Goal: Task Accomplishment & Management: Use online tool/utility

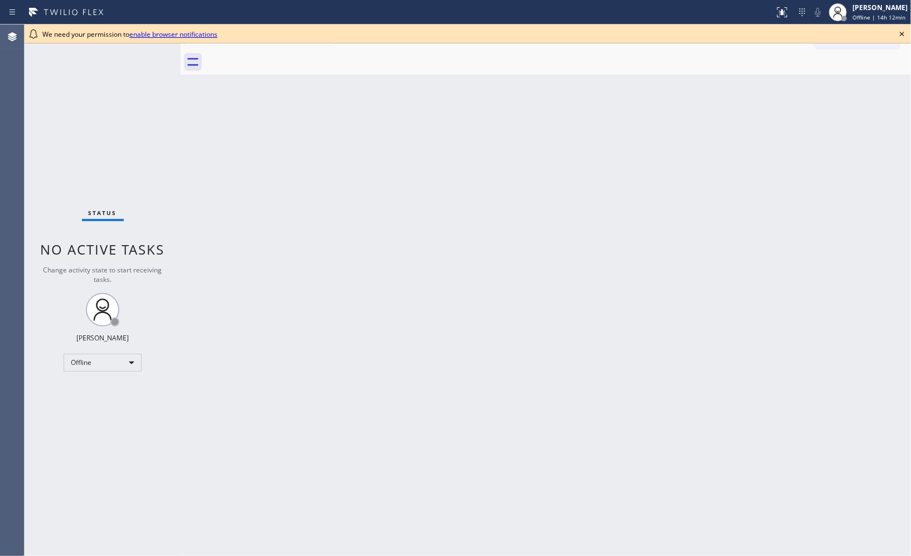
click at [902, 30] on icon at bounding box center [901, 33] width 13 height 13
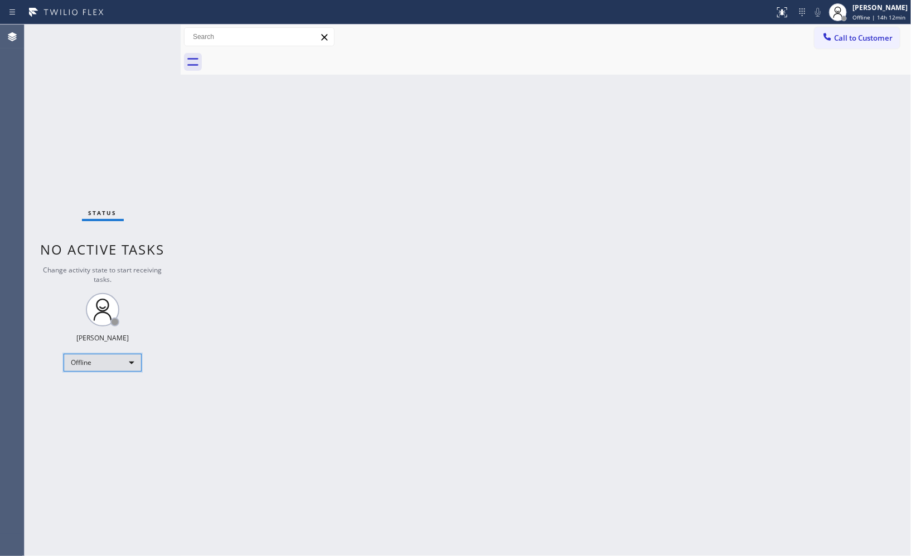
click at [131, 363] on div "Offline" at bounding box center [103, 363] width 78 height 18
click at [113, 400] on li "Unavailable" at bounding box center [102, 406] width 76 height 13
click at [536, 12] on div at bounding box center [386, 12] width 765 height 18
click at [555, 174] on div "Back to Dashboard Change Sender ID Customers Technicians Select a contact Outbo…" at bounding box center [546, 291] width 730 height 532
click at [516, 171] on div "Back to Dashboard Change Sender ID Customers Technicians Select a contact Outbo…" at bounding box center [546, 291] width 730 height 532
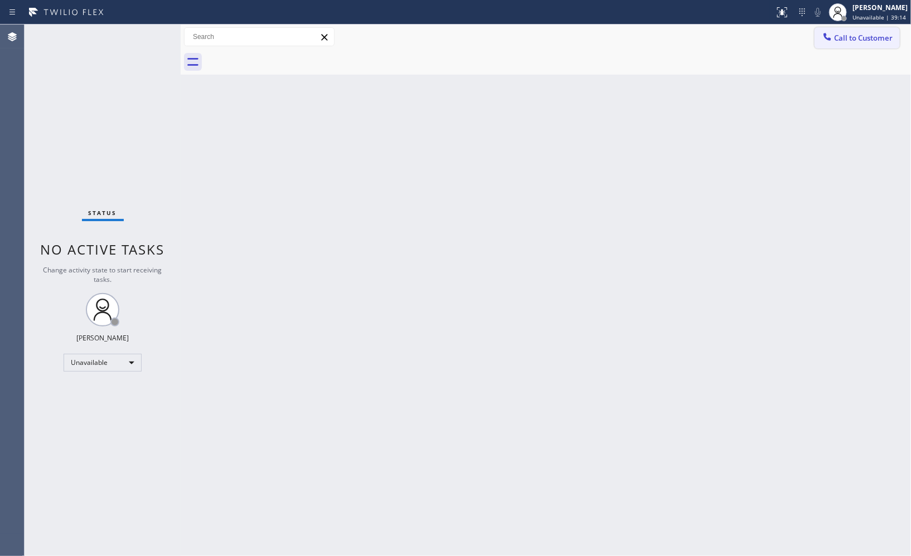
click at [853, 36] on span "Call to Customer" at bounding box center [863, 38] width 59 height 10
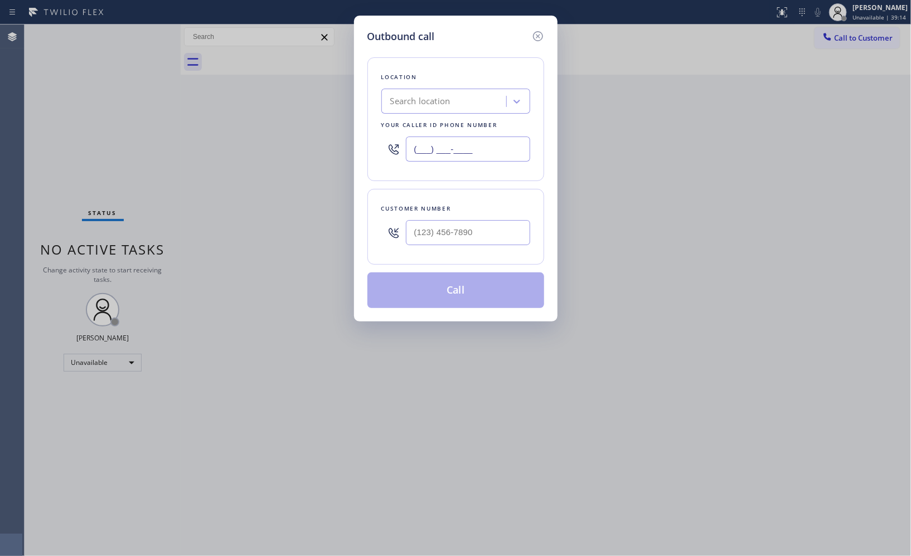
drag, startPoint x: 359, startPoint y: 123, endPoint x: 297, endPoint y: 93, distance: 70.0
click at [310, 103] on div "Outbound call Location Search location Your caller id phone number (___) ___-__…" at bounding box center [455, 278] width 911 height 556
paste input "855) 731-4952"
type input "[PHONE_NUMBER]"
drag, startPoint x: 473, startPoint y: 237, endPoint x: 344, endPoint y: 159, distance: 150.6
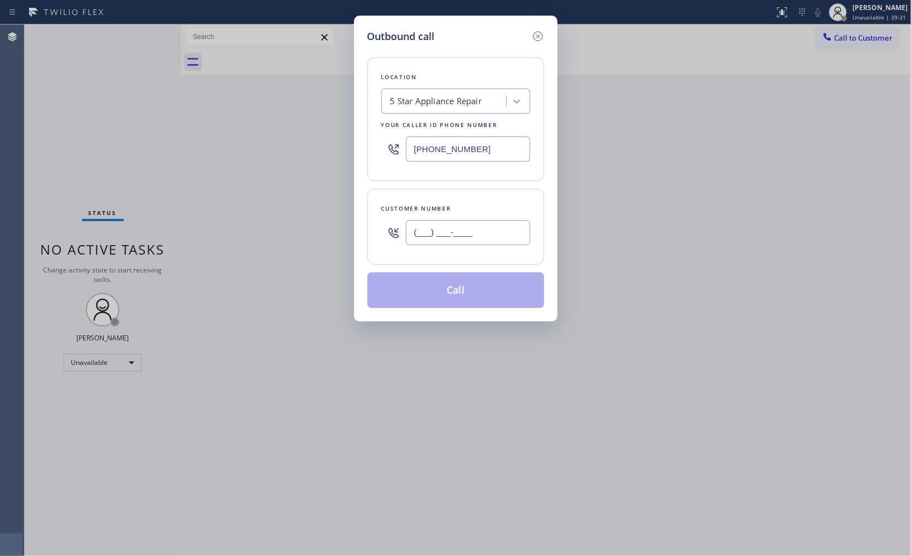
click at [376, 224] on div "Customer number (___) ___-____" at bounding box center [455, 227] width 177 height 76
paste input "786) 231-4152"
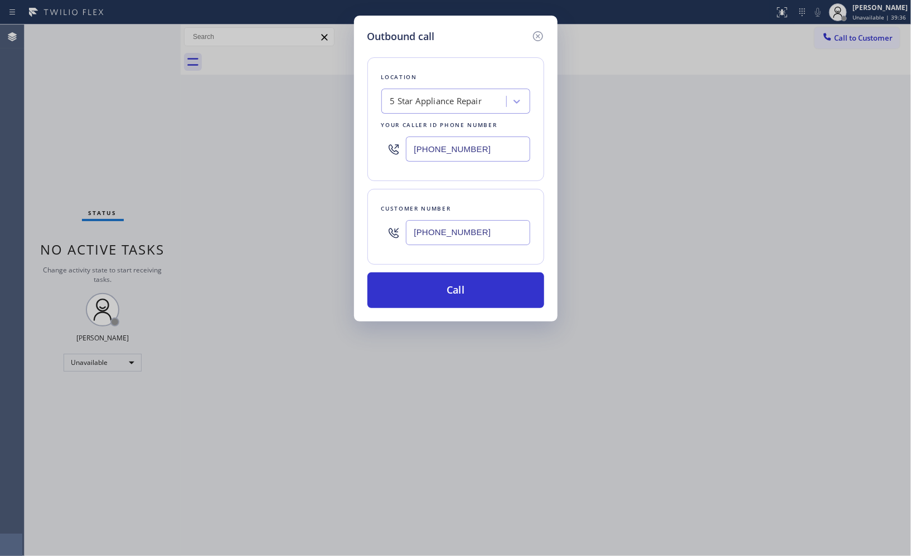
type input "(786) 231-4152"
drag, startPoint x: 460, startPoint y: 286, endPoint x: 460, endPoint y: 275, distance: 10.6
click at [460, 283] on button "Call" at bounding box center [455, 291] width 177 height 36
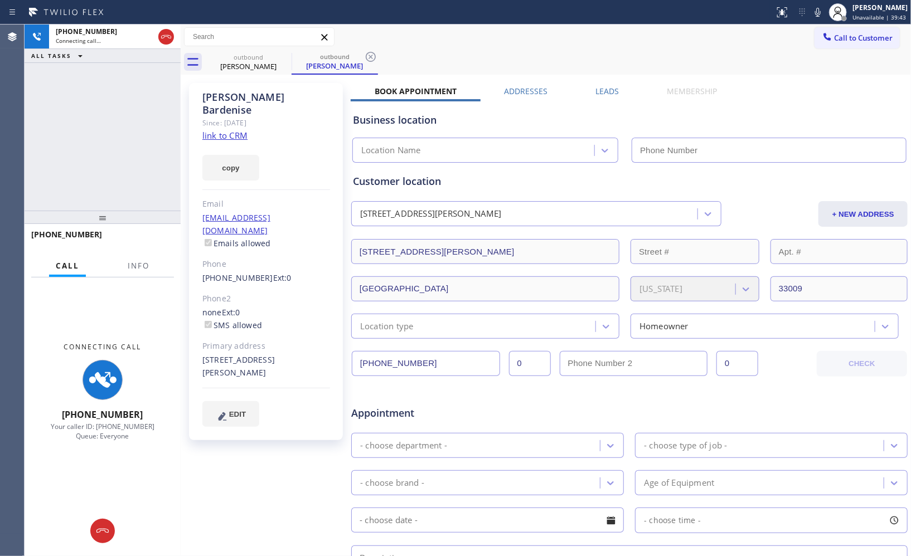
type input "[PHONE_NUMBER]"
click at [154, 256] on button "Info" at bounding box center [138, 266] width 35 height 22
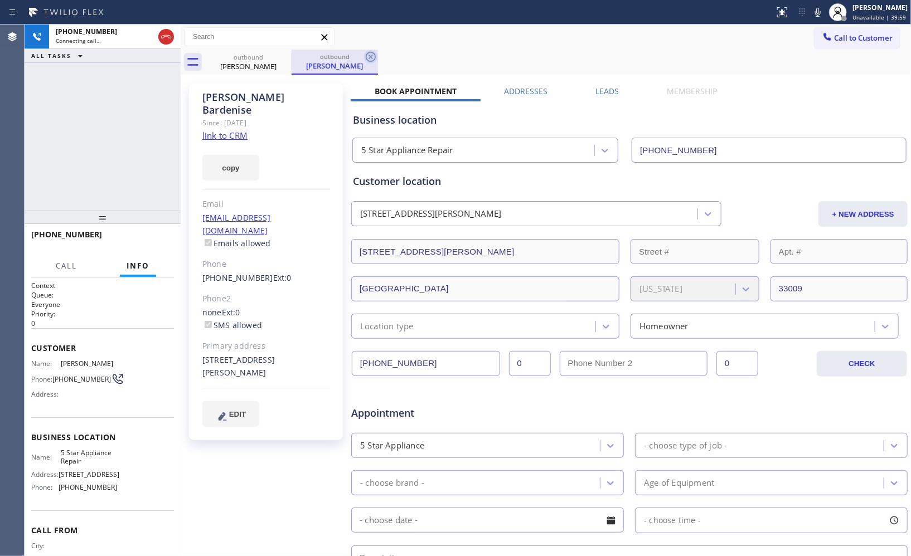
click at [368, 60] on icon at bounding box center [371, 57] width 10 height 10
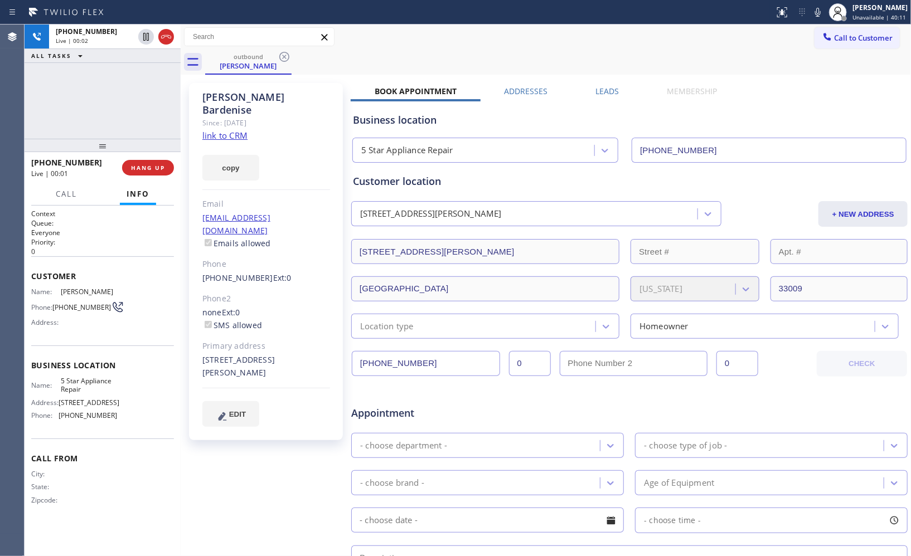
drag, startPoint x: 99, startPoint y: 224, endPoint x: 117, endPoint y: 148, distance: 77.5
click at [117, 150] on div at bounding box center [103, 145] width 156 height 13
click at [143, 164] on span "HANG UP" at bounding box center [148, 167] width 34 height 8
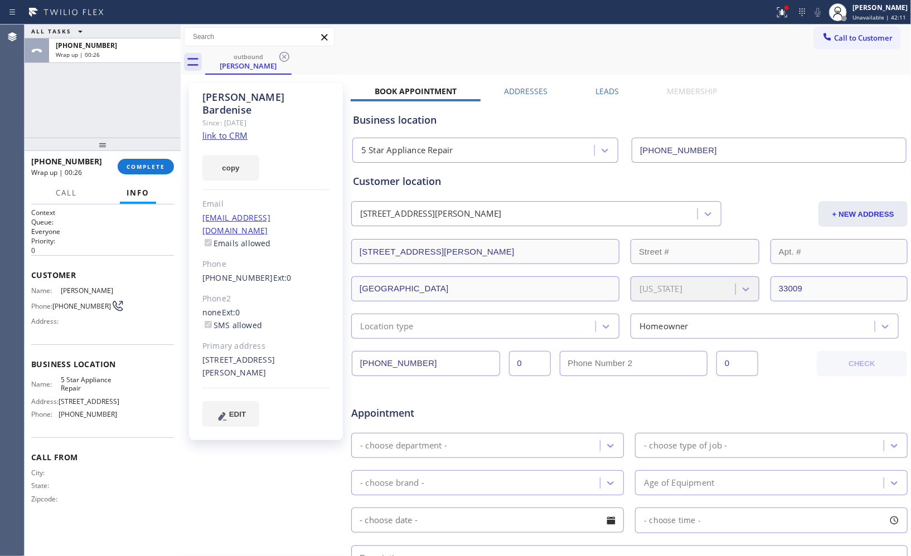
click at [581, 59] on div "outbound Peter Bardenise" at bounding box center [558, 62] width 706 height 25
click at [138, 163] on span "COMPLETE" at bounding box center [146, 167] width 38 height 8
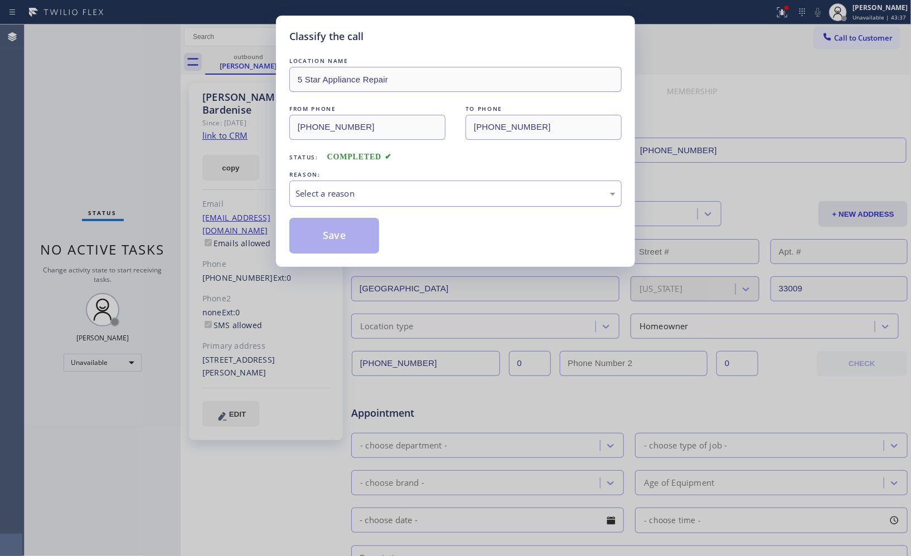
click at [387, 196] on div "Select a reason" at bounding box center [455, 193] width 320 height 13
click at [348, 236] on button "Save" at bounding box center [334, 236] width 90 height 36
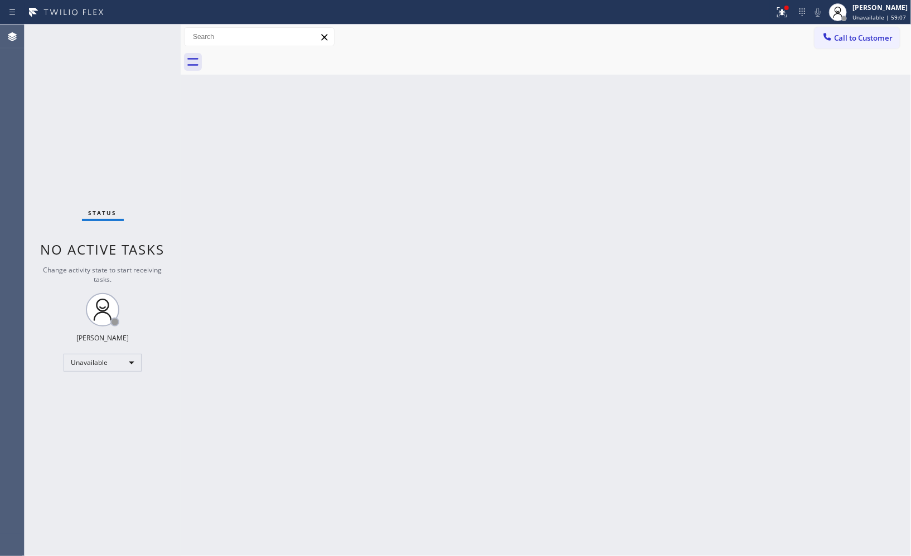
drag, startPoint x: 601, startPoint y: 208, endPoint x: 594, endPoint y: 194, distance: 15.7
click at [600, 208] on div "Back to Dashboard Change Sender ID Customers Technicians Select a contact Outbo…" at bounding box center [546, 291] width 730 height 532
click at [872, 38] on span "Call to Customer" at bounding box center [863, 38] width 59 height 10
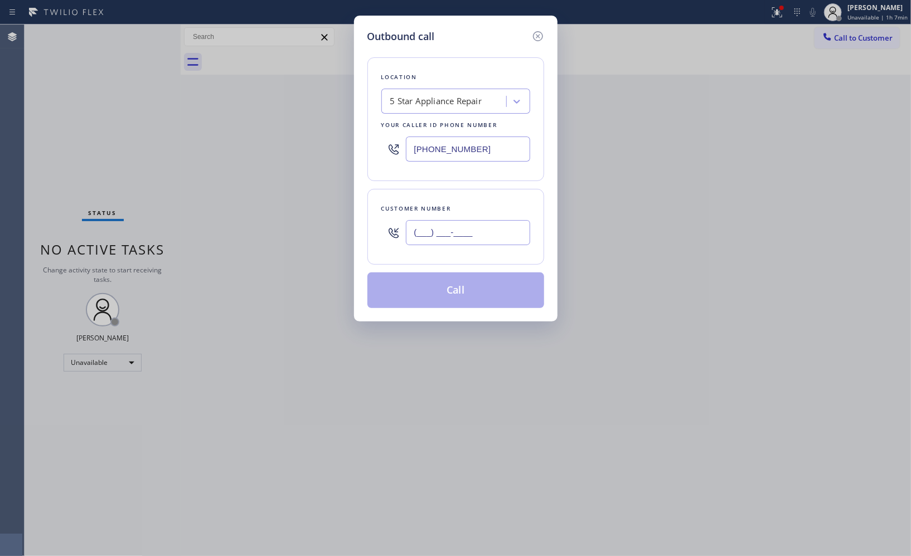
click at [481, 232] on input "(___) ___-____" at bounding box center [468, 232] width 124 height 25
paste input "925) 768-9070"
type input "(925) 768-9070"
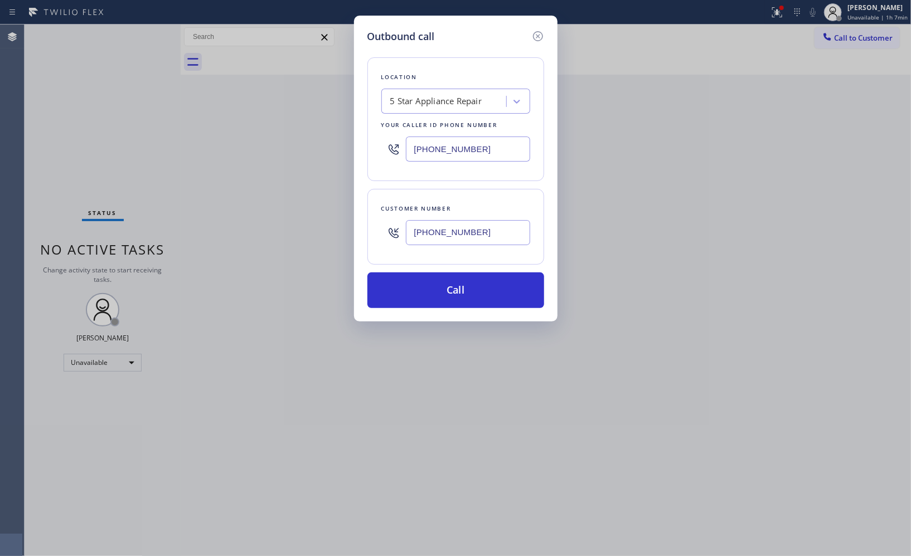
drag, startPoint x: 446, startPoint y: 143, endPoint x: 361, endPoint y: 117, distance: 88.7
click at [387, 143] on div "[PHONE_NUMBER]" at bounding box center [455, 149] width 149 height 36
paste input "920-0838"
type input "(855) 920-0838"
click at [461, 294] on button "Call" at bounding box center [455, 291] width 177 height 36
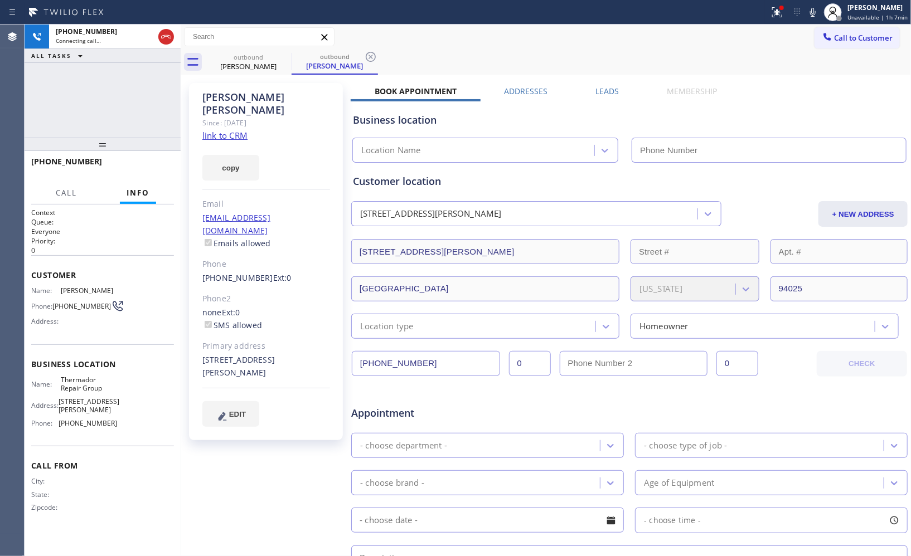
type input "(855) 920-0838"
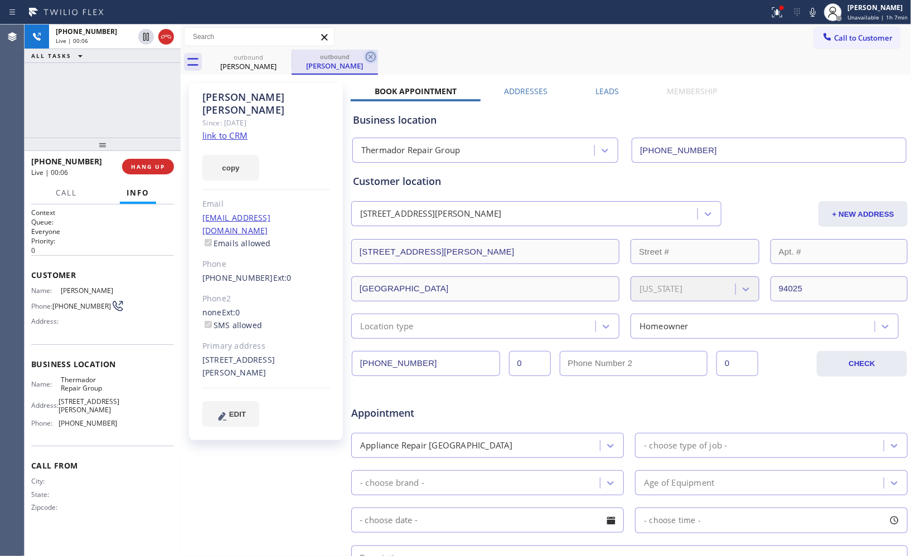
click at [370, 56] on icon at bounding box center [371, 57] width 10 height 10
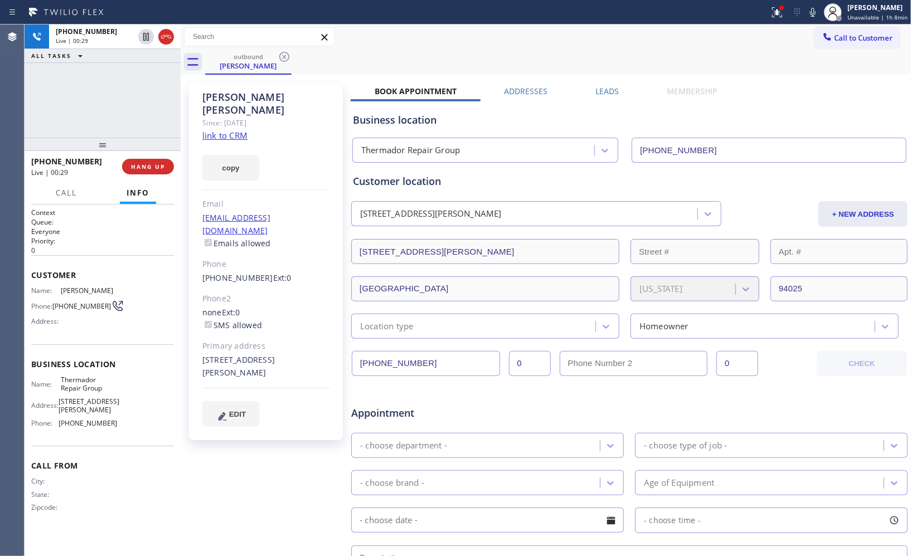
click at [140, 110] on div "+19257689070 Live | 00:29 ALL TASKS ALL TASKS ACTIVE TASKS TASKS IN WRAP UP" at bounding box center [103, 81] width 156 height 113
click at [157, 163] on span "COMPLETE" at bounding box center [146, 167] width 38 height 8
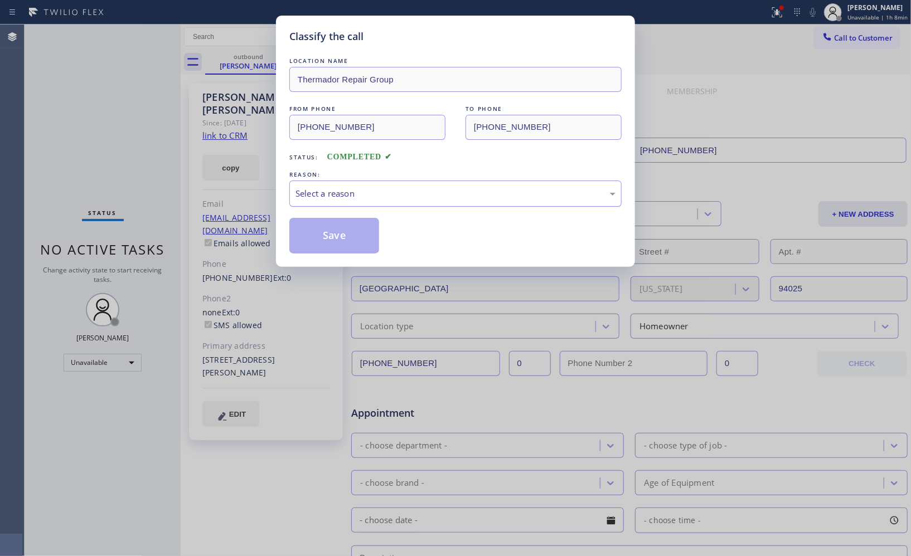
click at [357, 197] on div "Select a reason" at bounding box center [455, 193] width 320 height 13
click at [342, 229] on button "Save" at bounding box center [334, 236] width 90 height 36
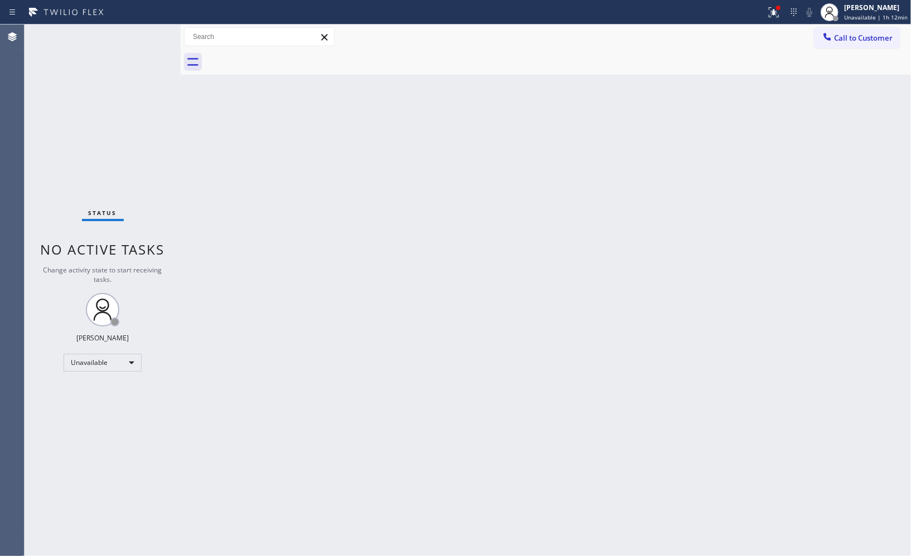
click at [642, 158] on div "Back to Dashboard Change Sender ID Customers Technicians Select a contact Outbo…" at bounding box center [546, 291] width 730 height 532
click at [762, 176] on div "Back to Dashboard Change Sender ID Customers Technicians Select a contact Outbo…" at bounding box center [546, 291] width 730 height 532
click at [716, 183] on div "Back to Dashboard Change Sender ID Customers Technicians Select a contact Outbo…" at bounding box center [546, 291] width 730 height 532
drag, startPoint x: 683, startPoint y: 61, endPoint x: 580, endPoint y: 3, distance: 118.6
click at [683, 61] on div at bounding box center [558, 62] width 706 height 25
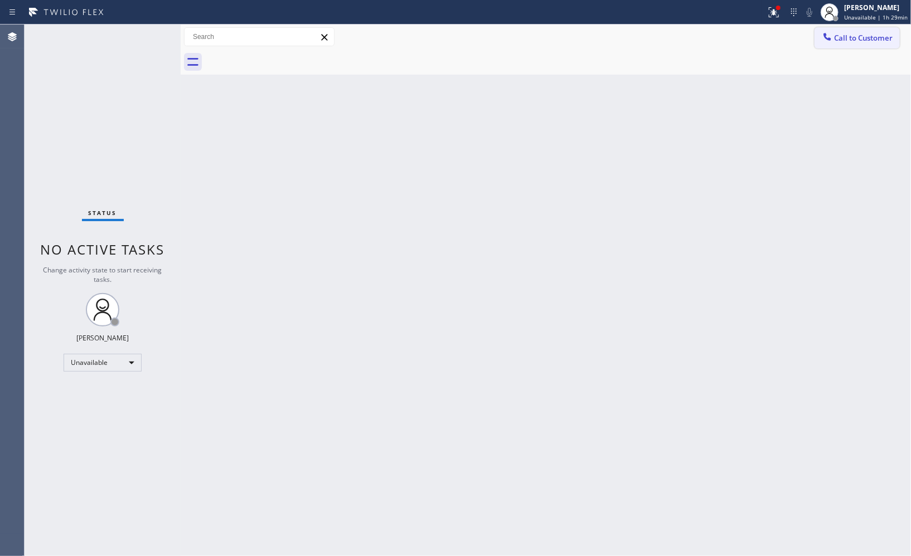
click at [872, 42] on span "Call to Customer" at bounding box center [863, 38] width 59 height 10
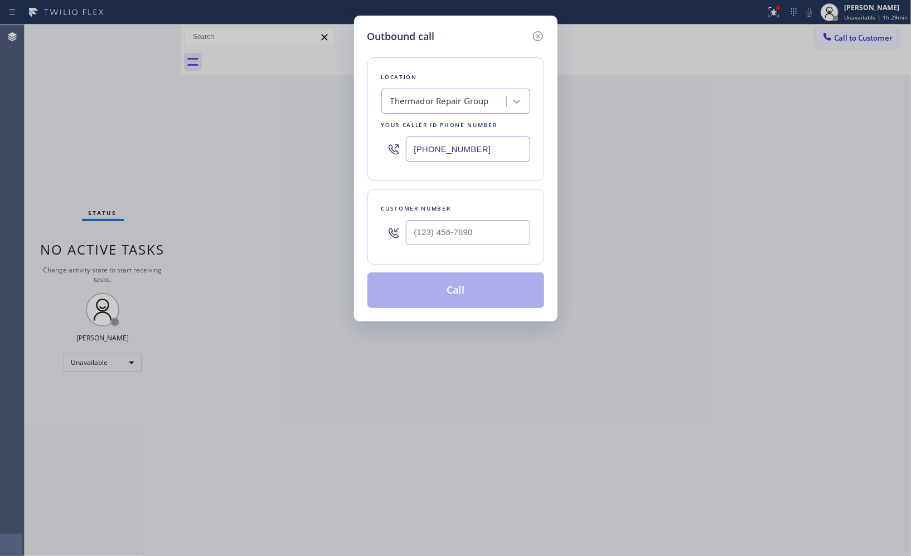
drag, startPoint x: 489, startPoint y: 152, endPoint x: 343, endPoint y: 43, distance: 181.6
click at [333, 106] on div "Outbound call Location Thermador Repair Group Your caller id phone number (855)…" at bounding box center [455, 278] width 911 height 556
paste input "708) 272-1363"
type input "(708) 272-1363"
drag, startPoint x: 405, startPoint y: 225, endPoint x: 377, endPoint y: 208, distance: 33.3
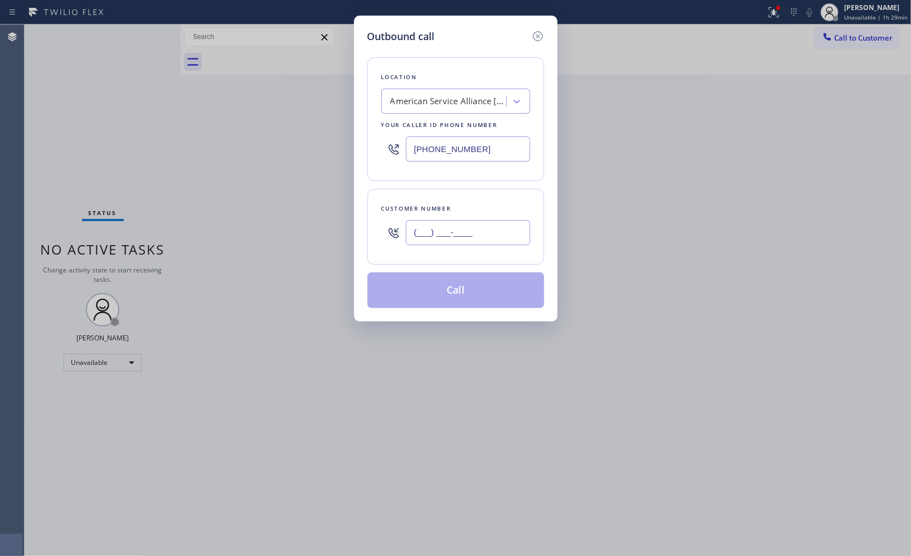
click at [382, 221] on div "(___) ___-____" at bounding box center [455, 233] width 149 height 36
paste input "773) 593-0209"
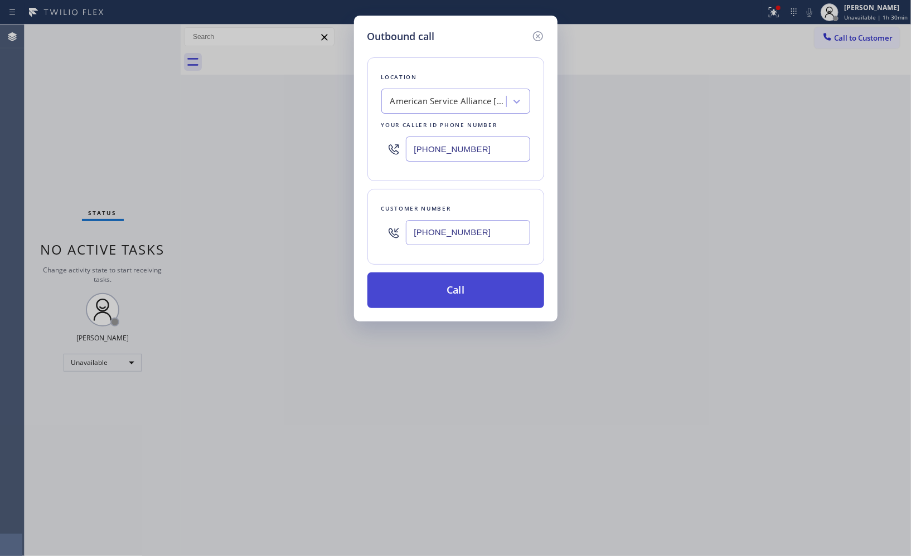
type input "(773) 593-0209"
click at [465, 290] on button "Call" at bounding box center [455, 291] width 177 height 36
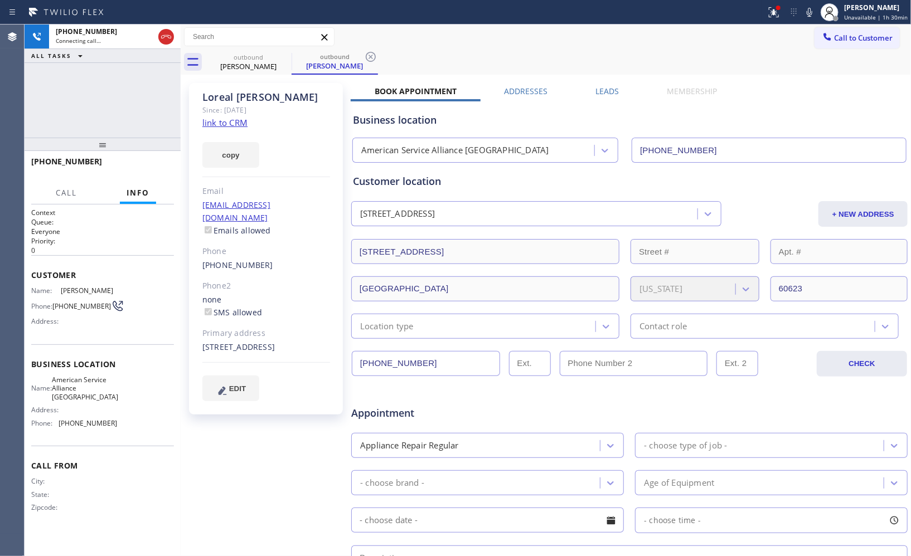
type input "(708) 272-1363"
drag, startPoint x: 368, startPoint y: 56, endPoint x: 370, endPoint y: 3, distance: 53.0
click at [368, 55] on icon at bounding box center [370, 56] width 13 height 13
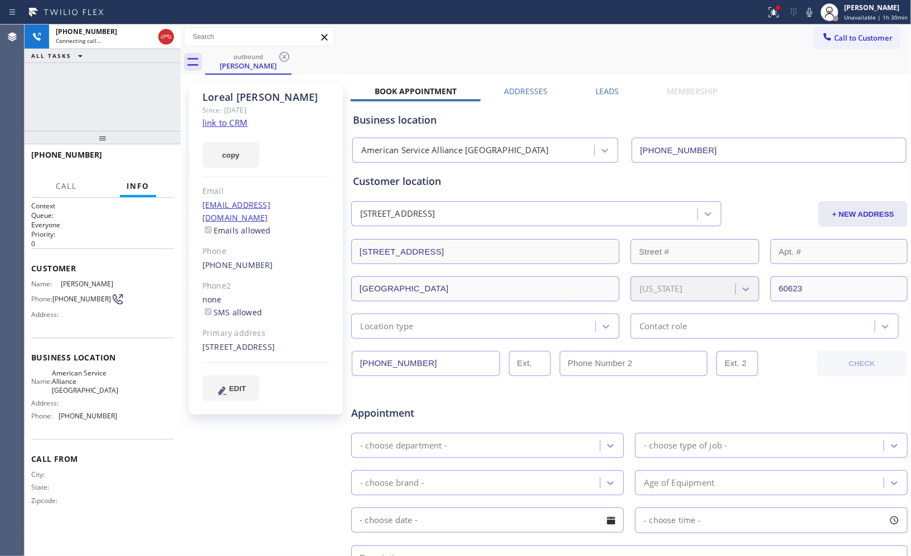
drag, startPoint x: 99, startPoint y: 145, endPoint x: 112, endPoint y: 90, distance: 56.6
click at [112, 90] on div "+17735930209 Connecting call… ALL TASKS ALL TASKS ACTIVE TASKS TASKS IN WRAP UP…" at bounding box center [103, 291] width 156 height 532
drag, startPoint x: 109, startPoint y: 143, endPoint x: 149, endPoint y: 32, distance: 118.1
click at [112, 56] on div "+17735930209 Connecting call… ALL TASKS ALL TASKS ACTIVE TASKS TASKS IN WRAP UP…" at bounding box center [103, 291] width 156 height 532
drag, startPoint x: 162, startPoint y: 148, endPoint x: 158, endPoint y: 154, distance: 7.6
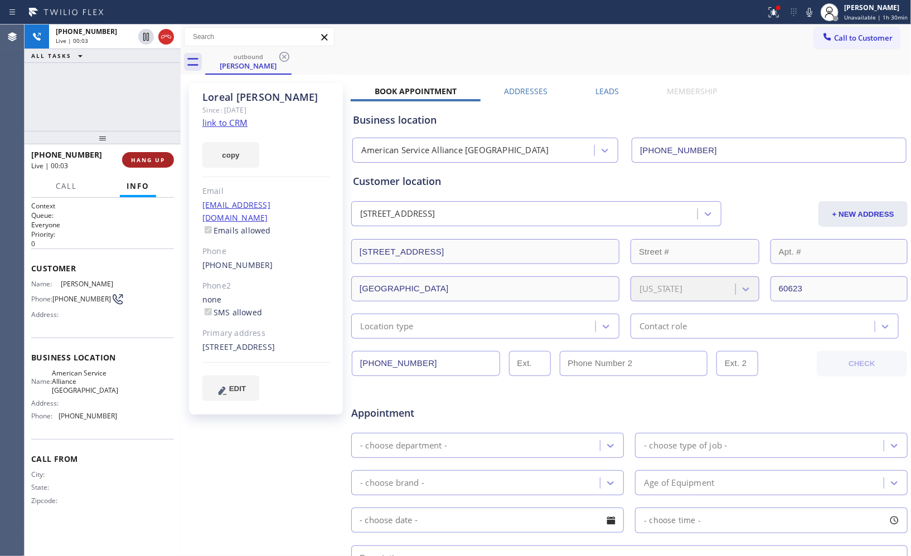
click at [162, 148] on div "+17735930209 Live | 00:03 HANG UP" at bounding box center [102, 159] width 143 height 29
click at [157, 154] on button "HANG UP" at bounding box center [148, 160] width 52 height 16
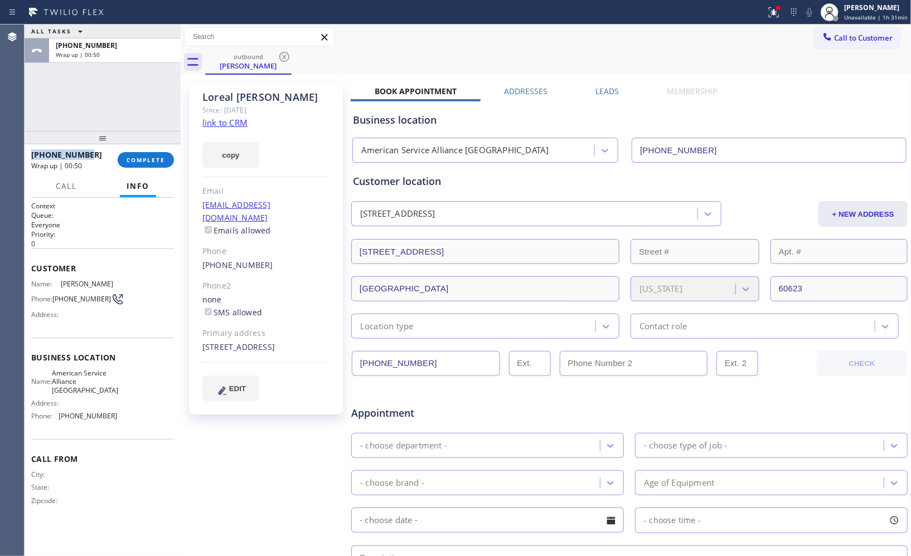
drag, startPoint x: 97, startPoint y: 151, endPoint x: 31, endPoint y: 153, distance: 65.8
click at [31, 153] on div "+17735930209" at bounding box center [70, 154] width 79 height 11
copy span "+17735930209"
click at [159, 158] on span "COMPLETE" at bounding box center [146, 160] width 38 height 8
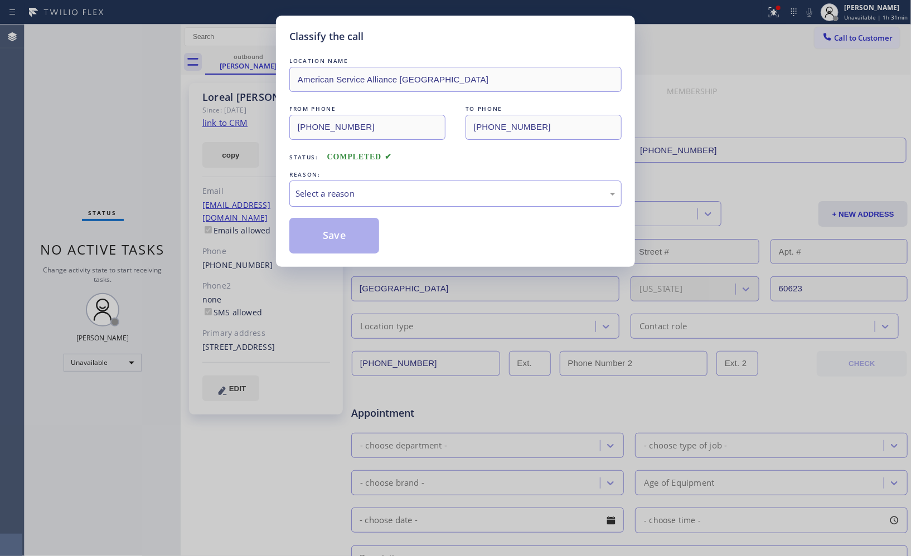
drag, startPoint x: 475, startPoint y: 191, endPoint x: 454, endPoint y: 202, distance: 24.2
click at [474, 192] on div "Select a reason" at bounding box center [455, 193] width 320 height 13
click at [337, 237] on button "Save" at bounding box center [334, 236] width 90 height 36
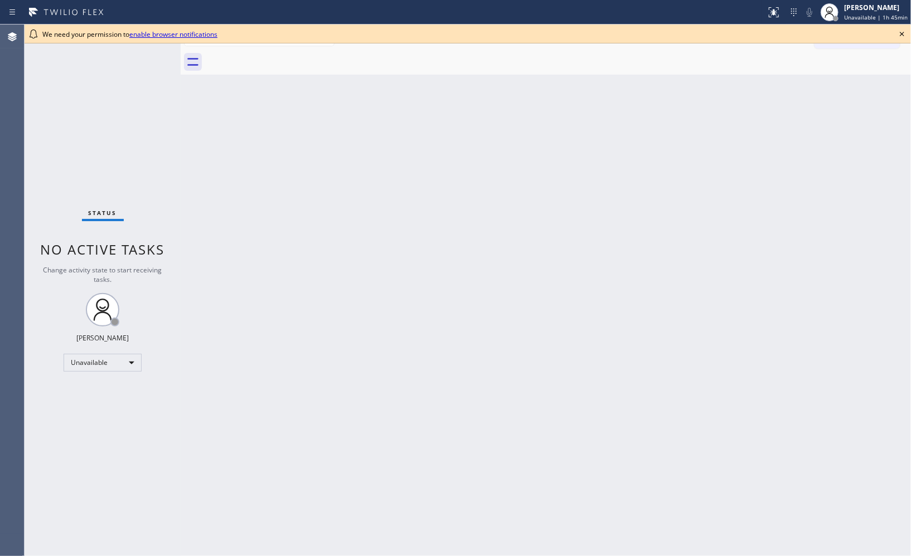
click at [901, 32] on icon at bounding box center [901, 33] width 13 height 13
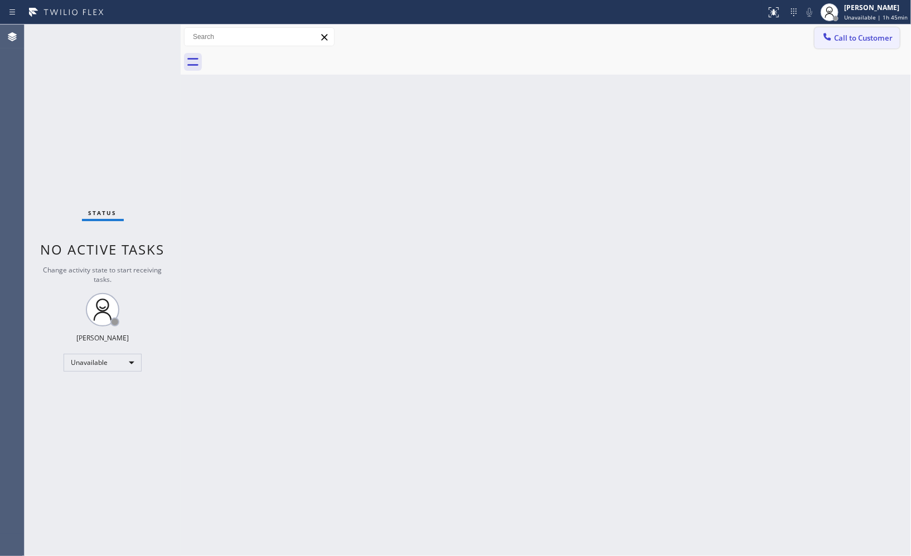
click at [876, 35] on span "Call to Customer" at bounding box center [863, 38] width 59 height 10
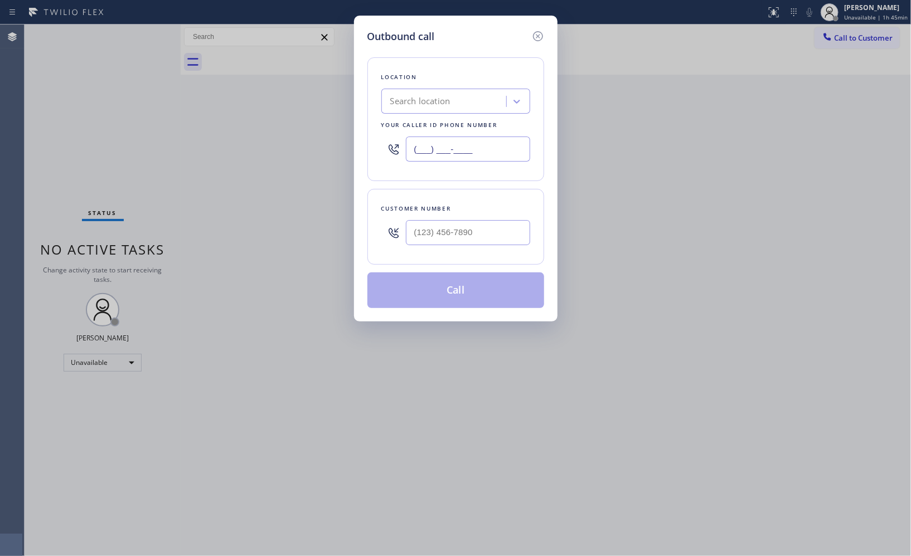
drag, startPoint x: 404, startPoint y: 148, endPoint x: 322, endPoint y: 96, distance: 97.3
click at [368, 143] on div "Location Search location Your caller id phone number (___) ___-____" at bounding box center [455, 119] width 177 height 124
paste input "917) 935-4352"
type input "[PHONE_NUMBER]"
drag, startPoint x: 399, startPoint y: 233, endPoint x: 365, endPoint y: 233, distance: 34.0
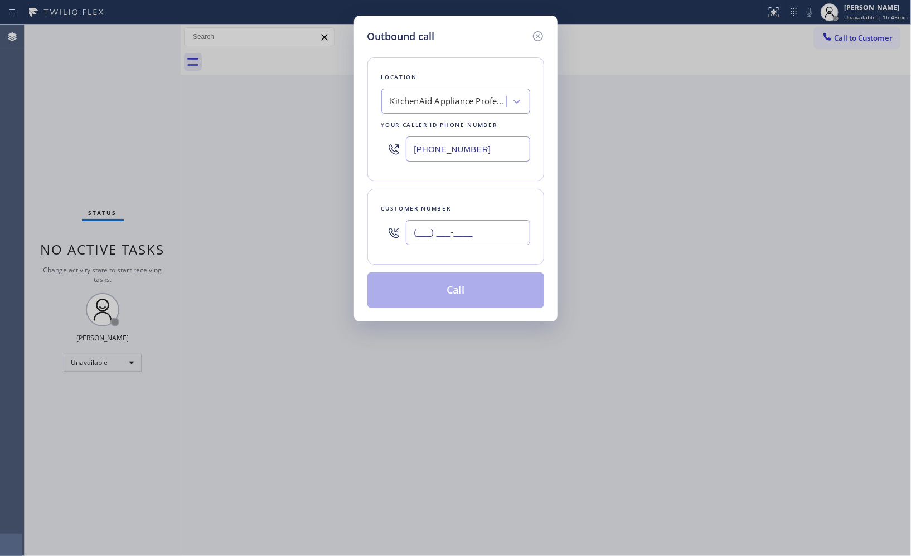
click at [365, 233] on div "Outbound call Location KitchenAid Appliance Professionals [GEOGRAPHIC_DATA] You…" at bounding box center [455, 169] width 203 height 306
paste input "516) 426-1907"
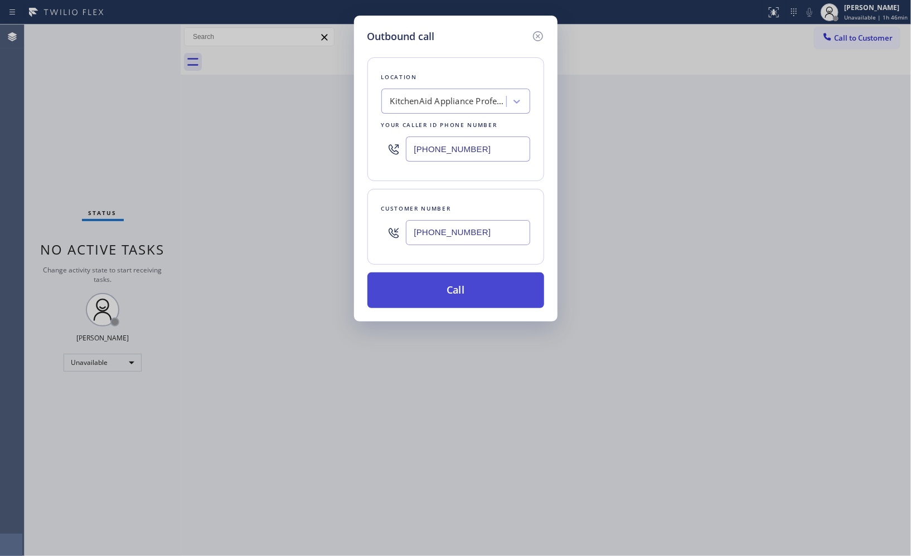
type input "[PHONE_NUMBER]"
click at [487, 299] on button "Call" at bounding box center [455, 291] width 177 height 36
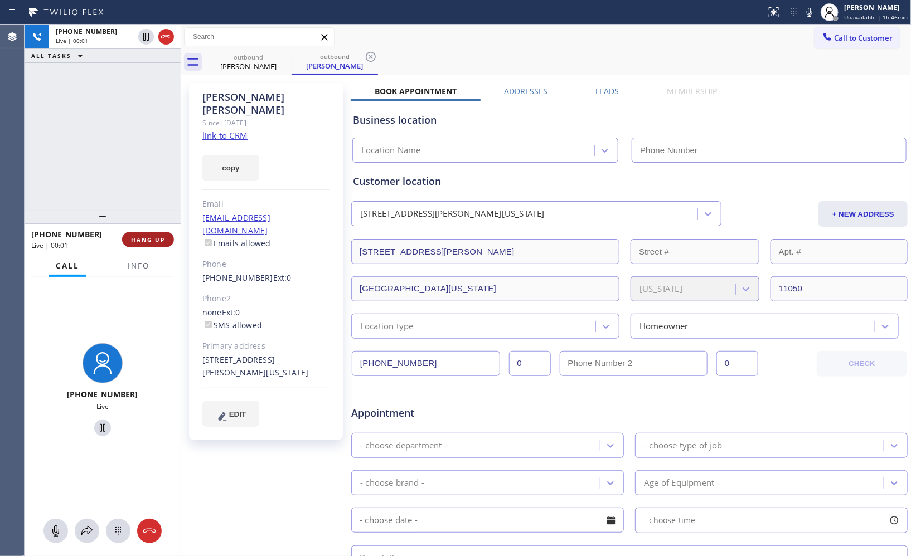
click at [152, 238] on span "HANG UP" at bounding box center [148, 240] width 34 height 8
type input "[PHONE_NUMBER]"
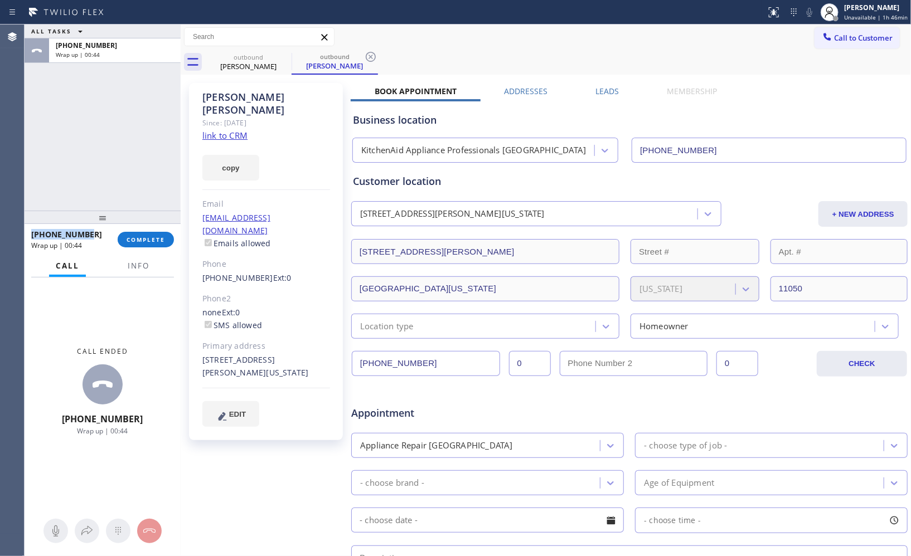
drag, startPoint x: 93, startPoint y: 232, endPoint x: 30, endPoint y: 232, distance: 62.4
click at [30, 232] on div "[PHONE_NUMBER] Wrap up | 00:44 COMPLETE" at bounding box center [103, 239] width 156 height 31
copy span "[PHONE_NUMBER]"
click at [148, 244] on button "COMPLETE" at bounding box center [146, 240] width 56 height 16
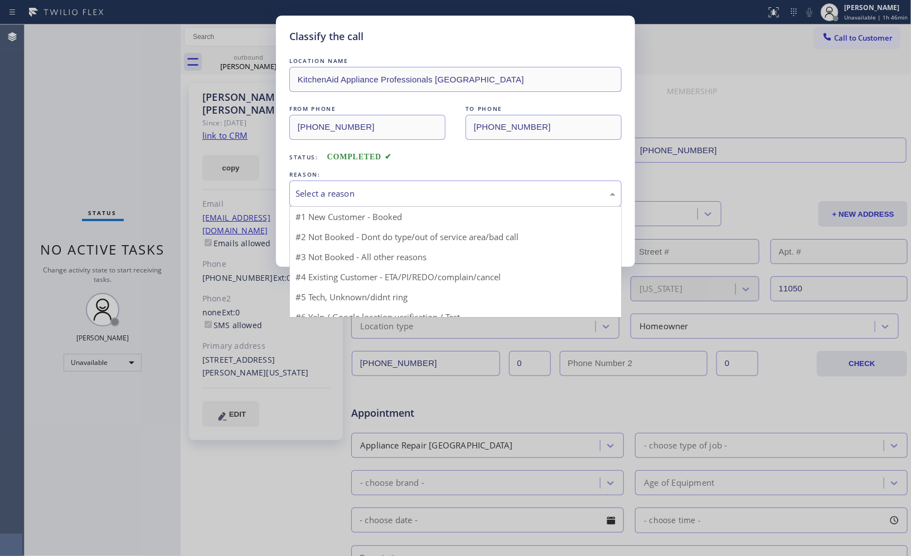
drag, startPoint x: 483, startPoint y: 195, endPoint x: 366, endPoint y: 230, distance: 122.0
click at [480, 196] on div "Select a reason" at bounding box center [455, 193] width 320 height 13
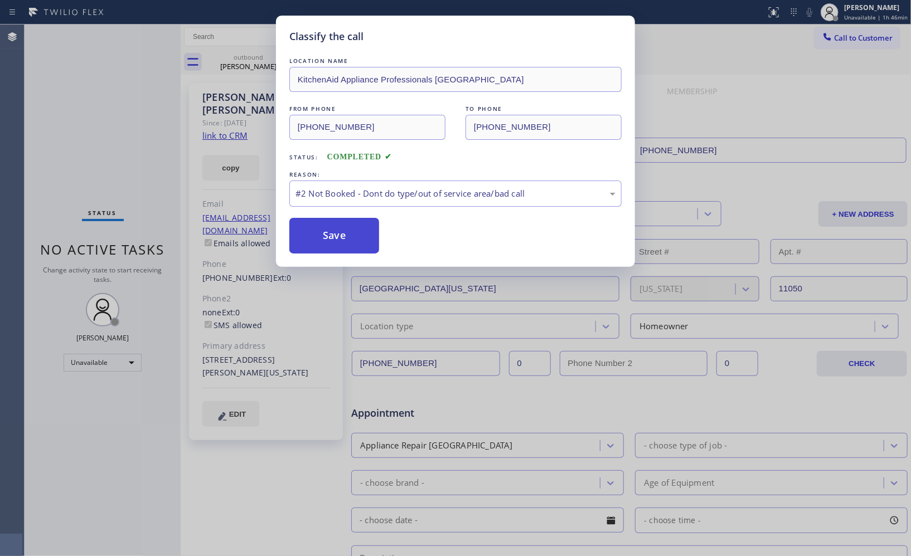
click at [343, 240] on button "Save" at bounding box center [334, 236] width 90 height 36
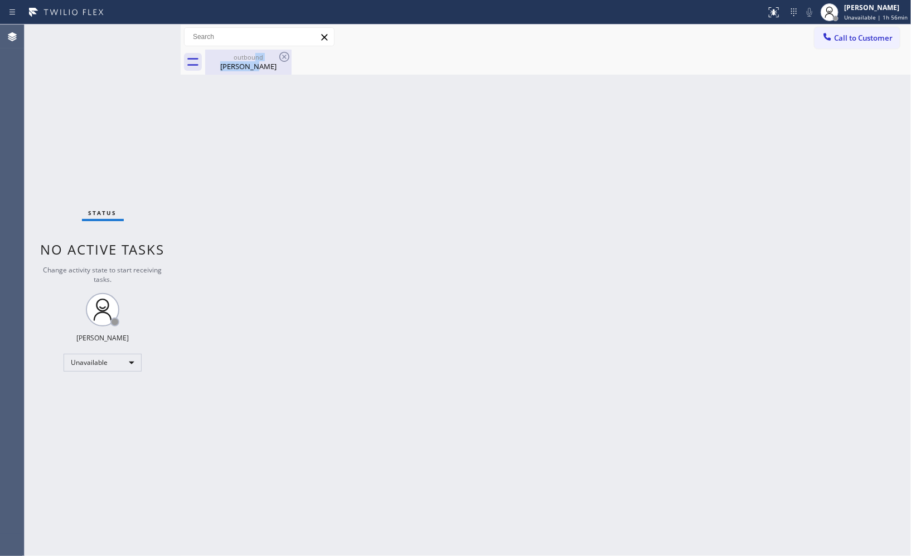
click at [256, 60] on div "outbound [PERSON_NAME]" at bounding box center [248, 62] width 84 height 25
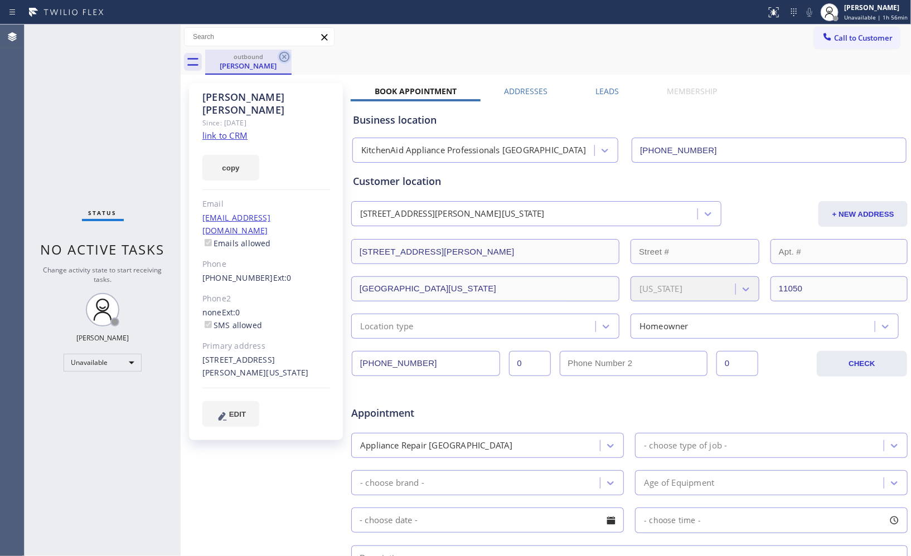
click at [281, 56] on icon at bounding box center [284, 56] width 13 height 13
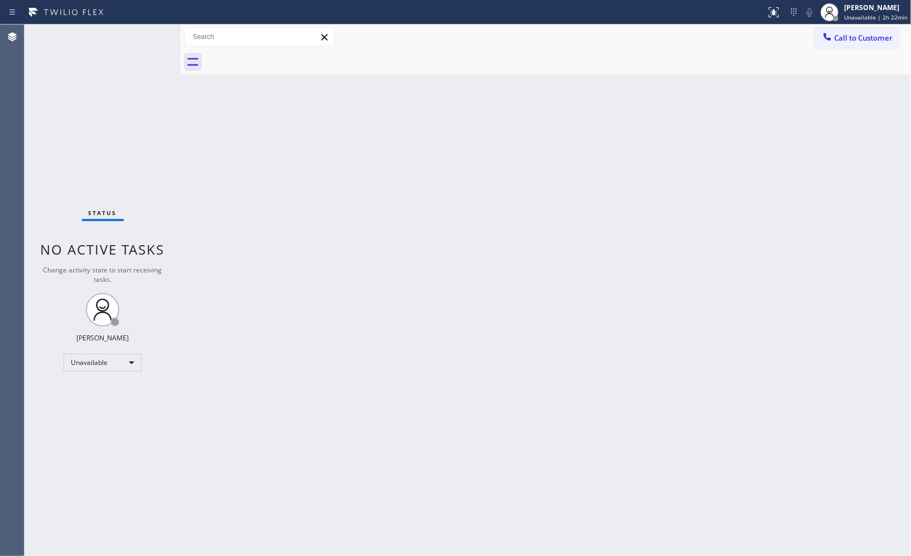
drag, startPoint x: 859, startPoint y: 35, endPoint x: 589, endPoint y: 96, distance: 276.6
click at [832, 40] on button "Call to Customer" at bounding box center [856, 37] width 85 height 21
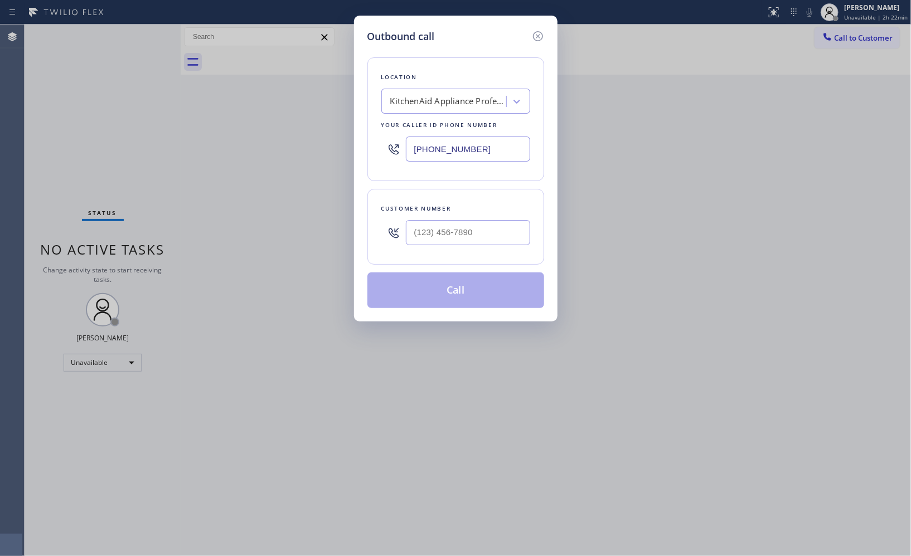
drag, startPoint x: 498, startPoint y: 145, endPoint x: 356, endPoint y: 119, distance: 144.6
click at [367, 125] on div "Location KitchenAid Appliance Professionals [GEOGRAPHIC_DATA] Your caller id ph…" at bounding box center [455, 119] width 177 height 124
paste input "text"
type input "[PHONE_NUMBER]"
drag, startPoint x: 492, startPoint y: 231, endPoint x: 368, endPoint y: 205, distance: 126.5
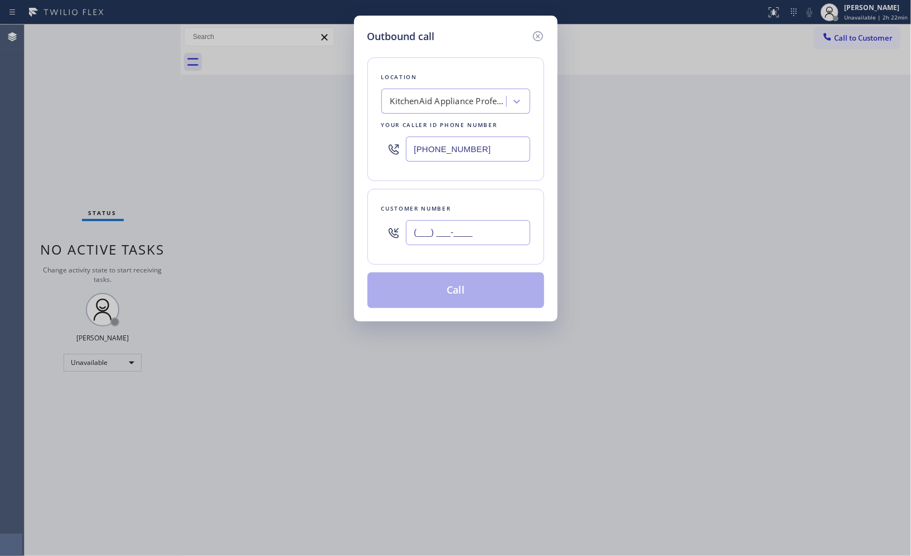
click at [370, 218] on div "Customer number (___) ___-____" at bounding box center [455, 227] width 177 height 76
paste input "516) 426-1907"
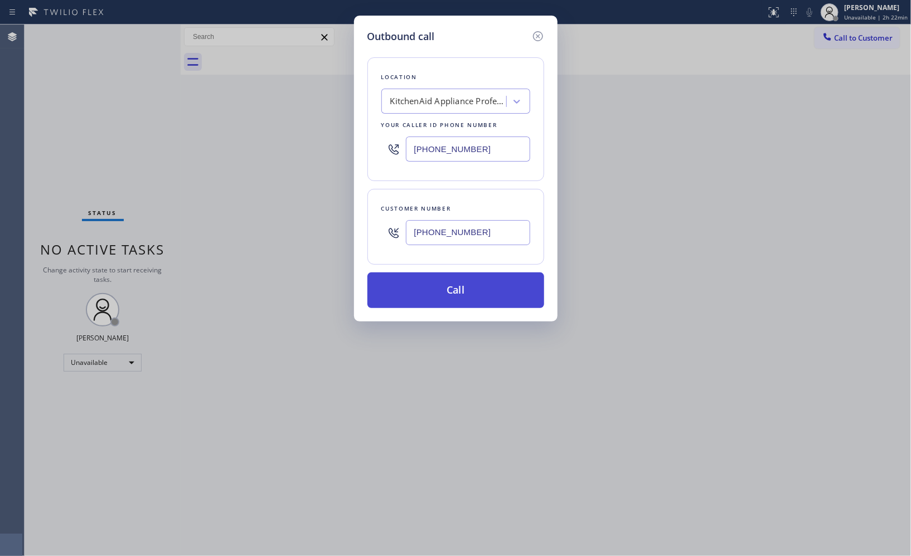
type input "[PHONE_NUMBER]"
click at [474, 290] on button "Call" at bounding box center [455, 291] width 177 height 36
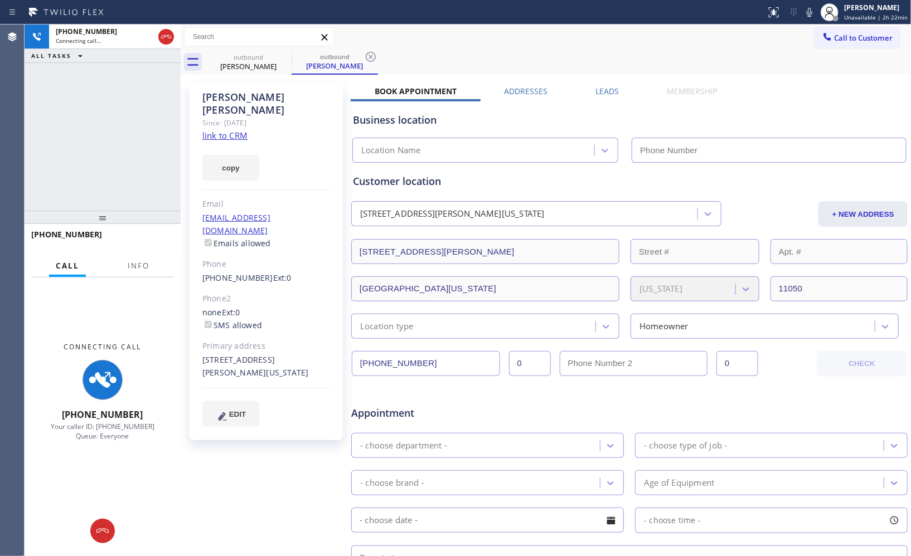
type input "[PHONE_NUMBER]"
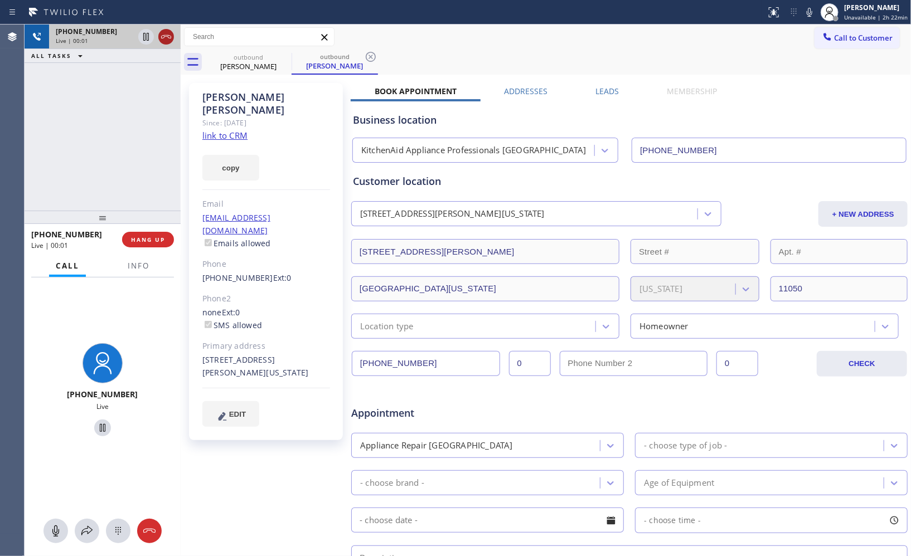
click at [166, 33] on icon at bounding box center [165, 36] width 13 height 13
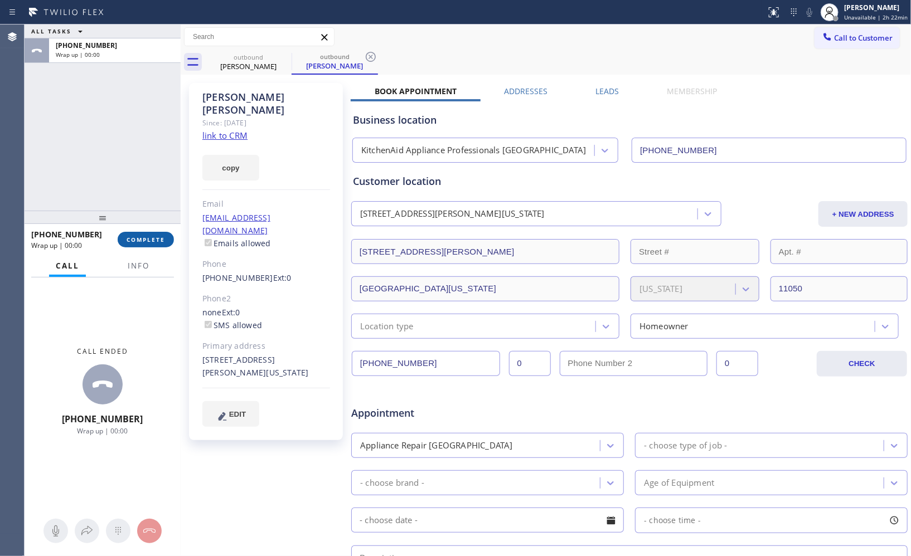
click at [153, 240] on span "COMPLETE" at bounding box center [146, 240] width 38 height 8
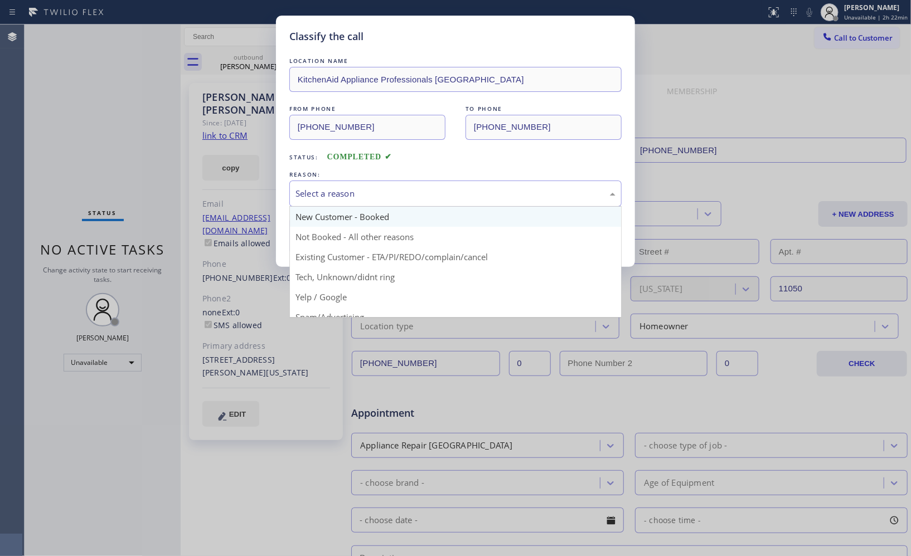
drag, startPoint x: 494, startPoint y: 197, endPoint x: 434, endPoint y: 208, distance: 61.8
click at [485, 197] on div "Select a reason" at bounding box center [455, 193] width 320 height 13
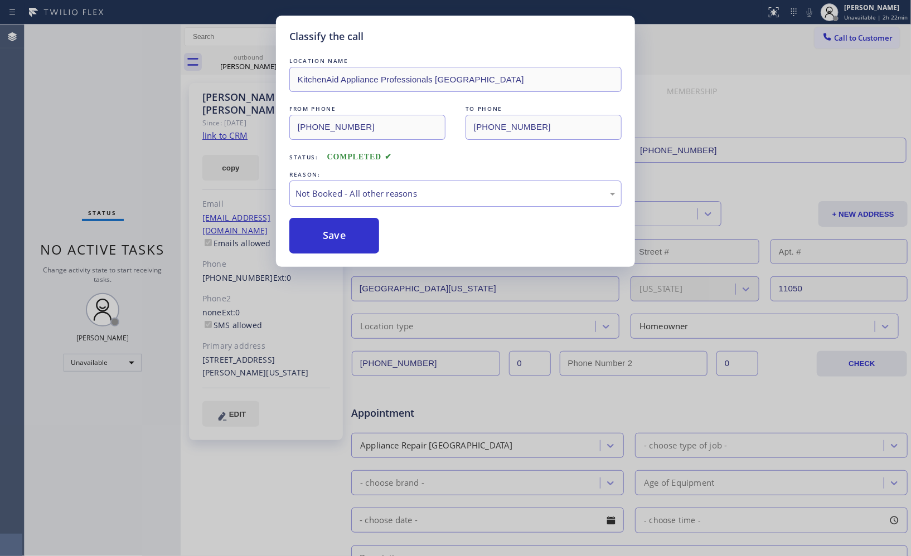
click at [338, 239] on button "Save" at bounding box center [334, 236] width 90 height 36
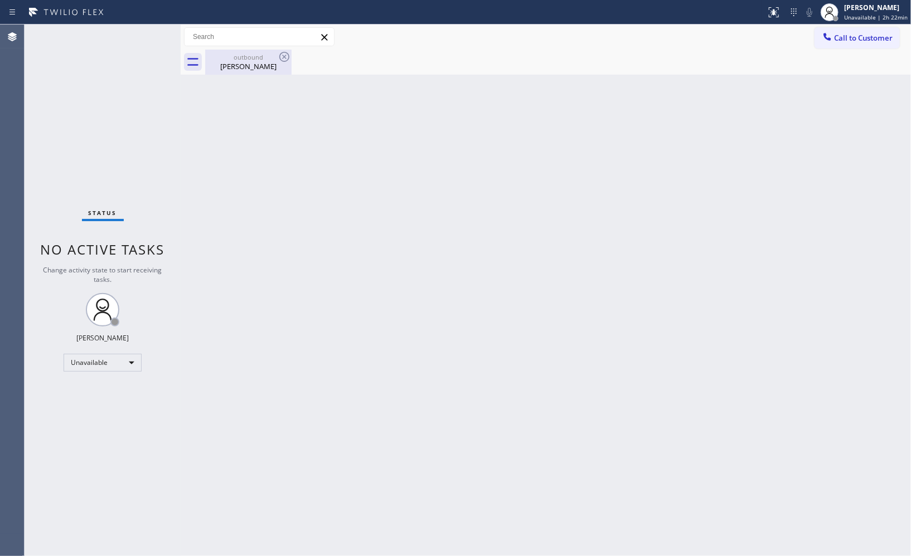
click at [247, 53] on div "outbound" at bounding box center [248, 57] width 84 height 8
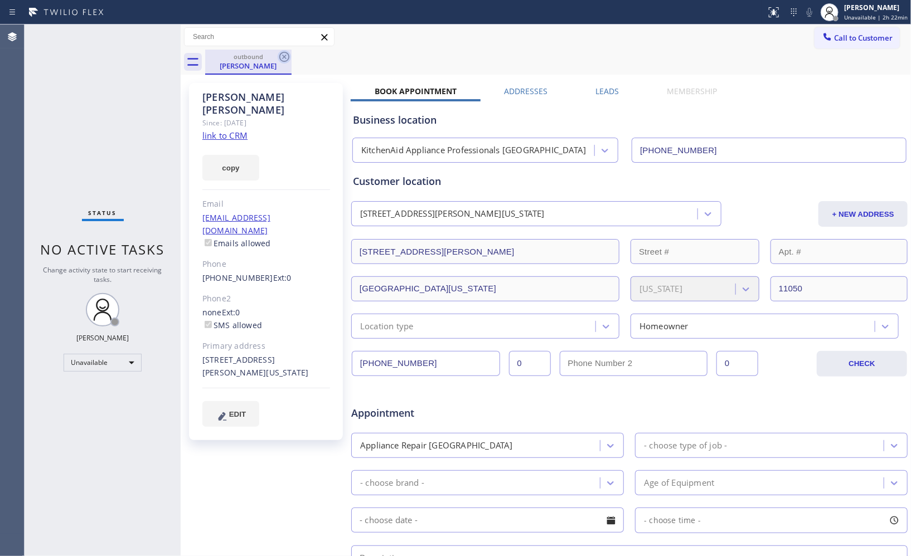
click at [283, 54] on icon at bounding box center [284, 56] width 13 height 13
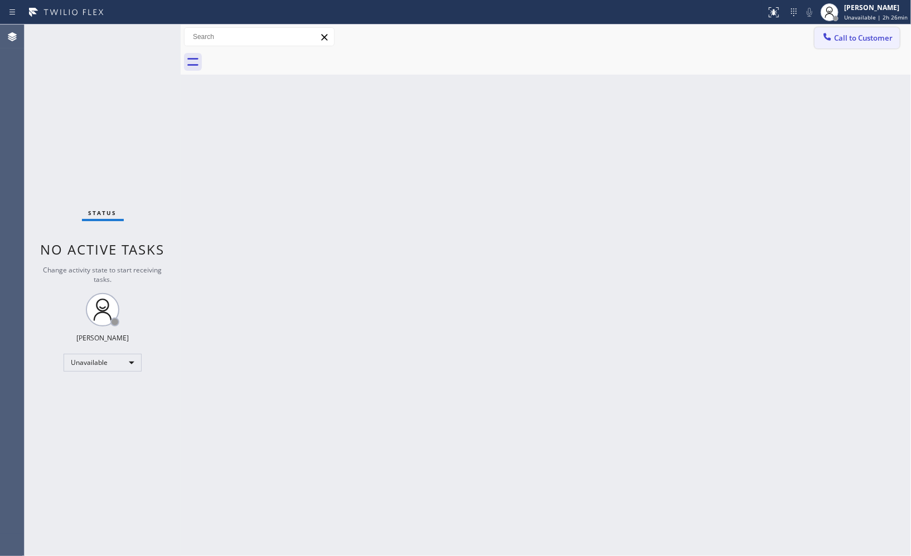
click at [844, 48] on button "Call to Customer" at bounding box center [856, 37] width 85 height 21
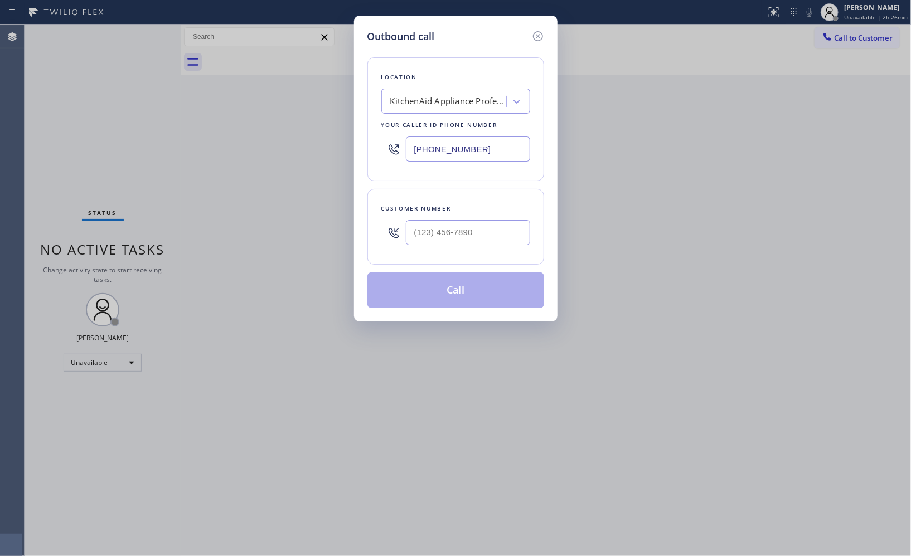
drag, startPoint x: 489, startPoint y: 140, endPoint x: 363, endPoint y: 97, distance: 133.1
click at [382, 125] on div "Location KitchenAid Appliance Professionals [GEOGRAPHIC_DATA] Your caller id ph…" at bounding box center [455, 119] width 177 height 124
paste input "855) 731-49"
type input "[PHONE_NUMBER]"
drag, startPoint x: 436, startPoint y: 223, endPoint x: 356, endPoint y: 192, distance: 86.1
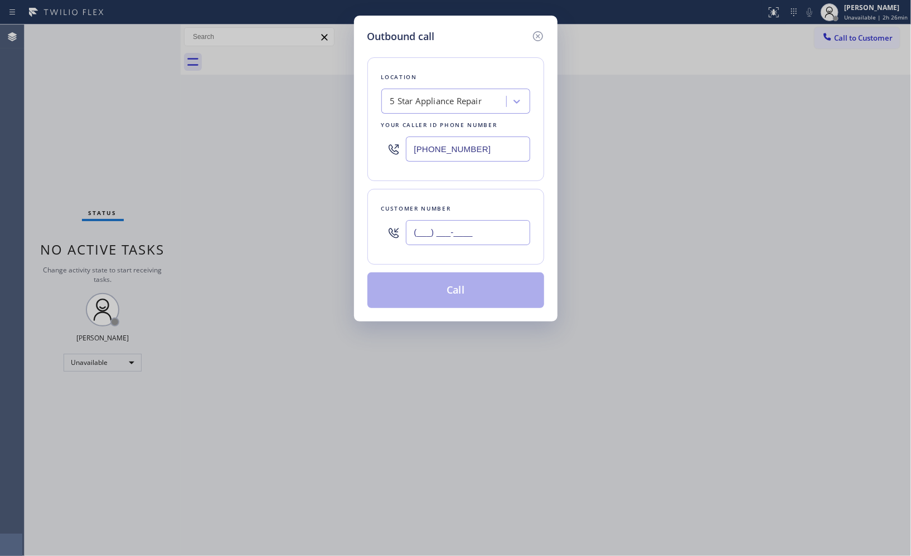
click at [358, 193] on div "Outbound call Location 5 Star Appliance Repair Your caller id phone number [PHO…" at bounding box center [455, 169] width 203 height 306
paste input "954) 445-2687"
type input "[PHONE_NUMBER]"
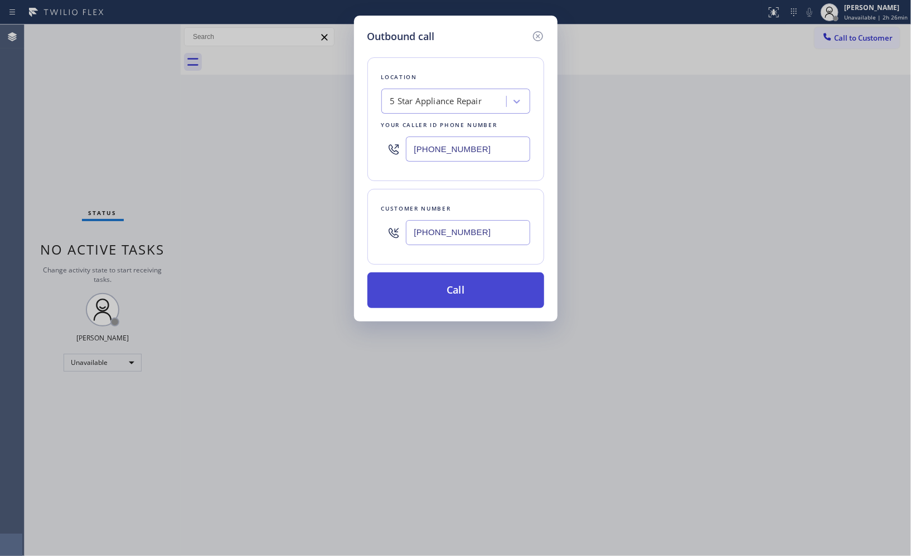
click at [445, 290] on button "Call" at bounding box center [455, 291] width 177 height 36
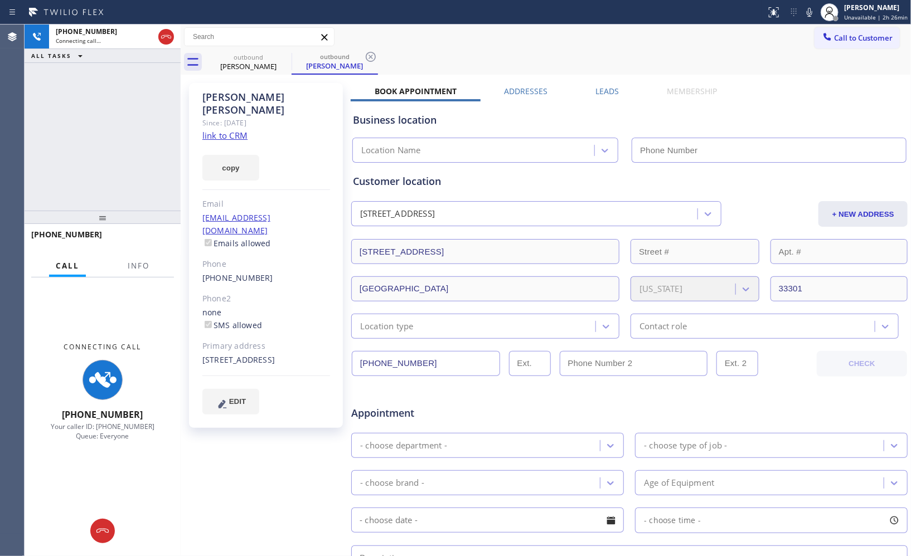
type input "[PHONE_NUMBER]"
drag, startPoint x: 158, startPoint y: 266, endPoint x: 202, endPoint y: 180, distance: 97.0
click at [158, 266] on div "Call Info" at bounding box center [102, 266] width 143 height 22
type input "[PHONE_NUMBER]"
click at [368, 57] on icon at bounding box center [370, 56] width 13 height 13
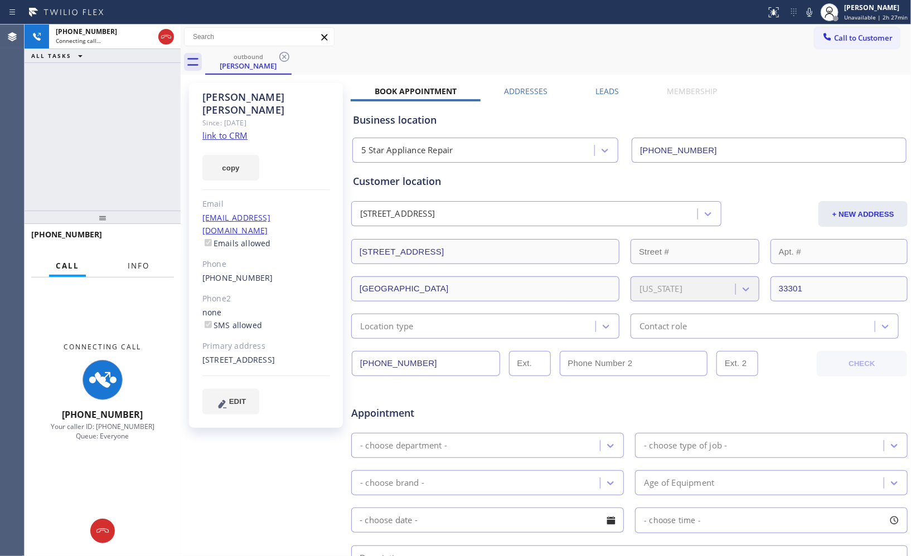
click at [147, 270] on span "Info" at bounding box center [139, 266] width 22 height 10
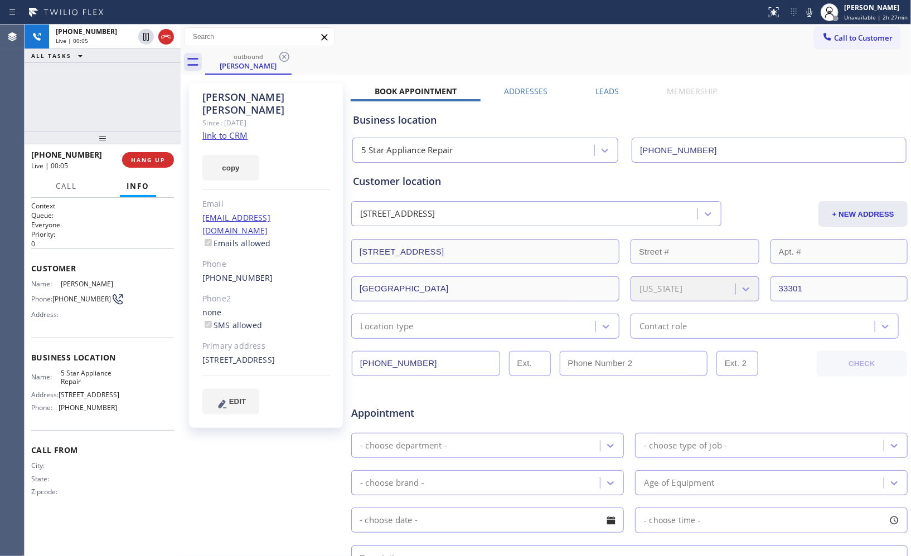
drag, startPoint x: 127, startPoint y: 221, endPoint x: 162, endPoint y: 129, distance: 97.9
click at [162, 131] on div at bounding box center [103, 137] width 156 height 13
click at [162, 160] on span "HANG UP" at bounding box center [148, 160] width 34 height 8
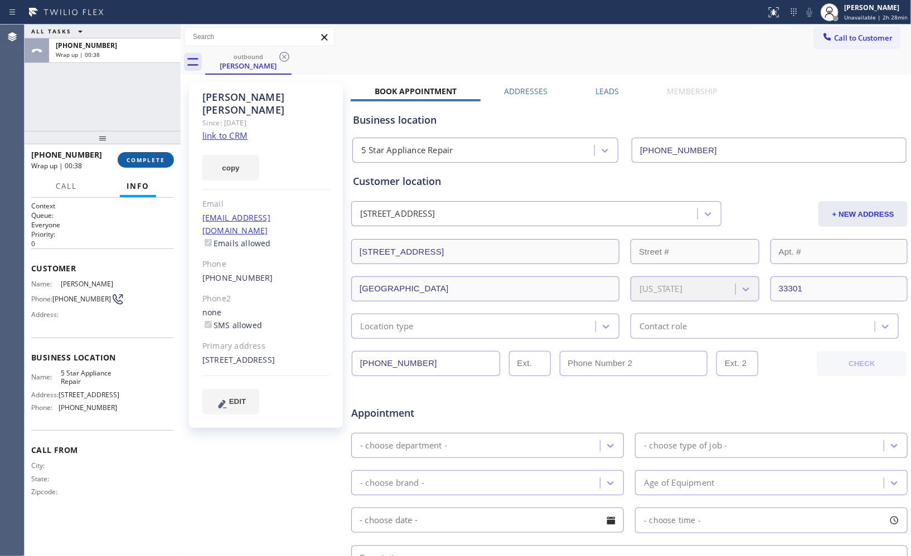
click at [151, 161] on span "COMPLETE" at bounding box center [146, 160] width 38 height 8
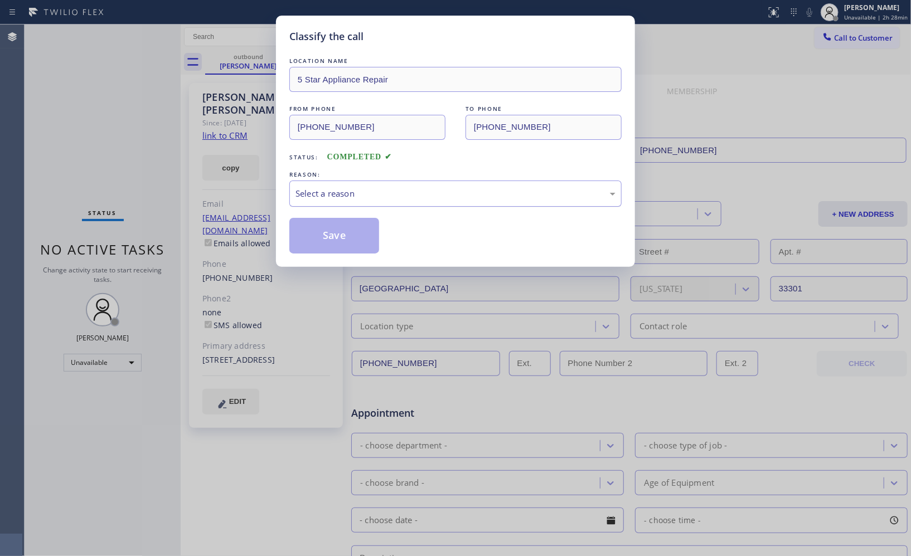
click at [410, 202] on div "Select a reason" at bounding box center [455, 194] width 332 height 26
click at [347, 238] on button "Save" at bounding box center [334, 236] width 90 height 36
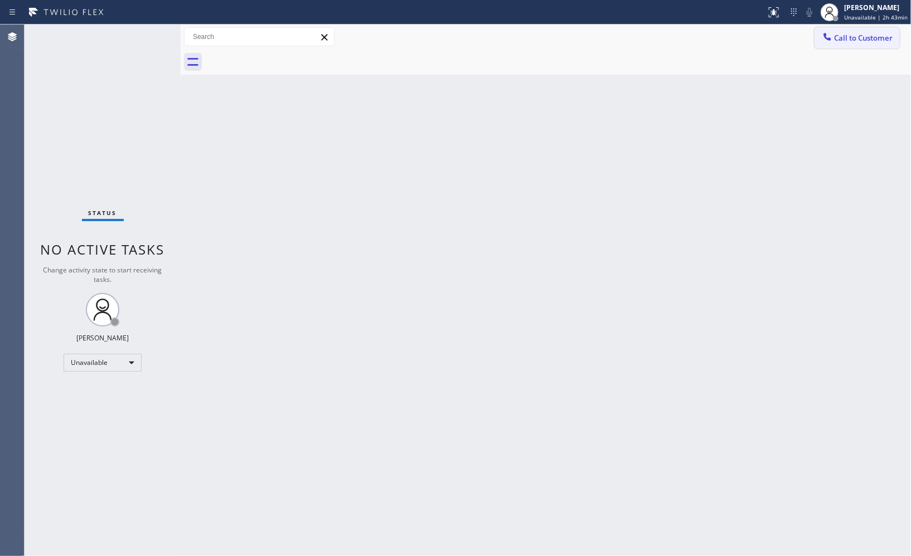
click at [853, 31] on button "Call to Customer" at bounding box center [856, 37] width 85 height 21
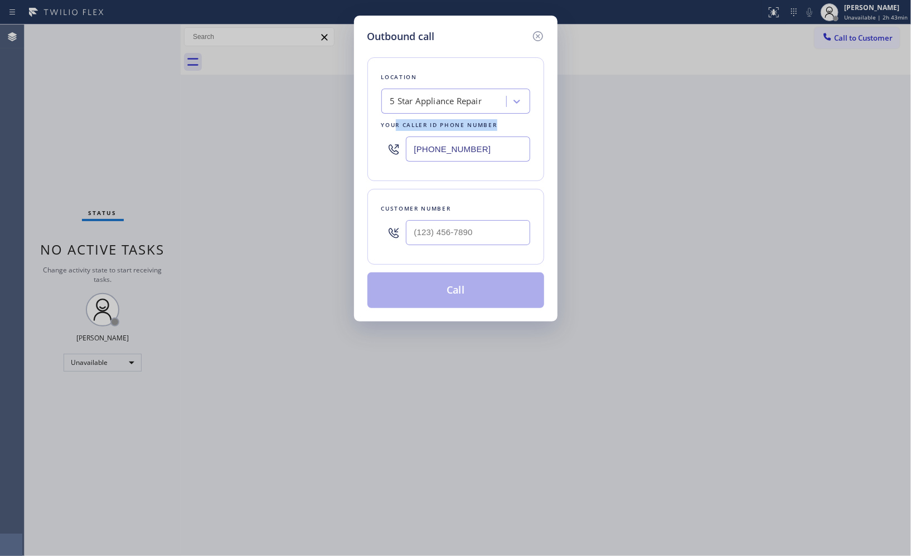
drag, startPoint x: 430, startPoint y: 142, endPoint x: 391, endPoint y: 114, distance: 47.6
click at [393, 117] on div "Location 5 Star Appliance Repair Your caller id phone number [PHONE_NUMBER]" at bounding box center [455, 119] width 177 height 124
drag, startPoint x: 492, startPoint y: 152, endPoint x: 375, endPoint y: 129, distance: 119.3
click at [377, 137] on div "Location 5 Star Appliance Repair Your caller id phone number [PHONE_NUMBER]" at bounding box center [455, 119] width 177 height 124
paste input "347) 284-6179"
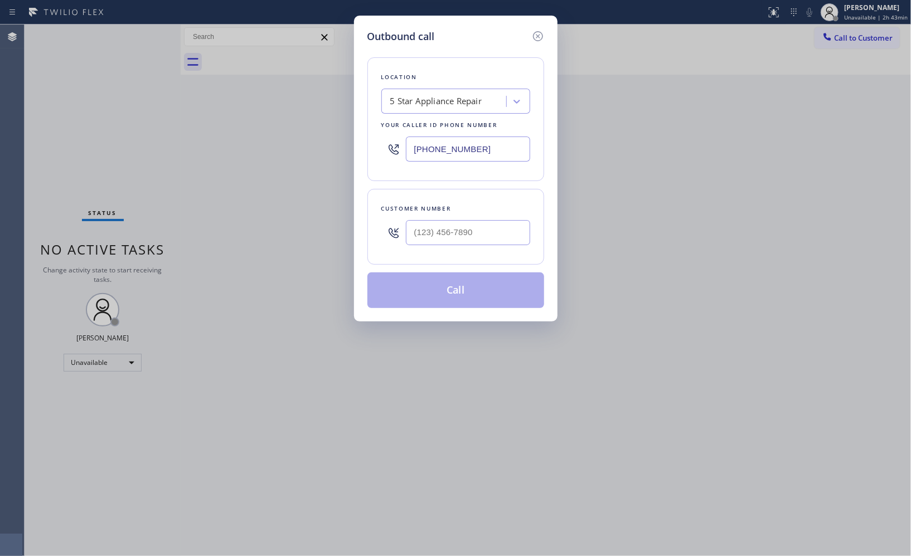
type input "[PHONE_NUMBER]"
drag, startPoint x: 488, startPoint y: 227, endPoint x: 325, endPoint y: 182, distance: 169.4
click at [354, 224] on div "Outbound call Location Repair Twist of [US_STATE] Your caller id phone number […" at bounding box center [455, 169] width 203 height 306
paste input "718) 791-9028"
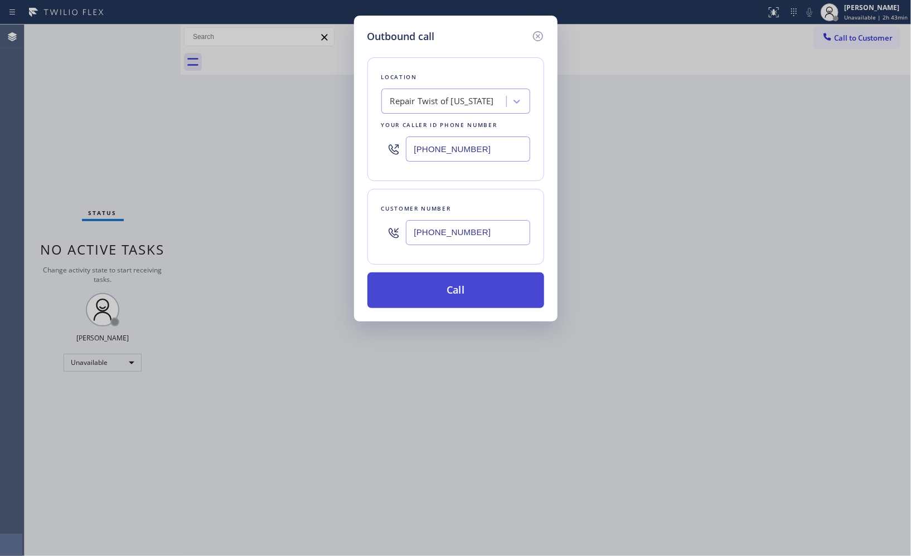
type input "[PHONE_NUMBER]"
click at [470, 292] on button "Call" at bounding box center [455, 291] width 177 height 36
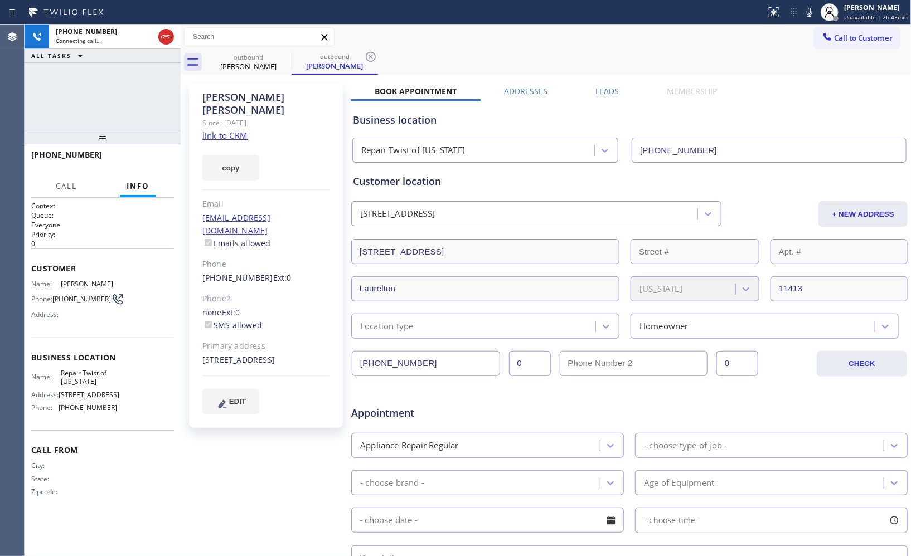
type input "[PHONE_NUMBER]"
click at [164, 40] on icon at bounding box center [165, 36] width 13 height 13
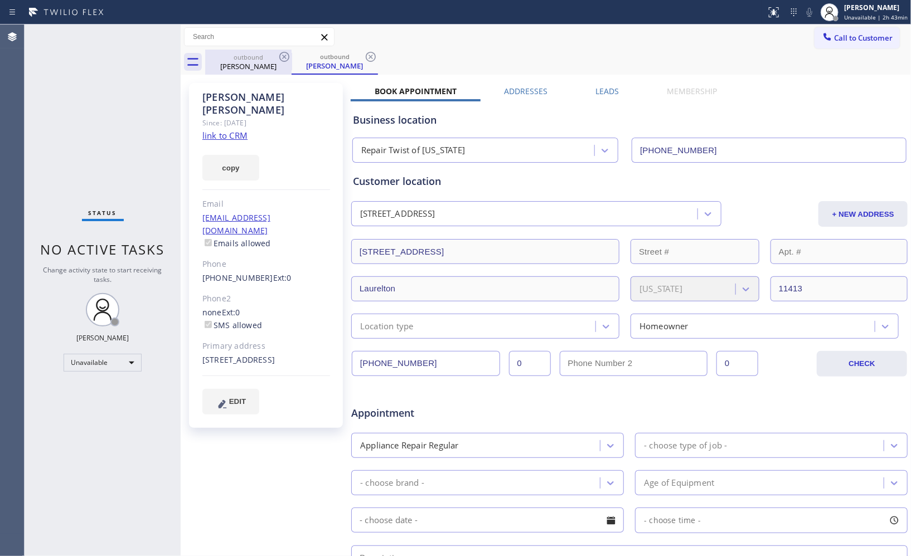
click at [261, 71] on div "outbound [PERSON_NAME]" at bounding box center [248, 62] width 84 height 25
click at [280, 57] on icon at bounding box center [284, 56] width 13 height 13
click at [281, 57] on icon at bounding box center [284, 56] width 13 height 13
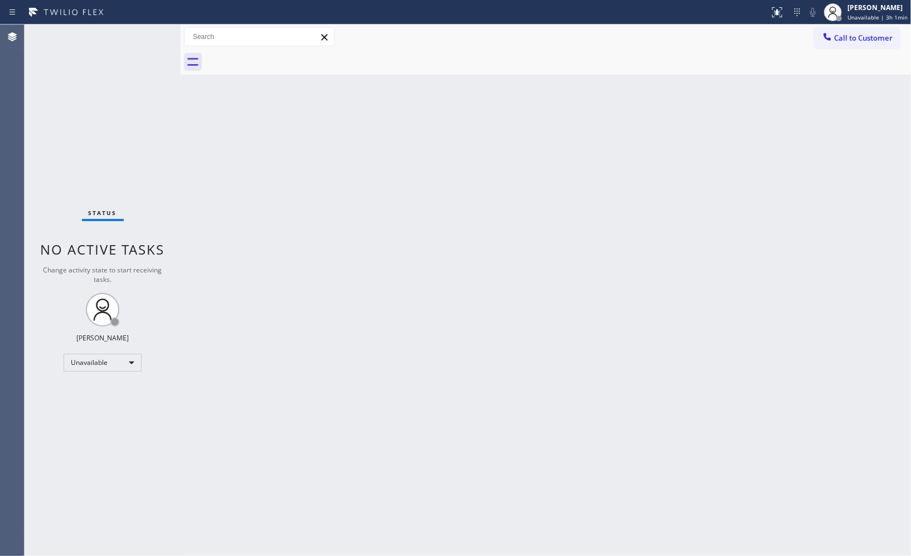
click at [534, 128] on div "Back to Dashboard Change Sender ID Customers Technicians Select a contact Outbo…" at bounding box center [546, 291] width 730 height 532
click at [547, 106] on div "Back to Dashboard Change Sender ID Customers Technicians Select a contact Outbo…" at bounding box center [546, 291] width 730 height 532
drag, startPoint x: 840, startPoint y: 43, endPoint x: 818, endPoint y: 42, distance: 22.9
click at [837, 43] on button "Call to Customer" at bounding box center [856, 37] width 85 height 21
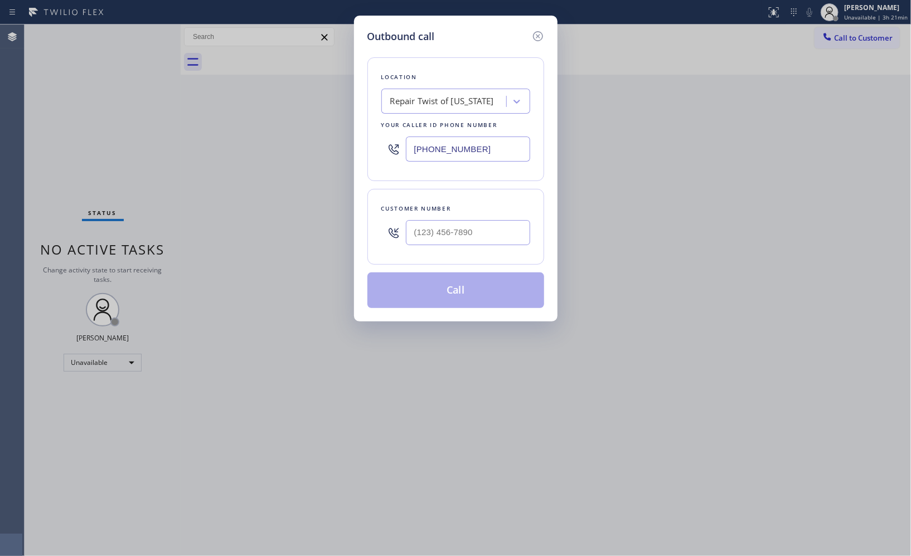
drag, startPoint x: 493, startPoint y: 145, endPoint x: 310, endPoint y: 99, distance: 188.6
click at [319, 108] on div "Outbound call Location Repair Twist of [US_STATE] Your caller id phone number […" at bounding box center [455, 278] width 911 height 556
paste input "562) 376-2472"
type input "[PHONE_NUMBER]"
drag, startPoint x: 496, startPoint y: 230, endPoint x: 365, endPoint y: 219, distance: 131.4
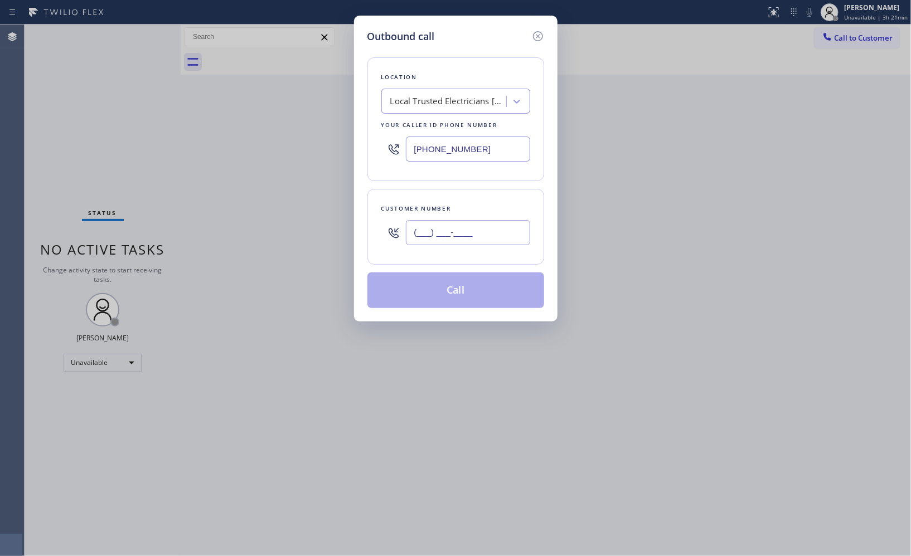
click at [372, 224] on div "Customer number (___) ___-____" at bounding box center [455, 227] width 177 height 76
paste input "714) 585-4888"
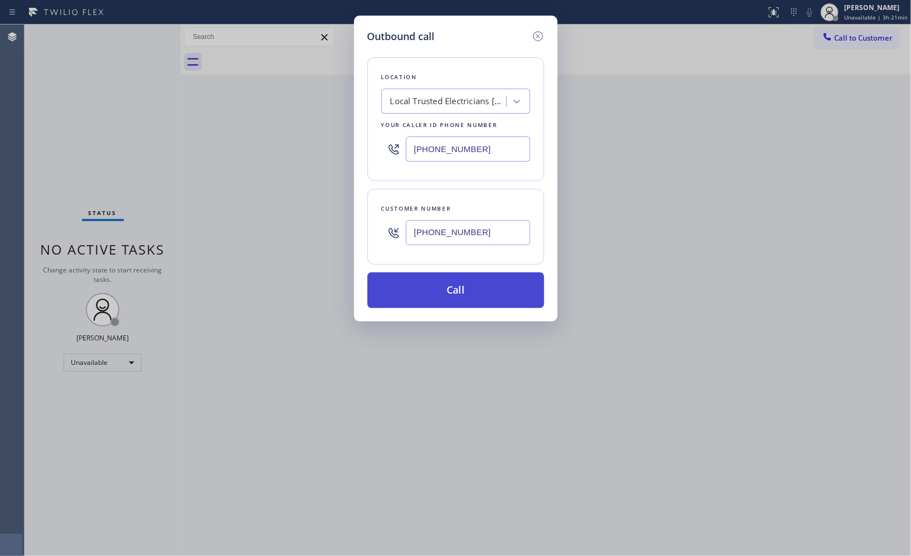
type input "[PHONE_NUMBER]"
click at [499, 299] on button "Call" at bounding box center [455, 291] width 177 height 36
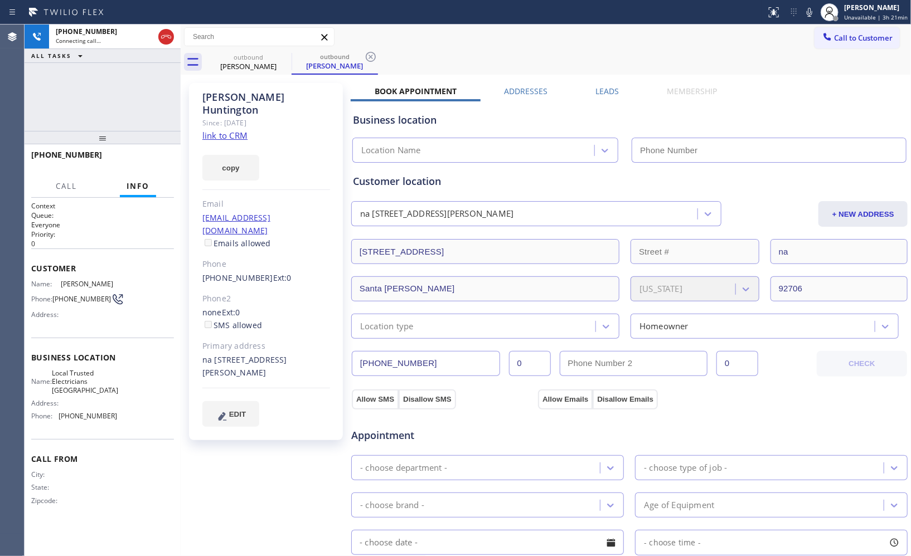
type input "[PHONE_NUMBER]"
click at [380, 55] on div "outbound [PERSON_NAME] outbound [PERSON_NAME]" at bounding box center [558, 62] width 706 height 25
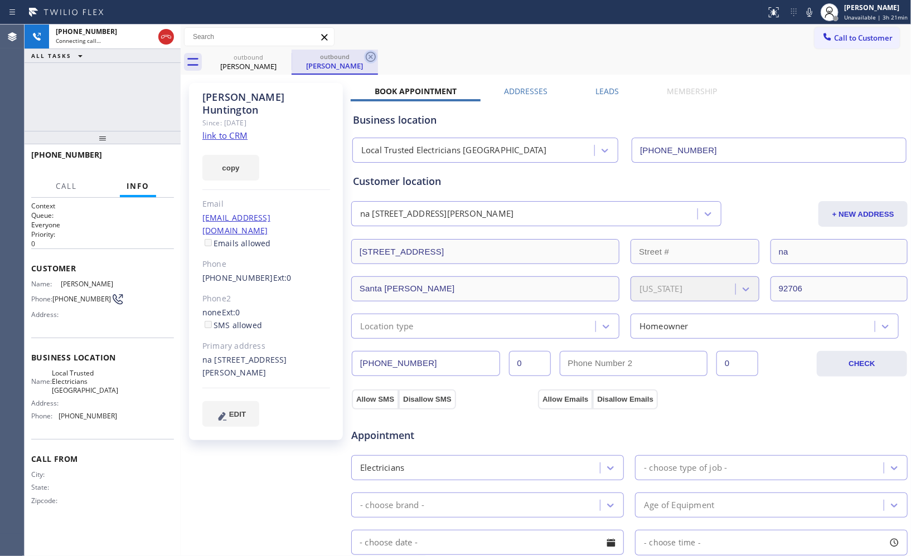
click at [374, 60] on icon at bounding box center [370, 56] width 13 height 13
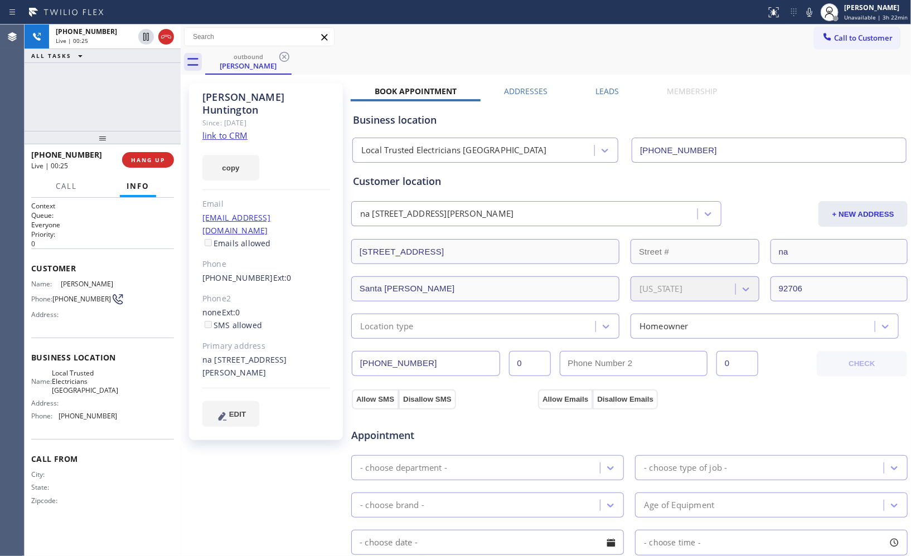
click at [654, 57] on div "outbound [PERSON_NAME]" at bounding box center [558, 62] width 706 height 25
click at [816, 13] on icon at bounding box center [809, 12] width 13 height 13
click at [812, 9] on icon at bounding box center [809, 12] width 6 height 9
click at [157, 161] on span "HANG UP" at bounding box center [148, 160] width 34 height 8
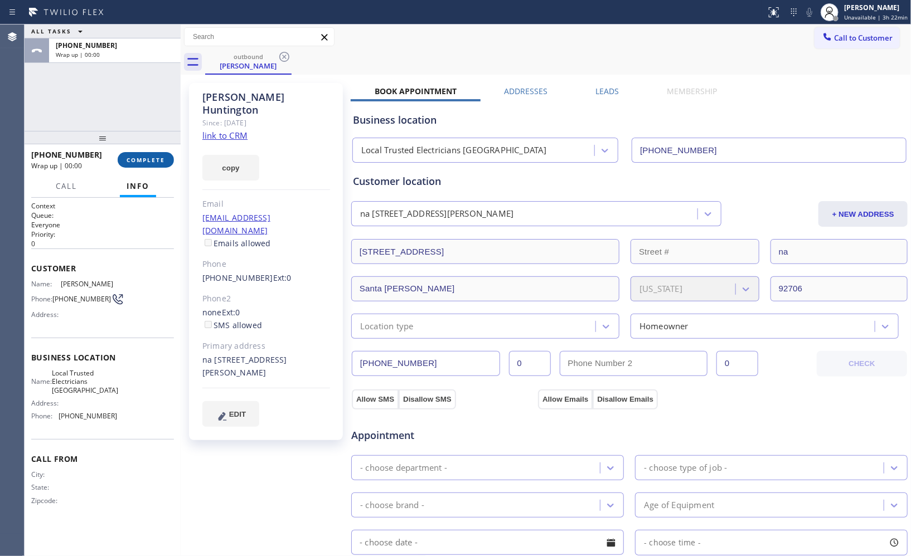
click at [157, 161] on span "COMPLETE" at bounding box center [146, 160] width 38 height 8
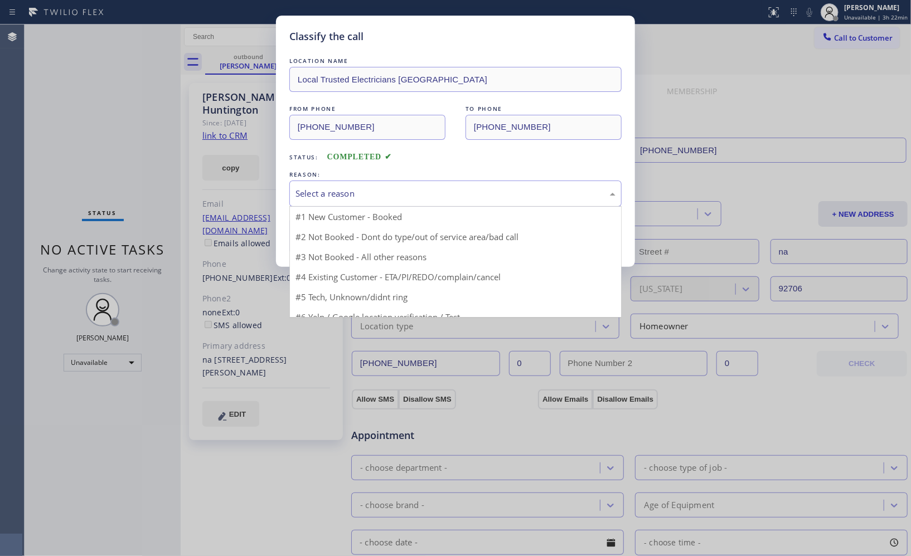
click at [413, 203] on div "Select a reason" at bounding box center [455, 194] width 332 height 26
drag, startPoint x: 388, startPoint y: 240, endPoint x: 363, endPoint y: 237, distance: 25.2
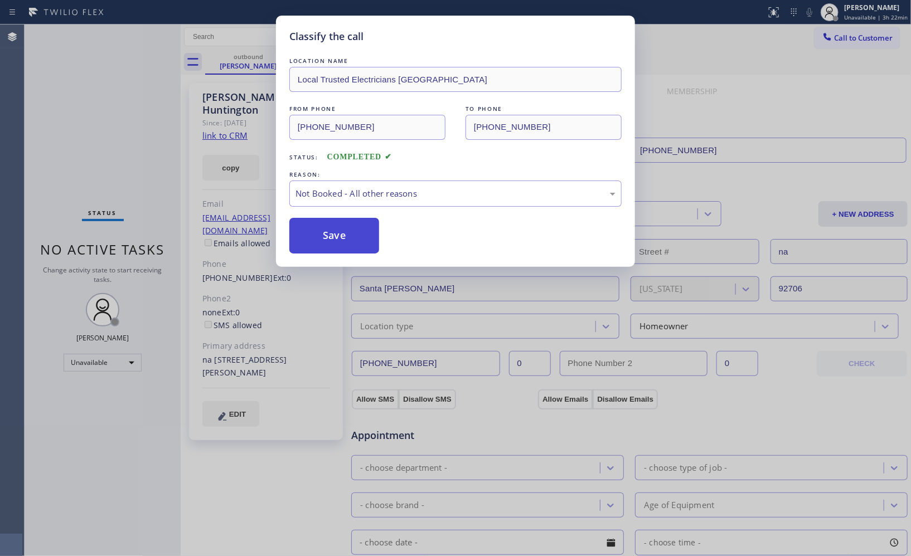
click at [351, 238] on button "Save" at bounding box center [334, 236] width 90 height 36
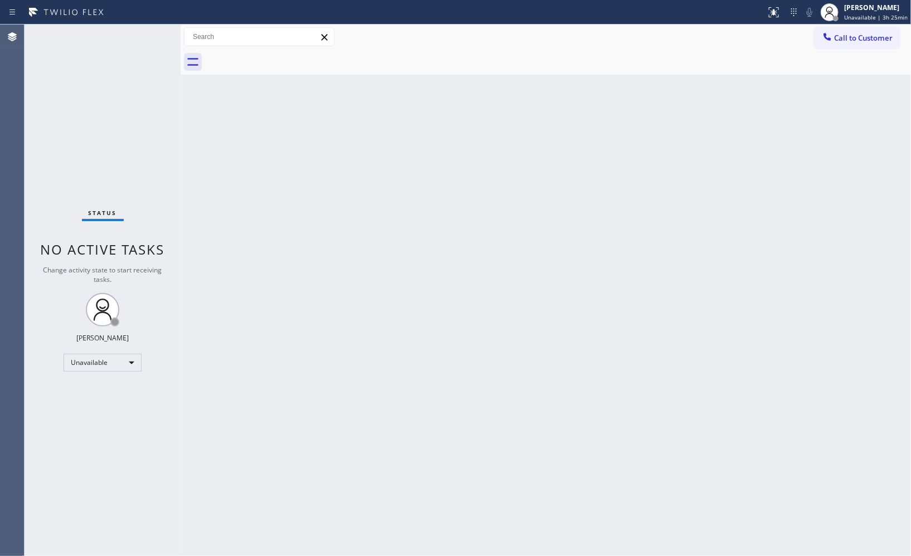
click at [837, 33] on span "Call to Customer" at bounding box center [863, 38] width 59 height 10
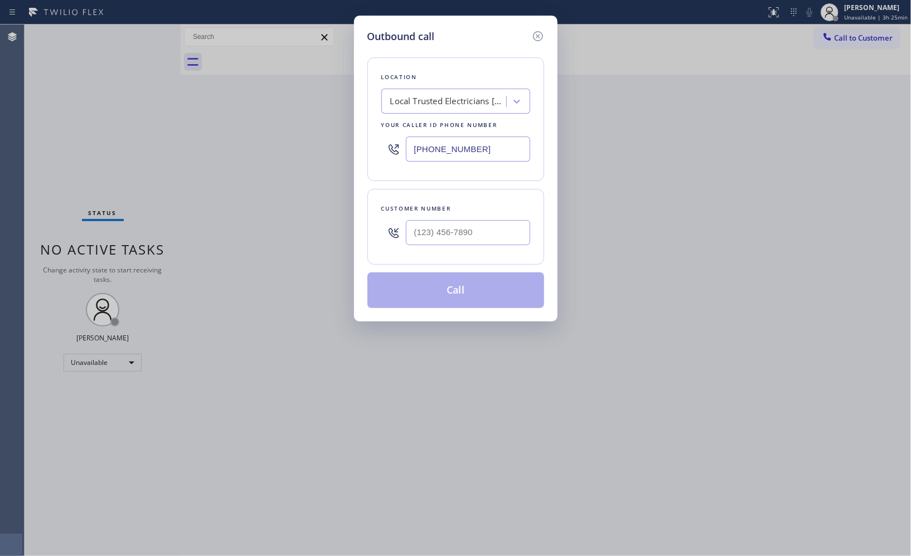
drag, startPoint x: 404, startPoint y: 130, endPoint x: 366, endPoint y: 94, distance: 52.4
click at [382, 114] on div "Location Local Trusted Electricians [GEOGRAPHIC_DATA] Your caller id phone numb…" at bounding box center [455, 119] width 177 height 124
drag, startPoint x: 492, startPoint y: 244, endPoint x: 309, endPoint y: 179, distance: 193.9
click at [344, 230] on div "Outbound call Location Local Trusted Electricians [GEOGRAPHIC_DATA] Your caller…" at bounding box center [455, 278] width 911 height 556
paste input "661) 494-5525"
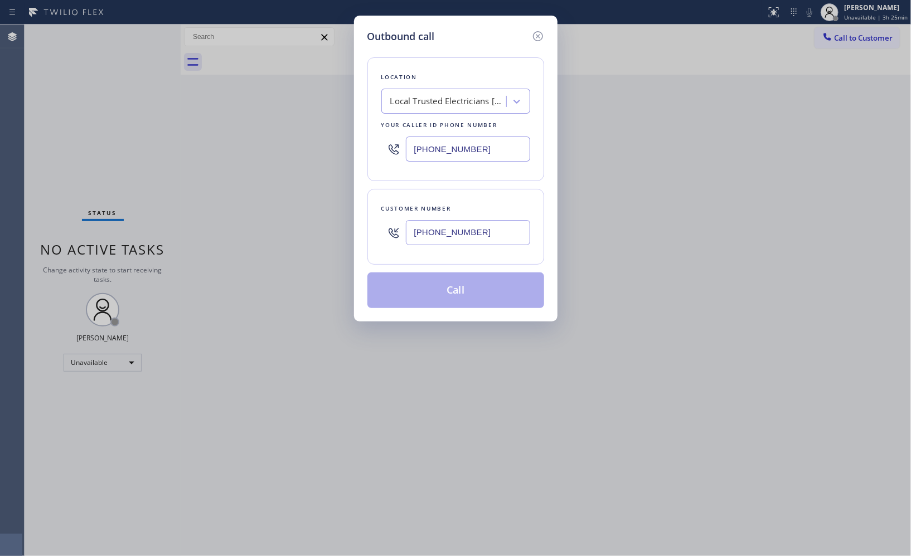
type input "[PHONE_NUMBER]"
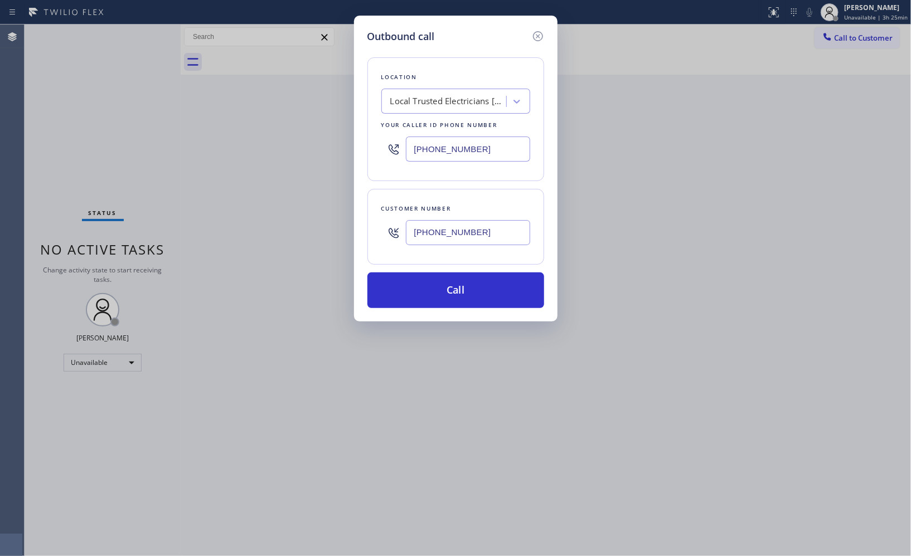
drag, startPoint x: 376, startPoint y: 145, endPoint x: 299, endPoint y: 6, distance: 158.7
click at [360, 134] on div "Outbound call Location Local Trusted Electricians [GEOGRAPHIC_DATA] Your caller…" at bounding box center [455, 169] width 203 height 306
paste input "213) 279-2717"
type input "[PHONE_NUMBER]"
click at [455, 290] on button "Call" at bounding box center [455, 291] width 177 height 36
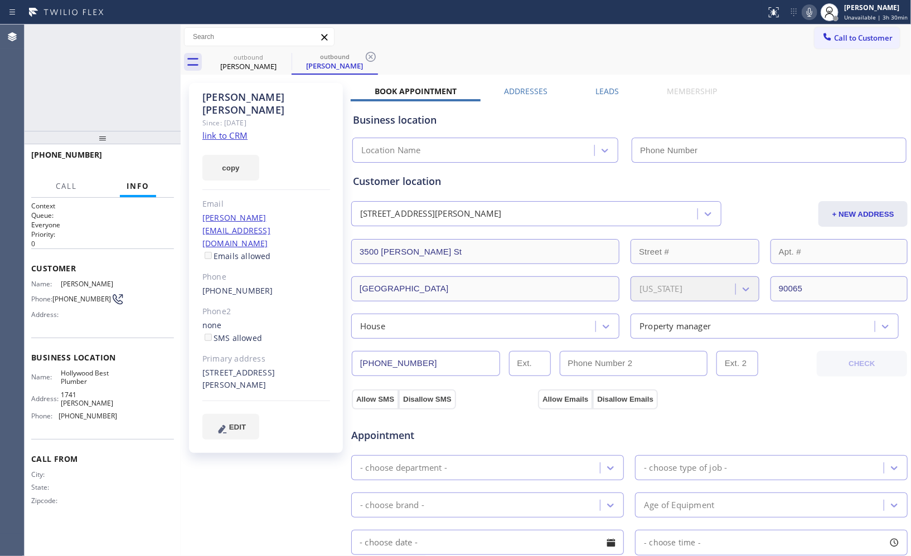
type input "[PHONE_NUMBER]"
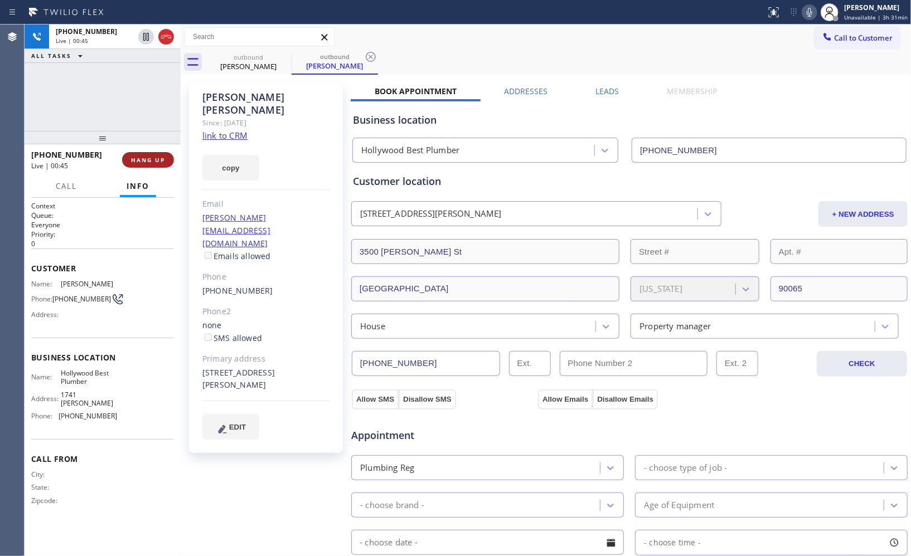
click at [152, 156] on span "HANG UP" at bounding box center [148, 160] width 34 height 8
click at [154, 165] on button "HANG UP" at bounding box center [148, 160] width 52 height 16
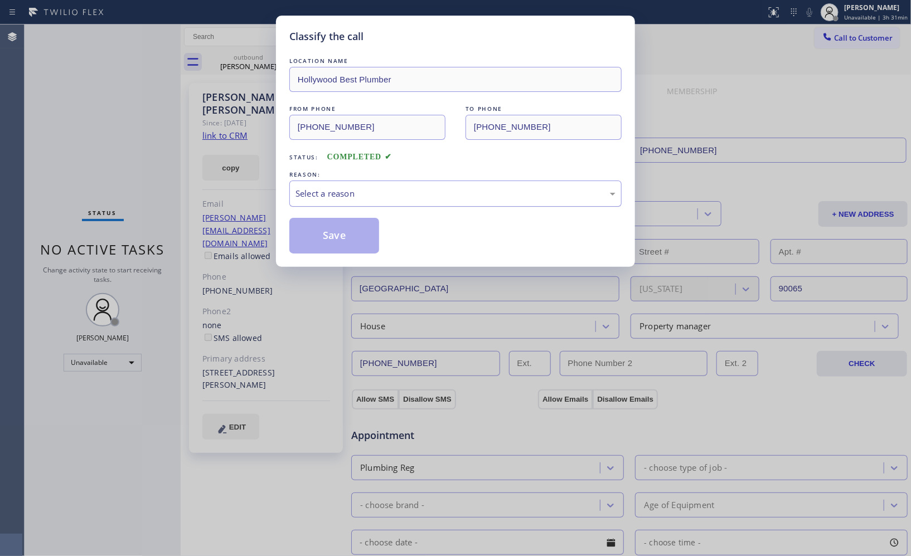
click at [465, 203] on div "Select a reason" at bounding box center [455, 194] width 332 height 26
click at [356, 236] on button "Save" at bounding box center [334, 236] width 90 height 36
click at [226, 55] on div "Classify the call LOCATION NAME [GEOGRAPHIC_DATA] Best Plumber FROM PHONE [PHON…" at bounding box center [455, 278] width 911 height 556
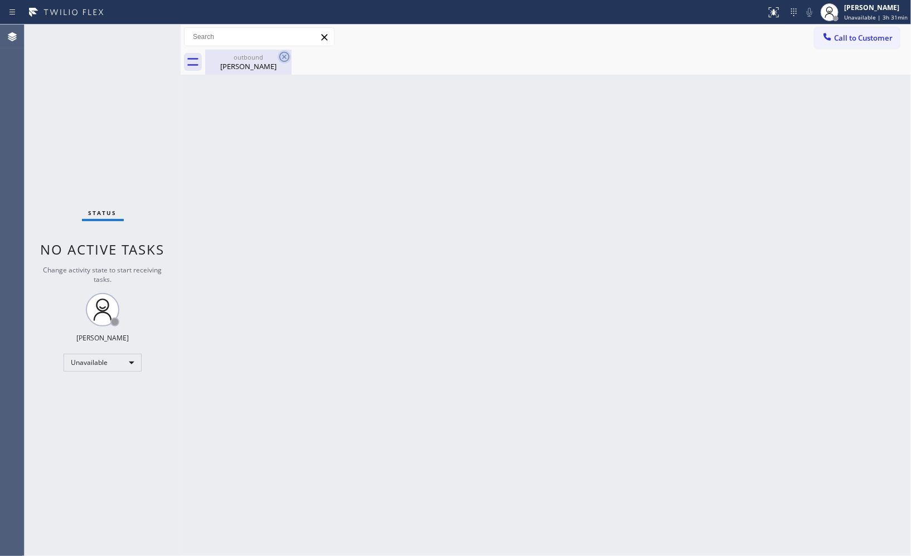
click at [285, 54] on icon at bounding box center [284, 56] width 13 height 13
click at [241, 69] on div "[PERSON_NAME]" at bounding box center [248, 66] width 84 height 10
click at [855, 37] on span "Call to Customer" at bounding box center [863, 38] width 59 height 10
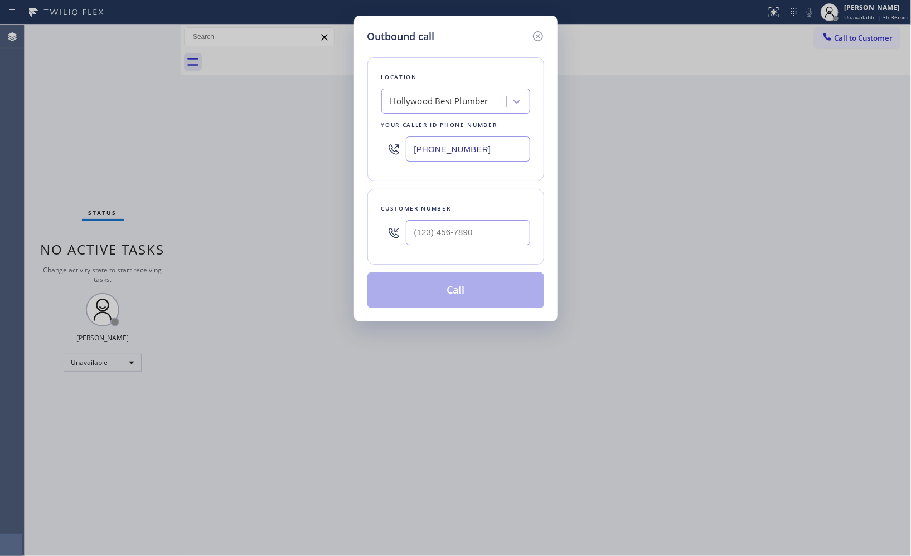
drag, startPoint x: 485, startPoint y: 142, endPoint x: 340, endPoint y: 0, distance: 203.0
click at [342, 112] on div "Outbound call Location [GEOGRAPHIC_DATA] Best Plumber Your caller id phone numb…" at bounding box center [455, 278] width 911 height 556
paste input "323) 676-1538"
type input "[PHONE_NUMBER]"
drag, startPoint x: 474, startPoint y: 238, endPoint x: 392, endPoint y: 218, distance: 84.2
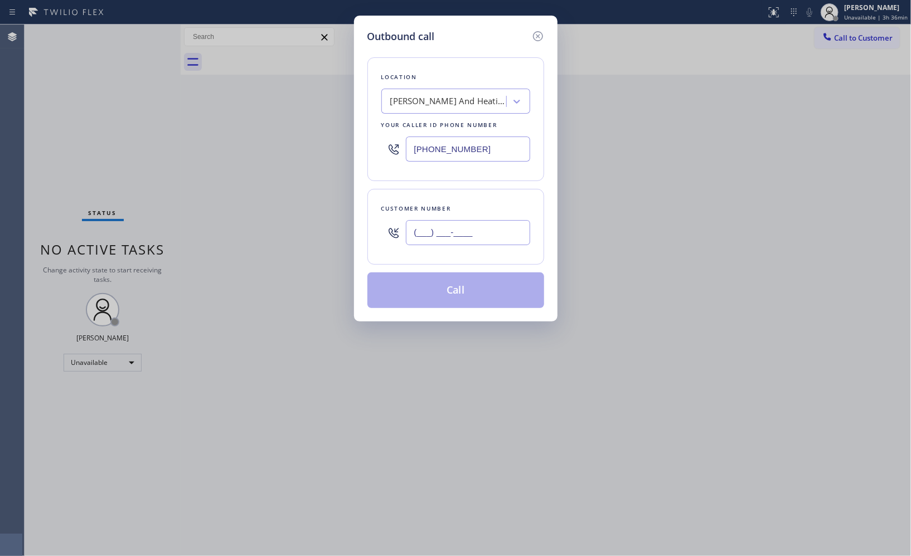
click at [393, 219] on div "(___) ___-____" at bounding box center [455, 233] width 149 height 36
paste input "213) 500-3153"
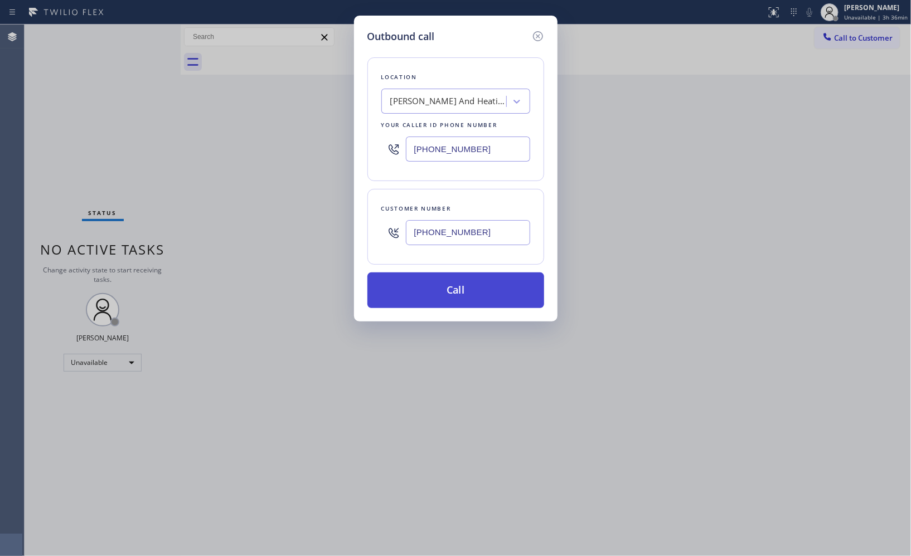
type input "[PHONE_NUMBER]"
click at [470, 297] on button "Call" at bounding box center [455, 291] width 177 height 36
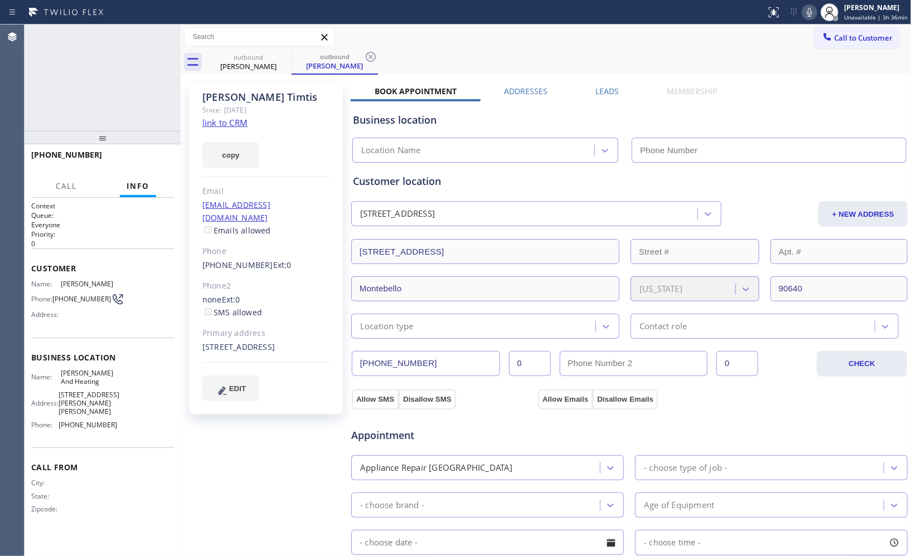
type input "[PHONE_NUMBER]"
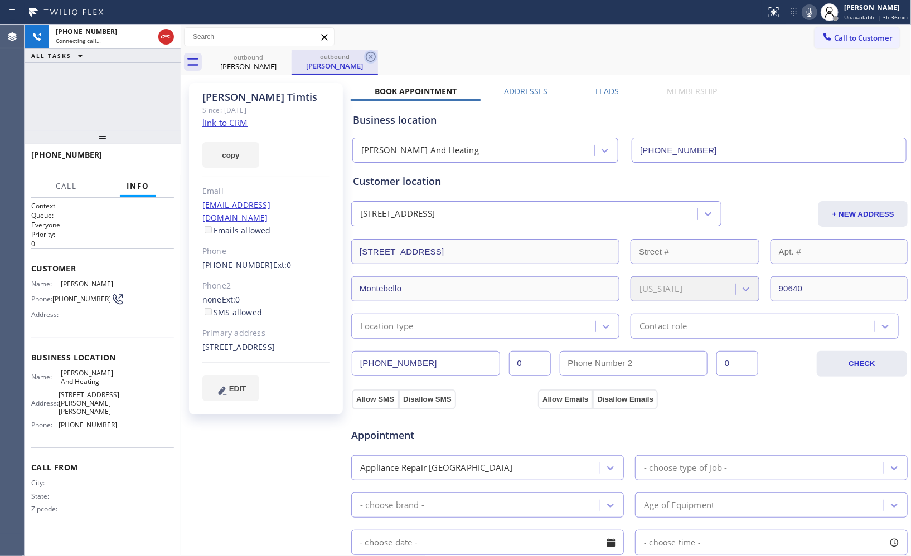
drag, startPoint x: 371, startPoint y: 54, endPoint x: 365, endPoint y: 49, distance: 7.6
click at [371, 55] on icon at bounding box center [370, 56] width 13 height 13
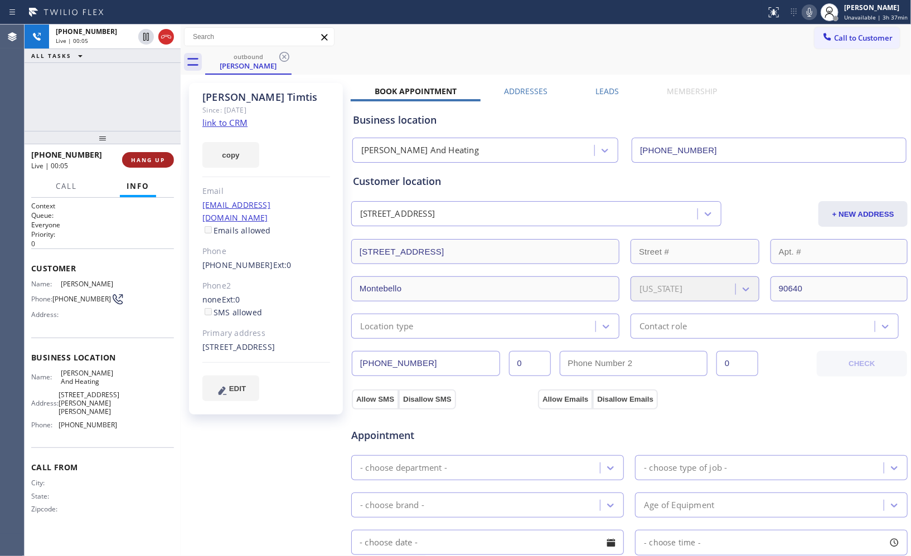
click at [149, 158] on span "HANG UP" at bounding box center [148, 160] width 34 height 8
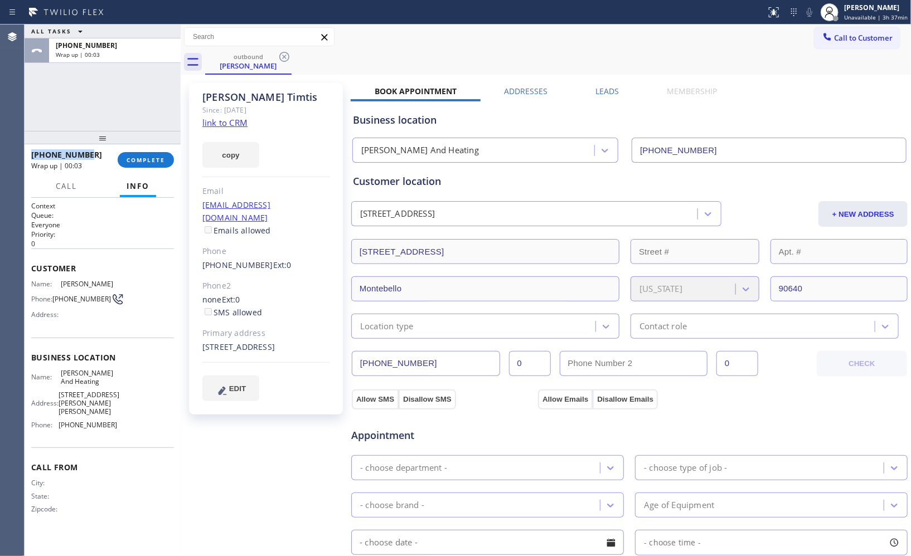
drag, startPoint x: 99, startPoint y: 153, endPoint x: 29, endPoint y: 152, distance: 70.2
click at [29, 152] on div "[PHONE_NUMBER] Wrap up | 00:03 COMPLETE" at bounding box center [103, 159] width 156 height 31
copy span "[PHONE_NUMBER]"
click at [137, 159] on span "COMPLETE" at bounding box center [146, 160] width 38 height 8
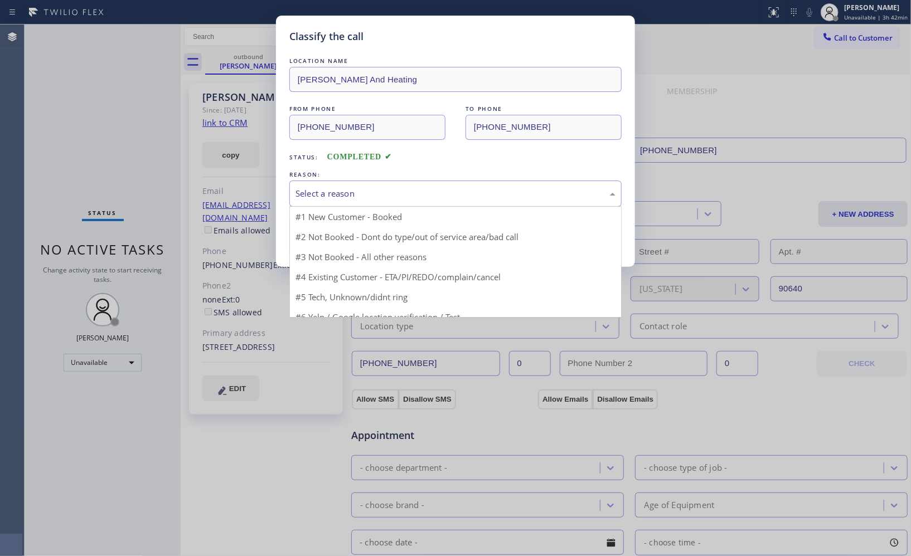
click at [391, 201] on div "Select a reason" at bounding box center [455, 194] width 332 height 26
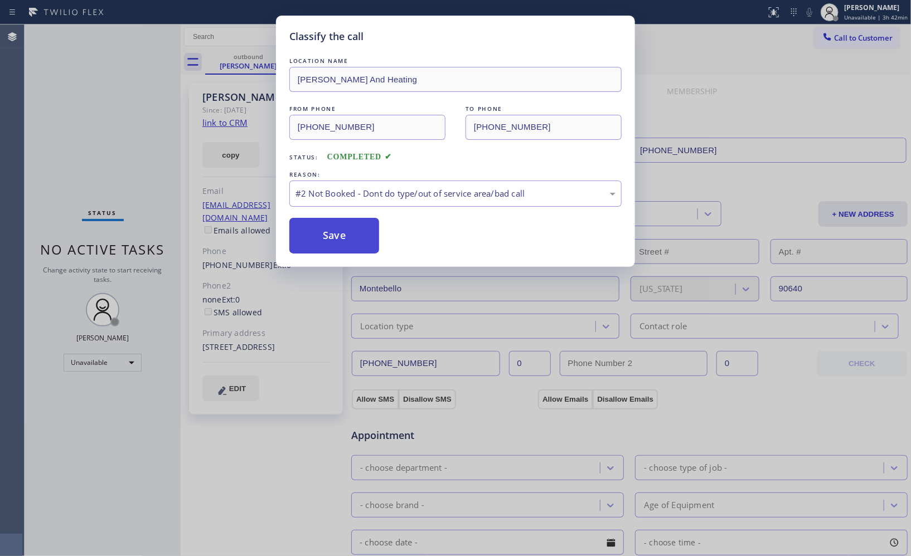
click at [352, 241] on button "Save" at bounding box center [334, 236] width 90 height 36
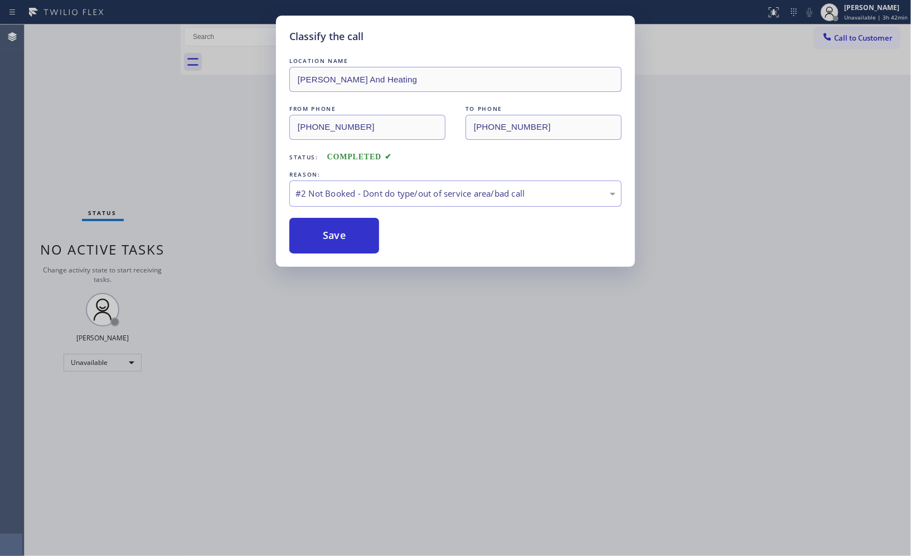
click at [849, 40] on div "Classify the call LOCATION NAME [PERSON_NAME] And Heating FROM PHONE [PHONE_NUM…" at bounding box center [455, 278] width 911 height 556
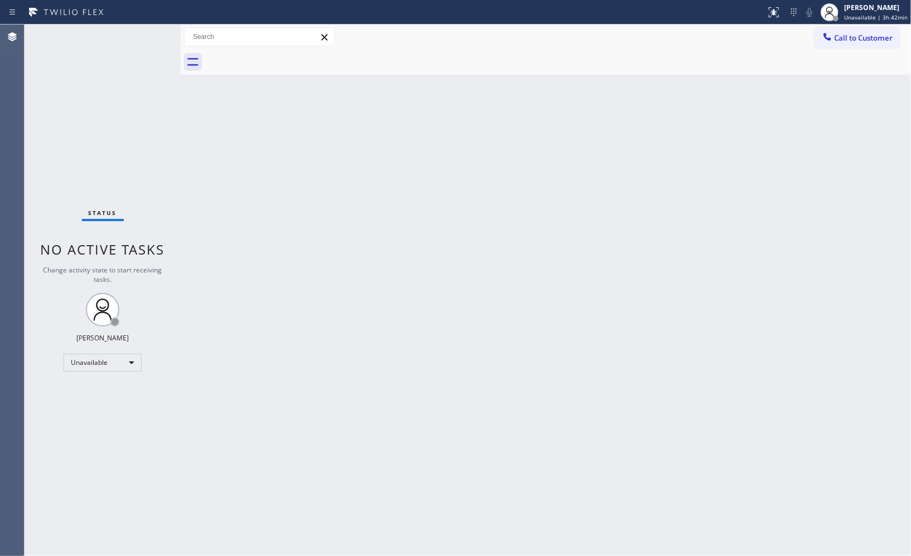
click at [849, 40] on span "Call to Customer" at bounding box center [863, 38] width 59 height 10
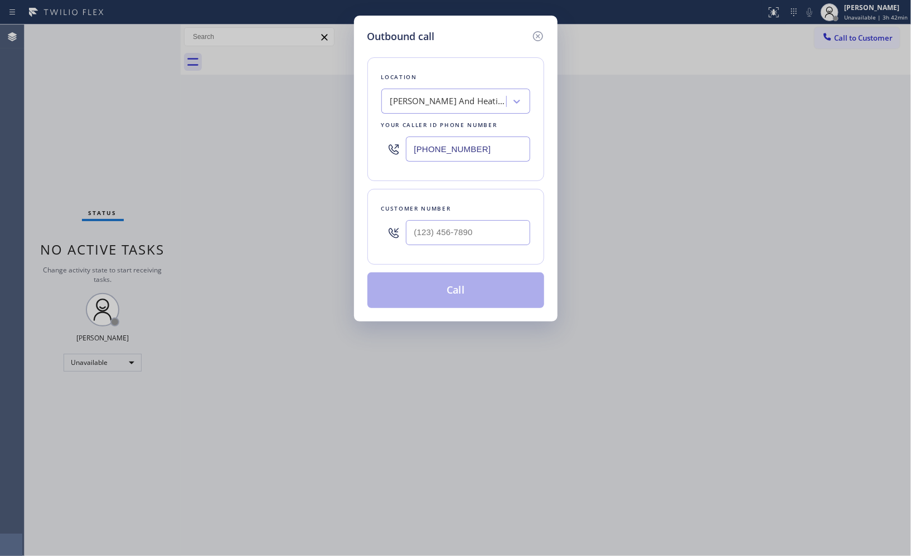
drag, startPoint x: 480, startPoint y: 148, endPoint x: 283, endPoint y: 72, distance: 210.6
click at [313, 109] on div "Outbound call Location [PERSON_NAME] And Heating Your caller id phone number [P…" at bounding box center [455, 278] width 911 height 556
paste input "760) 388-9556"
type input "[PHONE_NUMBER]"
drag, startPoint x: 490, startPoint y: 237, endPoint x: 343, endPoint y: 186, distance: 155.6
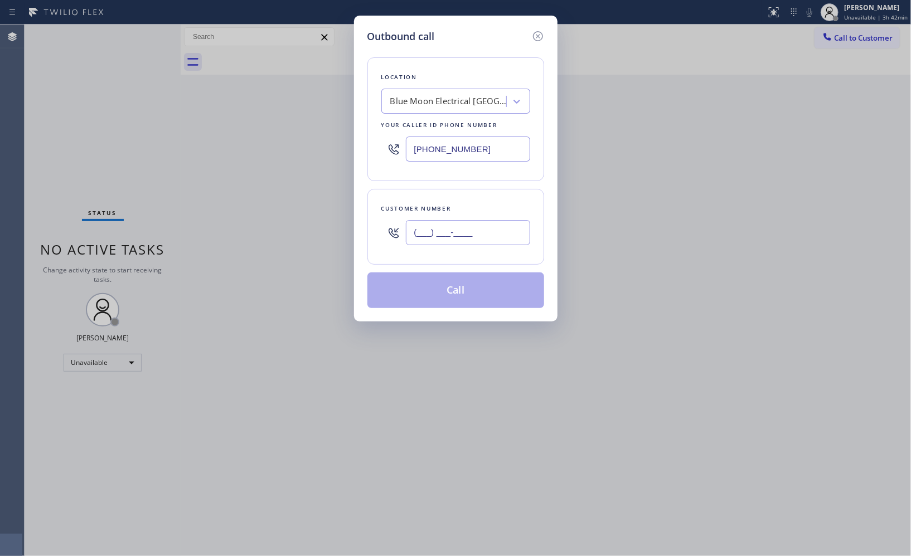
click at [372, 226] on div "Customer number (___) ___-____" at bounding box center [455, 227] width 177 height 76
paste input "403) 607-3326"
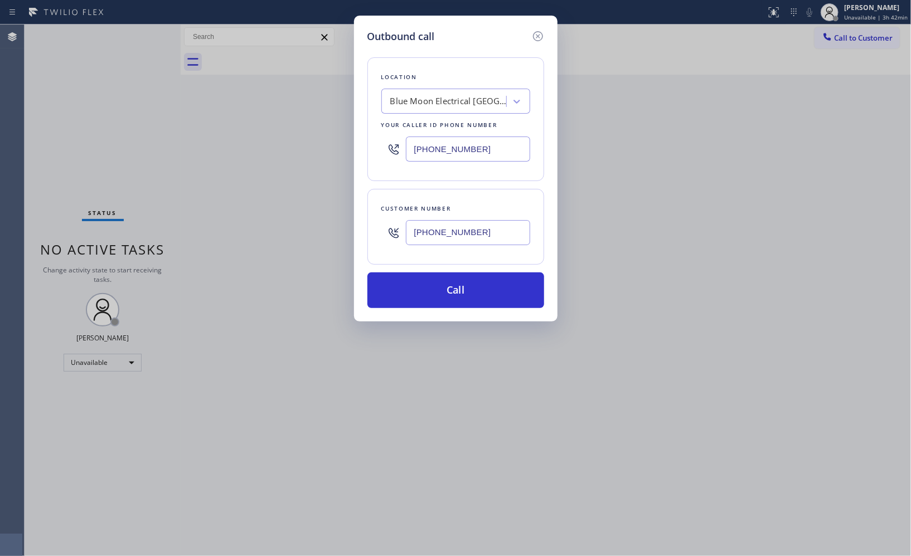
type input "[PHONE_NUMBER]"
click at [446, 284] on button "Call" at bounding box center [455, 291] width 177 height 36
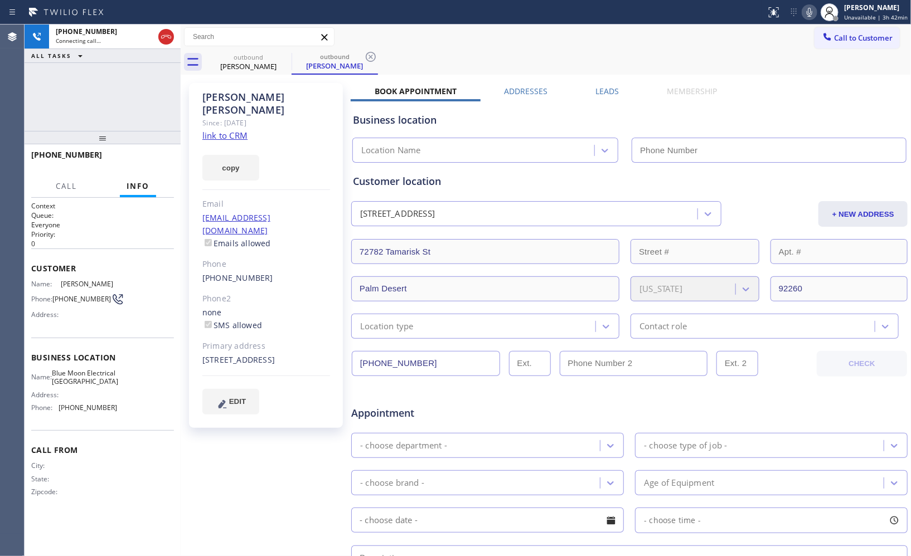
type input "[PHONE_NUMBER]"
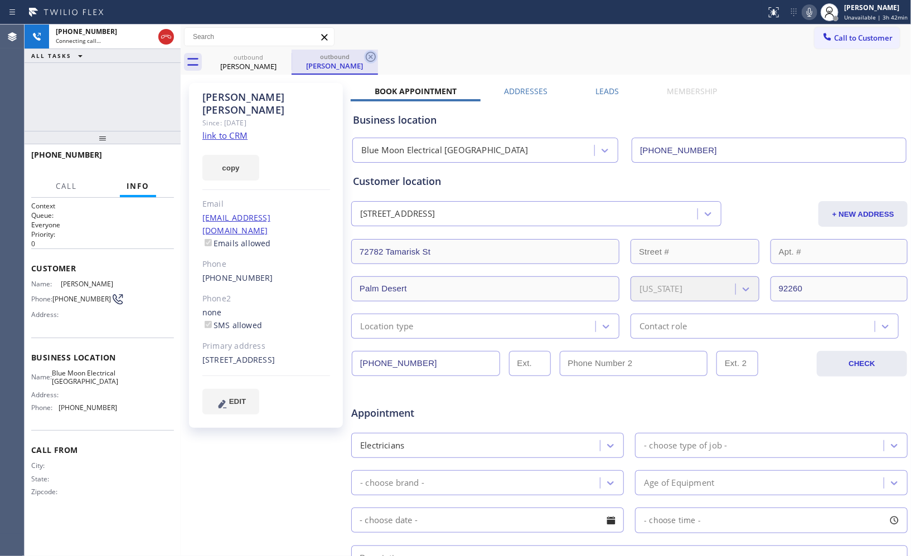
click at [372, 54] on icon at bounding box center [370, 56] width 13 height 13
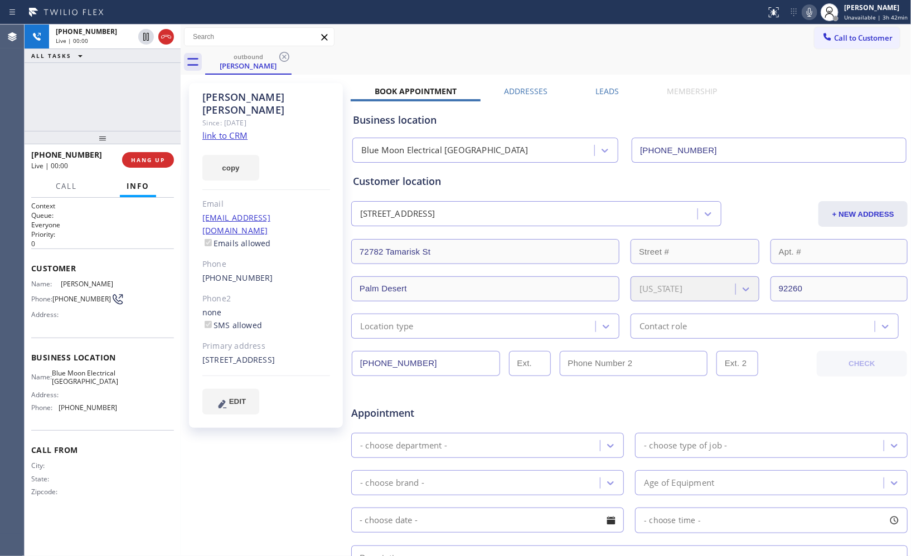
drag, startPoint x: 581, startPoint y: 21, endPoint x: 264, endPoint y: 23, distance: 316.6
click at [581, 21] on div "Status report No issues detected If you experience an issue, please download th…" at bounding box center [455, 12] width 911 height 25
click at [147, 156] on span "HANG UP" at bounding box center [148, 160] width 34 height 8
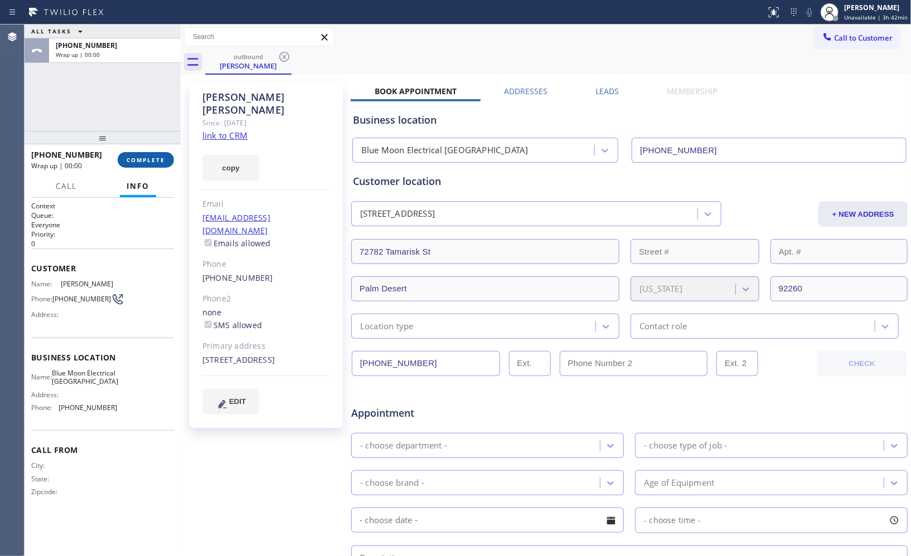
click at [148, 159] on span "COMPLETE" at bounding box center [146, 160] width 38 height 8
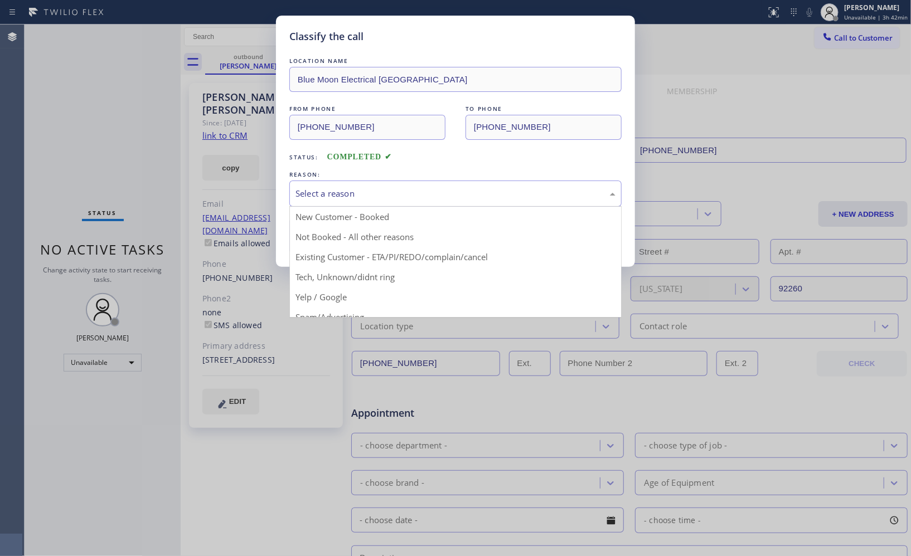
click at [411, 195] on div "Select a reason" at bounding box center [455, 193] width 320 height 13
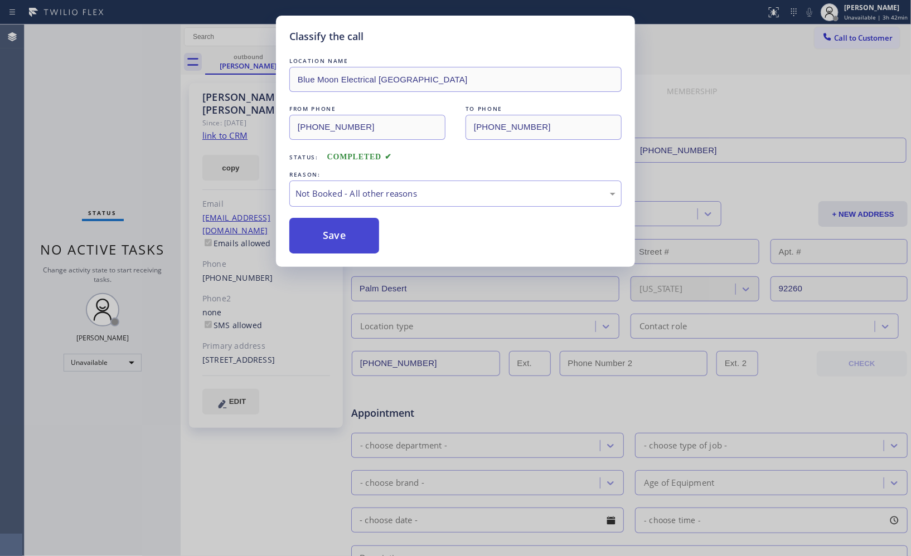
click at [362, 244] on button "Save" at bounding box center [334, 236] width 90 height 36
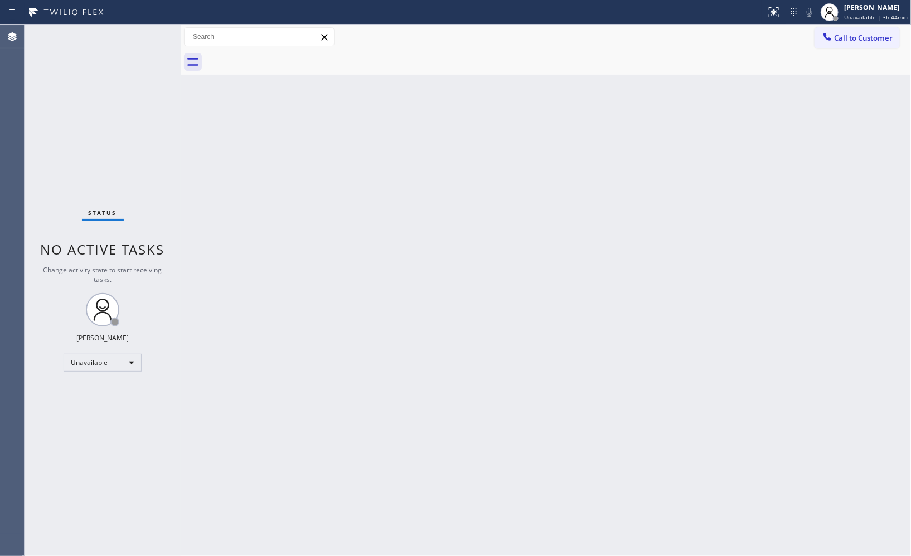
drag, startPoint x: 843, startPoint y: 40, endPoint x: 792, endPoint y: 52, distance: 52.3
click at [839, 40] on span "Call to Customer" at bounding box center [863, 38] width 59 height 10
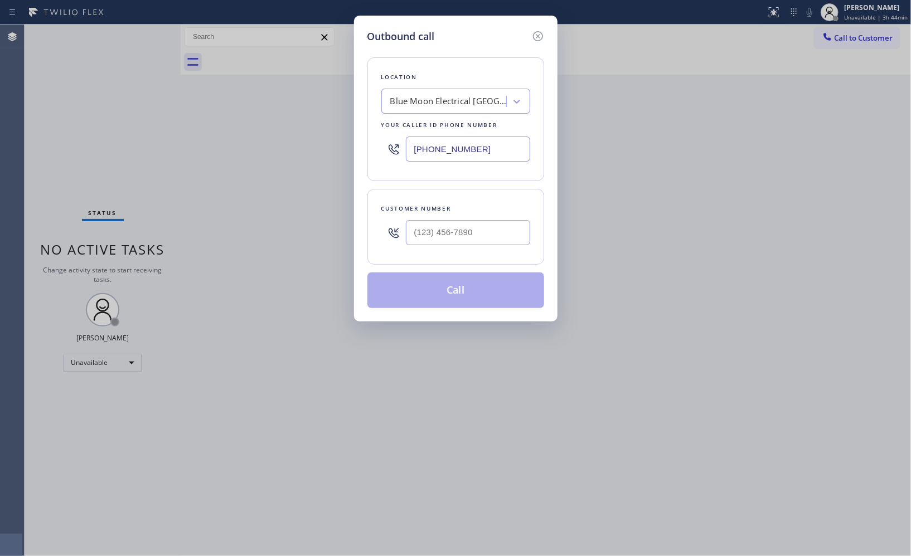
drag, startPoint x: 515, startPoint y: 142, endPoint x: 304, endPoint y: 2, distance: 253.2
click at [340, 102] on div "Outbound call Location Blue Moon Electrical [GEOGRAPHIC_DATA] Your caller id ph…" at bounding box center [455, 278] width 911 height 556
paste input "310) 550-7462"
type input "[PHONE_NUMBER]"
drag, startPoint x: 421, startPoint y: 231, endPoint x: 419, endPoint y: 220, distance: 11.9
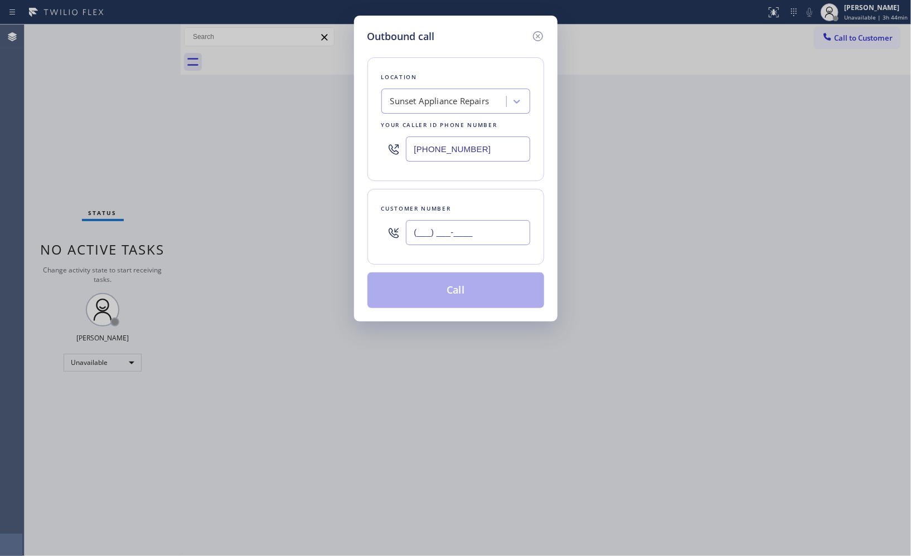
click at [421, 230] on input "(___) ___-____" at bounding box center [468, 232] width 124 height 25
paste input "310) 425-2810"
type input "[PHONE_NUMBER]"
click at [469, 290] on button "Call" at bounding box center [455, 291] width 177 height 36
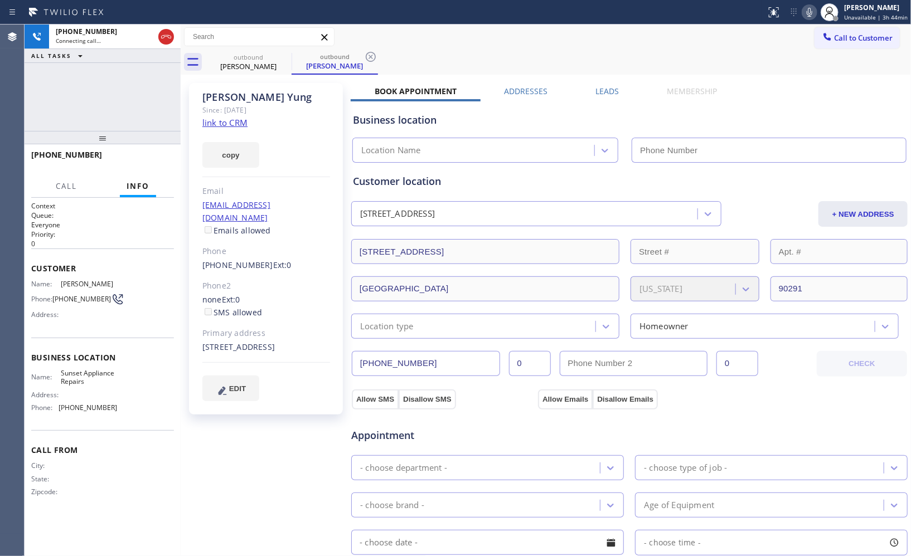
type input "[PHONE_NUMBER]"
drag, startPoint x: 376, startPoint y: 56, endPoint x: 356, endPoint y: 27, distance: 35.6
click at [376, 56] on icon at bounding box center [370, 56] width 13 height 13
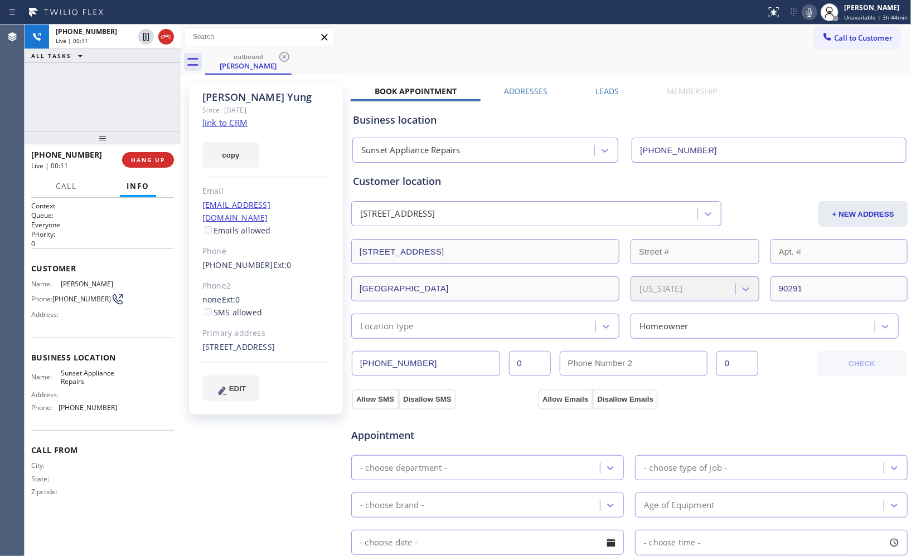
drag, startPoint x: 107, startPoint y: 141, endPoint x: 126, endPoint y: 90, distance: 54.7
click at [125, 84] on div "[PHONE_NUMBER] Live | 00:11 ALL TASKS ALL TASKS ACTIVE TASKS TASKS IN WRAP UP […" at bounding box center [103, 291] width 156 height 532
click at [156, 154] on button "HANG UP" at bounding box center [148, 160] width 52 height 16
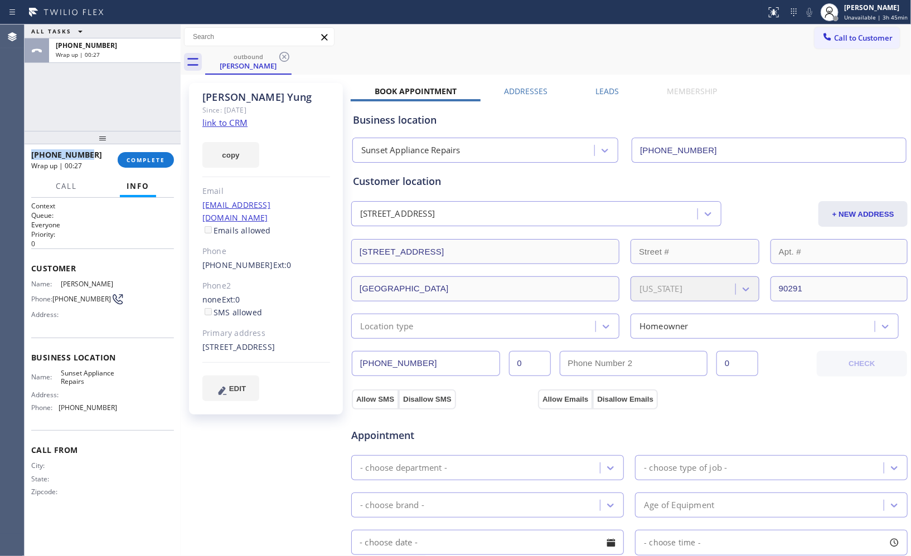
drag, startPoint x: 89, startPoint y: 154, endPoint x: 52, endPoint y: 134, distance: 42.4
click at [28, 154] on div "[PHONE_NUMBER] Wrap up | 00:27 COMPLETE" at bounding box center [103, 159] width 156 height 31
copy span "[PHONE_NUMBER]"
click at [218, 96] on div "[PERSON_NAME]" at bounding box center [266, 97] width 128 height 13
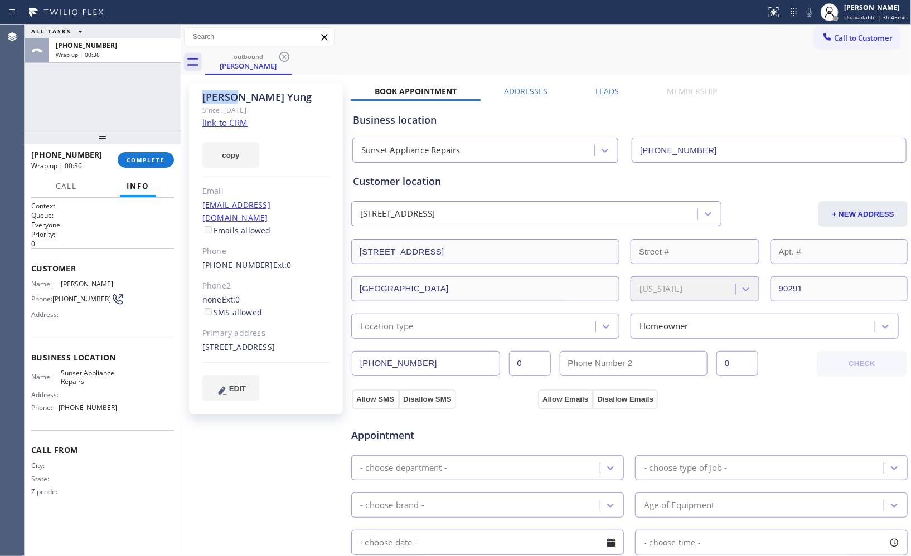
copy div "[PERSON_NAME]"
click at [138, 165] on button "COMPLETE" at bounding box center [146, 160] width 56 height 16
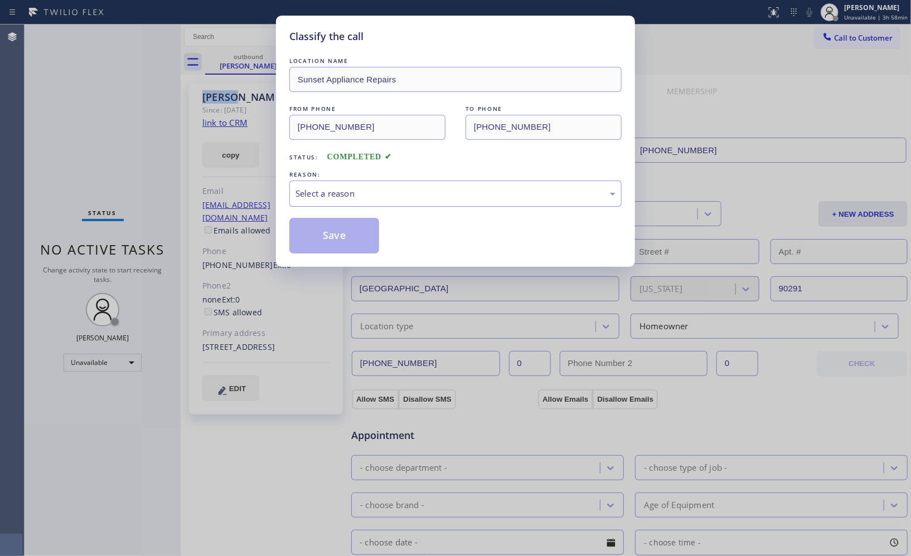
click at [476, 201] on div "Select a reason" at bounding box center [455, 194] width 332 height 26
click at [347, 234] on button "Save" at bounding box center [334, 236] width 90 height 36
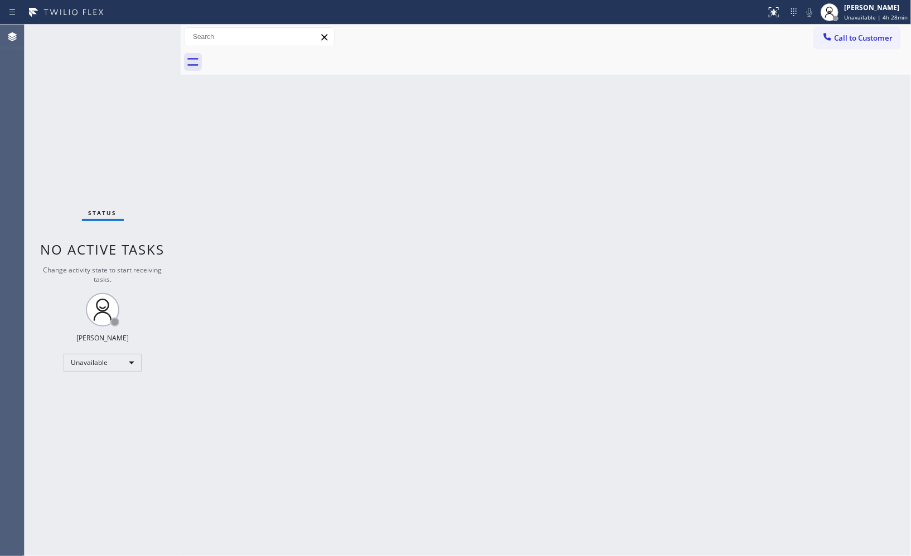
drag, startPoint x: 449, startPoint y: 275, endPoint x: 441, endPoint y: 271, distance: 8.2
click at [448, 275] on div "Back to Dashboard Change Sender ID Customers Technicians Select a contact Outbo…" at bounding box center [546, 291] width 730 height 532
drag, startPoint x: 861, startPoint y: 37, endPoint x: 797, endPoint y: 46, distance: 64.2
click at [854, 37] on span "Call to Customer" at bounding box center [863, 38] width 59 height 10
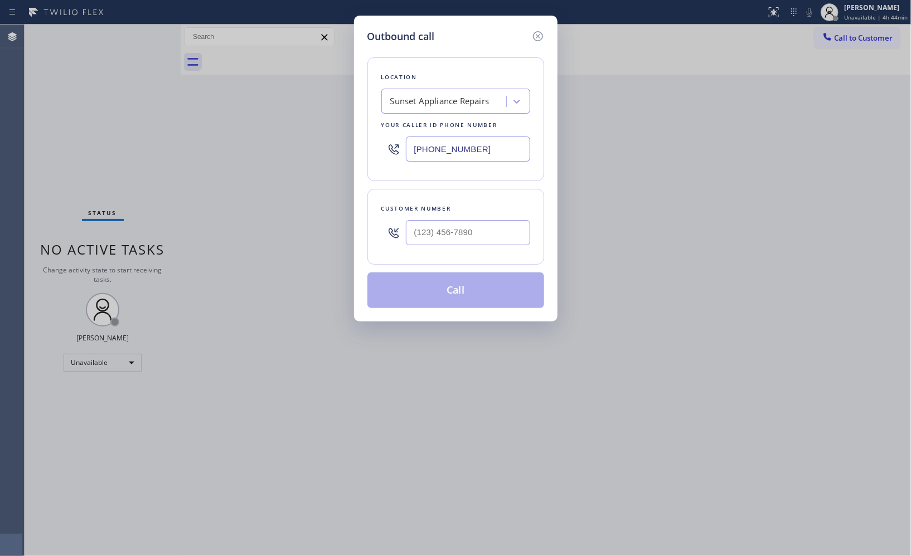
drag, startPoint x: 475, startPoint y: 153, endPoint x: 383, endPoint y: 108, distance: 102.2
click at [383, 108] on div "Location Sunset Appliance Repairs Your caller id phone number [PHONE_NUMBER]" at bounding box center [455, 119] width 177 height 124
paste input "844) 735-4685"
type input "[PHONE_NUMBER]"
drag, startPoint x: 499, startPoint y: 231, endPoint x: 327, endPoint y: 187, distance: 178.3
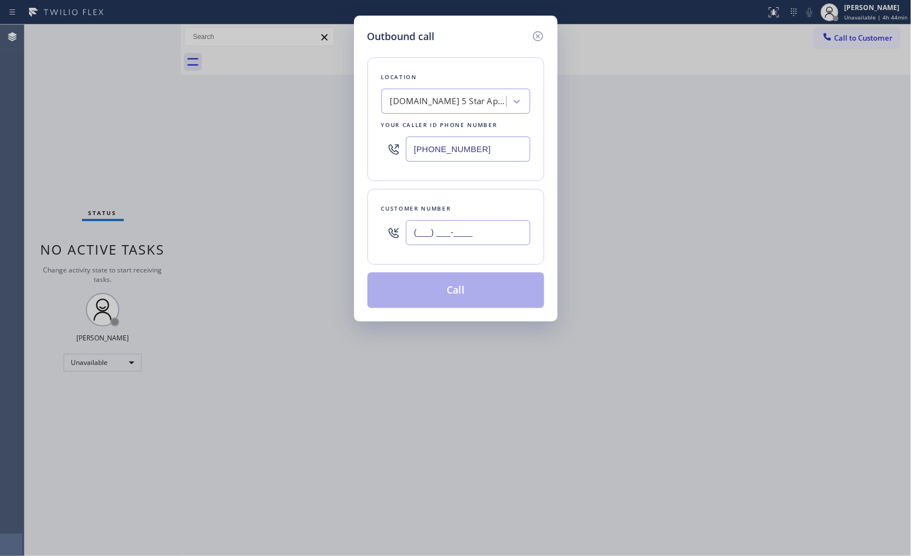
click at [330, 215] on div "Outbound call Location [DOMAIN_NAME] 5 Star Appliance Repair Emails Your caller…" at bounding box center [455, 278] width 911 height 556
paste input "415) 877-0699"
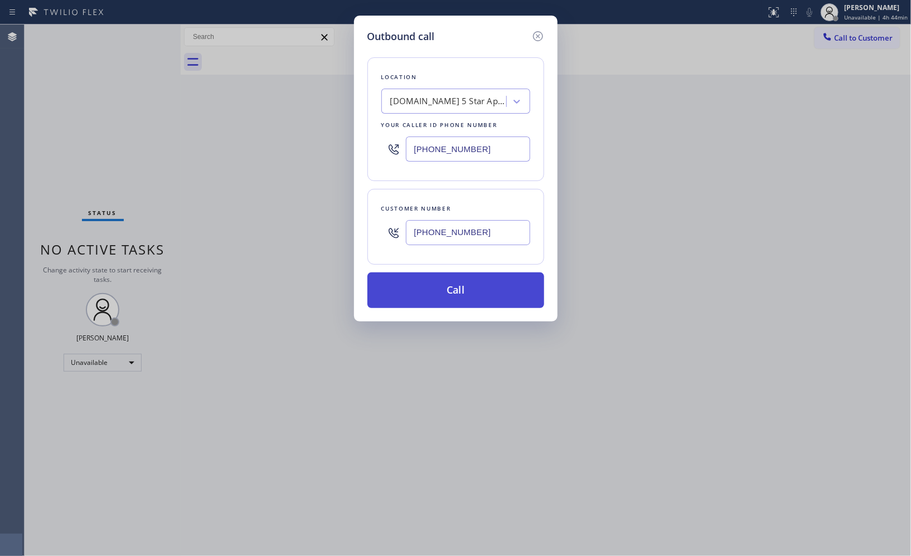
type input "[PHONE_NUMBER]"
click at [483, 300] on button "Call" at bounding box center [455, 291] width 177 height 36
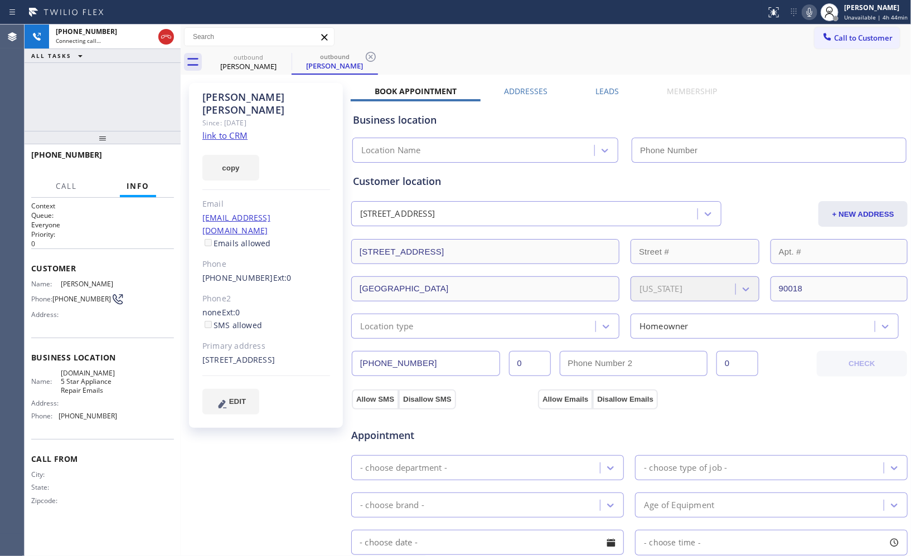
type input "[PHONE_NUMBER]"
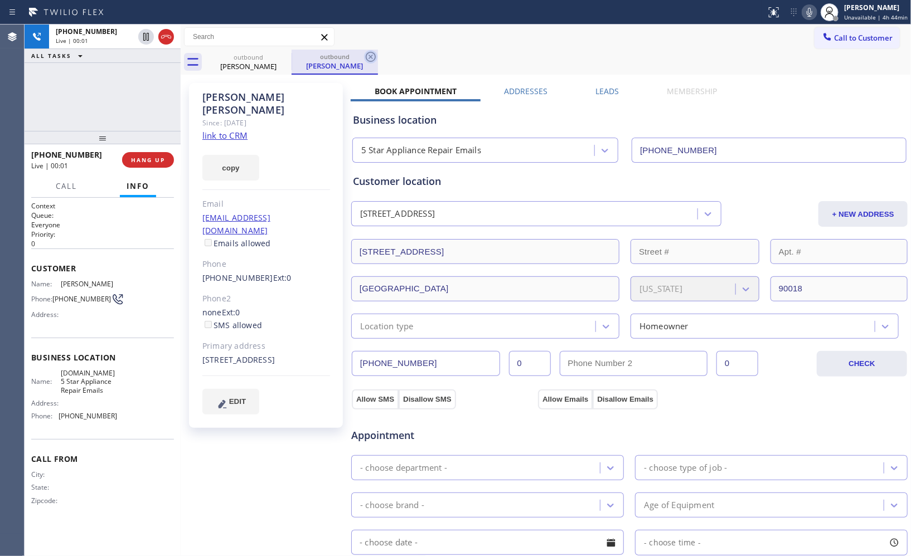
click at [368, 63] on icon at bounding box center [370, 56] width 13 height 13
click at [812, 9] on icon at bounding box center [809, 12] width 13 height 13
click at [812, 13] on icon at bounding box center [809, 12] width 6 height 9
click at [154, 160] on span "HANG UP" at bounding box center [148, 160] width 34 height 8
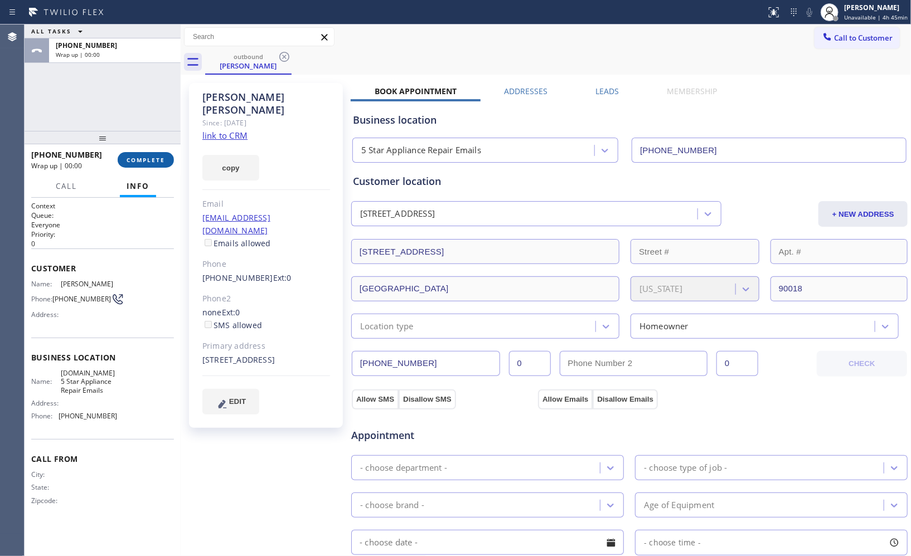
click at [150, 160] on span "COMPLETE" at bounding box center [146, 160] width 38 height 8
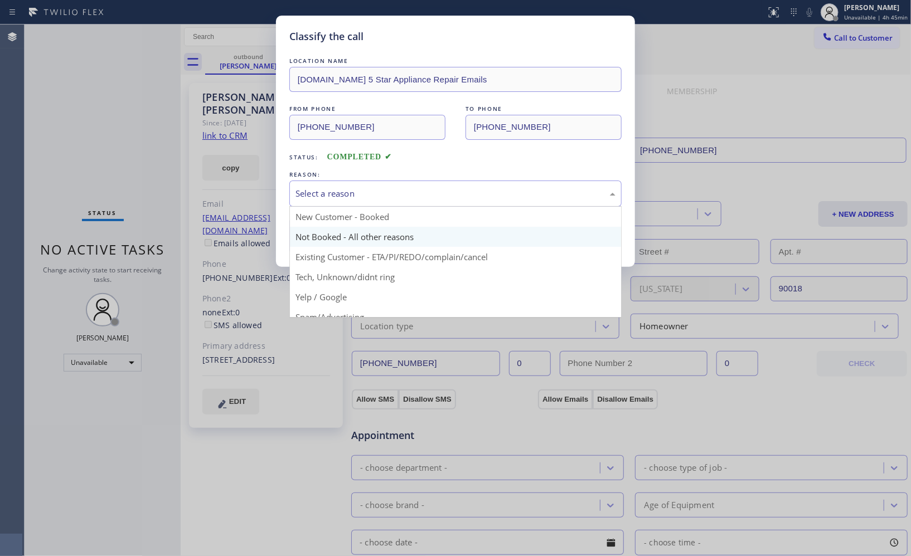
drag, startPoint x: 433, startPoint y: 201, endPoint x: 375, endPoint y: 227, distance: 63.6
click at [430, 200] on div "Select a reason" at bounding box center [455, 194] width 332 height 26
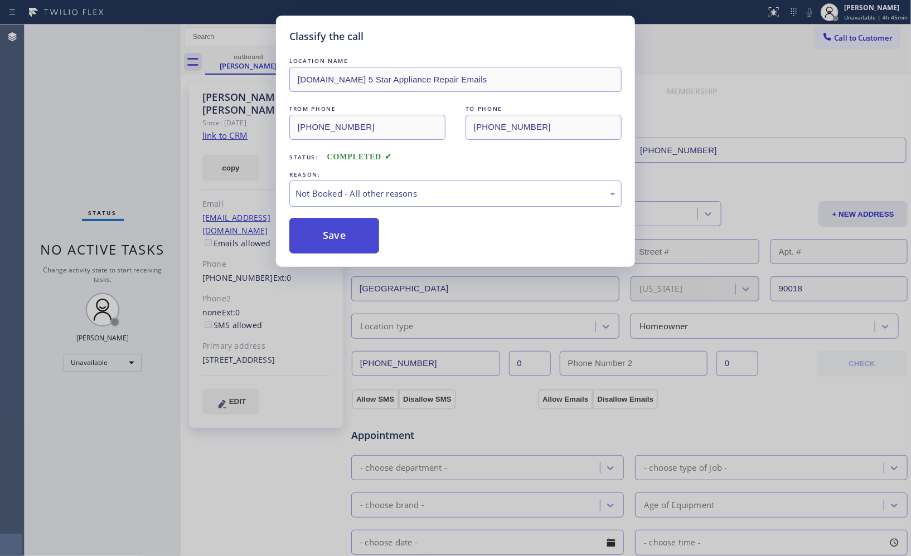
click at [354, 242] on button "Save" at bounding box center [334, 236] width 90 height 36
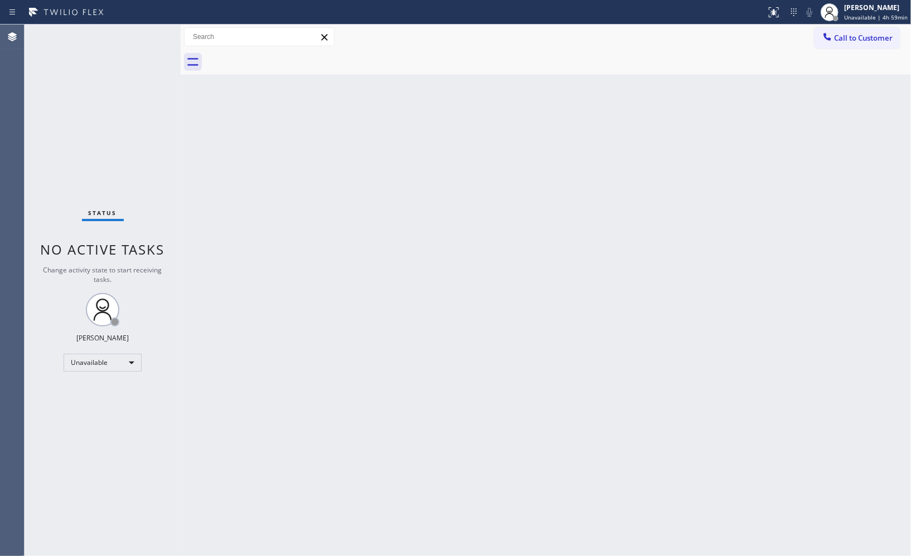
click at [586, 169] on div "Back to Dashboard Change Sender ID Customers Technicians Select a contact Outbo…" at bounding box center [546, 291] width 730 height 532
click at [887, 17] on span "Unavailable | 5h" at bounding box center [874, 17] width 45 height 8
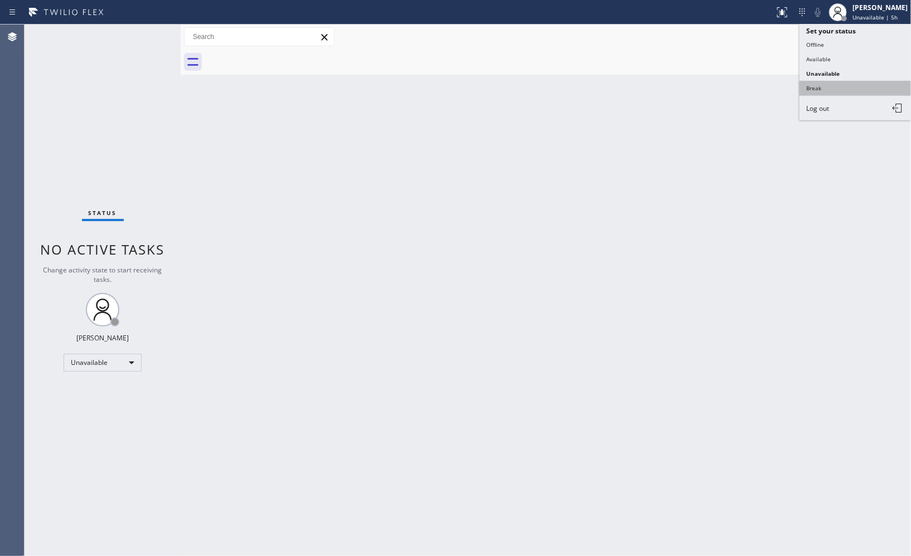
click at [834, 91] on button "Break" at bounding box center [854, 88] width 111 height 14
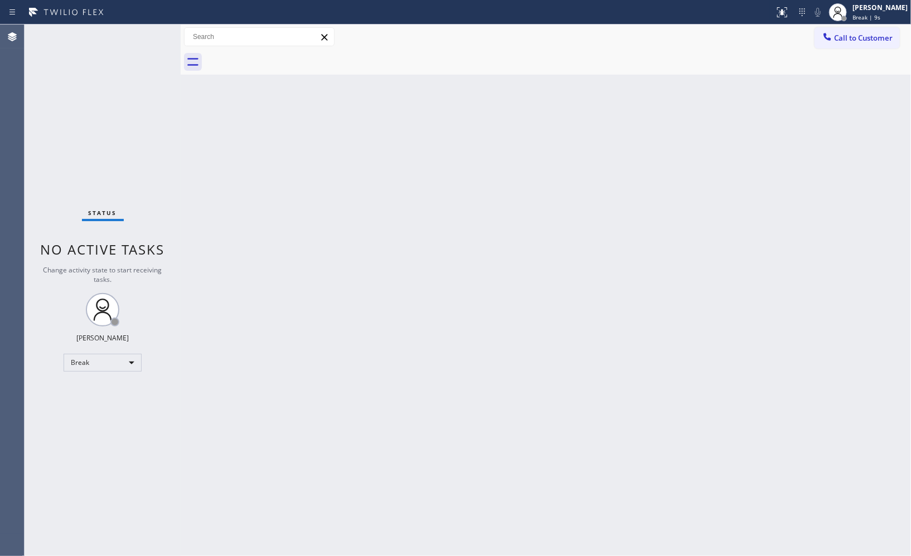
drag, startPoint x: 653, startPoint y: 202, endPoint x: 651, endPoint y: 190, distance: 11.8
click at [652, 201] on div "Back to Dashboard Change Sender ID Customers Technicians Select a contact Outbo…" at bounding box center [546, 291] width 730 height 532
